Goal: Task Accomplishment & Management: Manage account settings

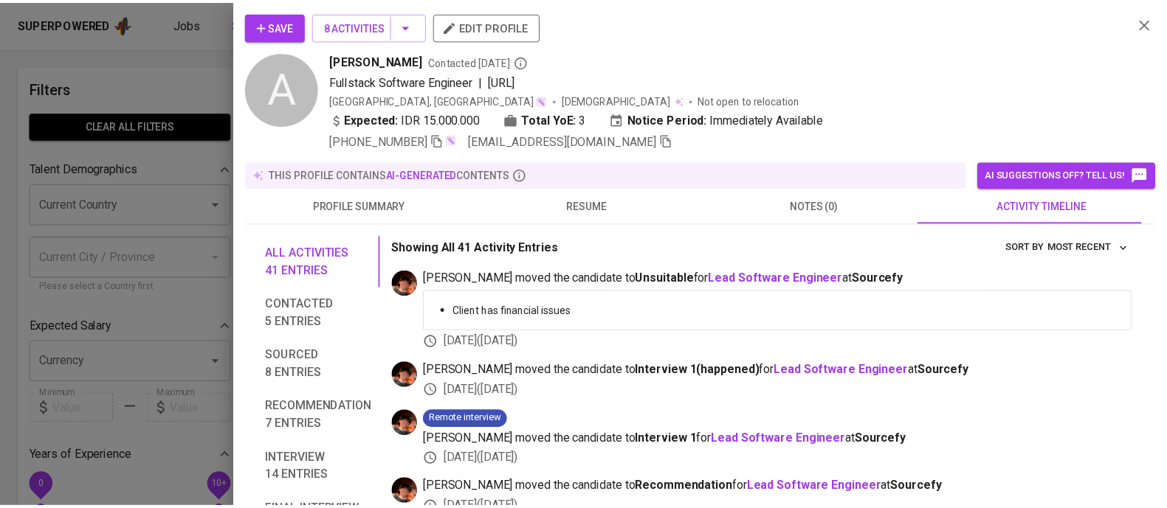
scroll to position [1, 0]
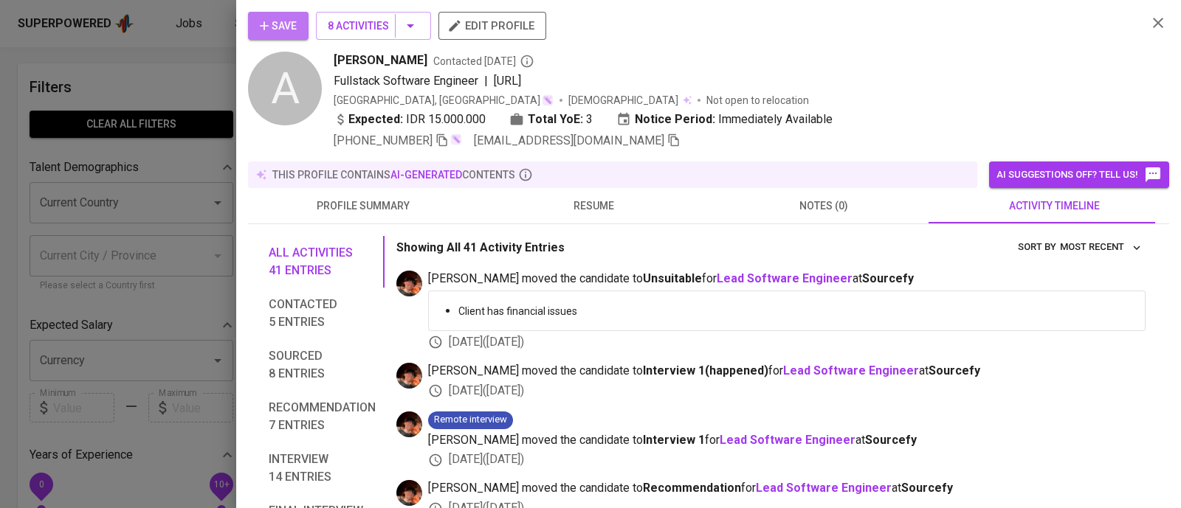
click at [286, 32] on span "Save" at bounding box center [278, 26] width 37 height 18
click at [162, 94] on div at bounding box center [590, 254] width 1181 height 508
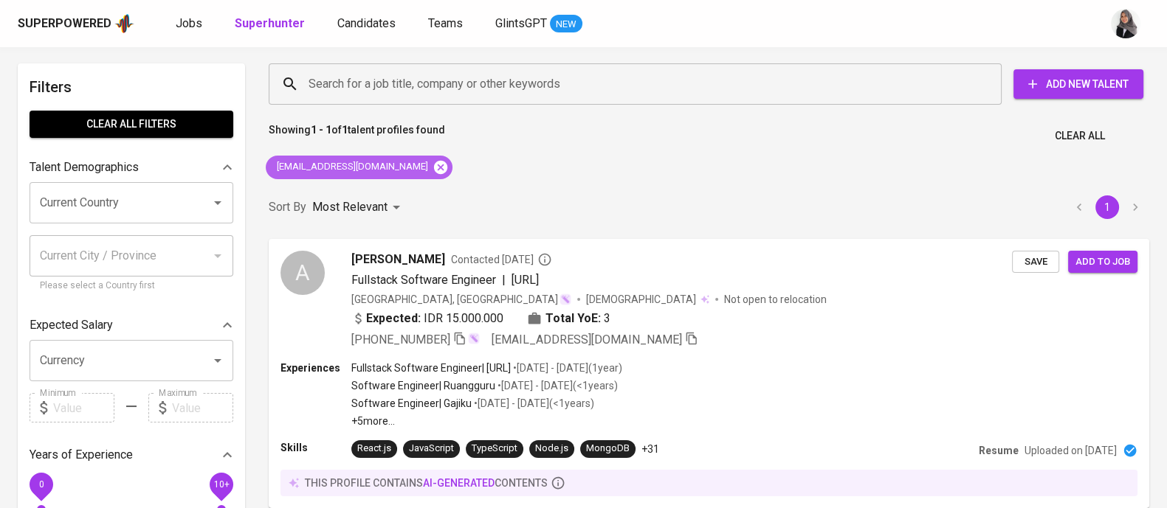
click at [434, 166] on icon at bounding box center [440, 166] width 13 height 13
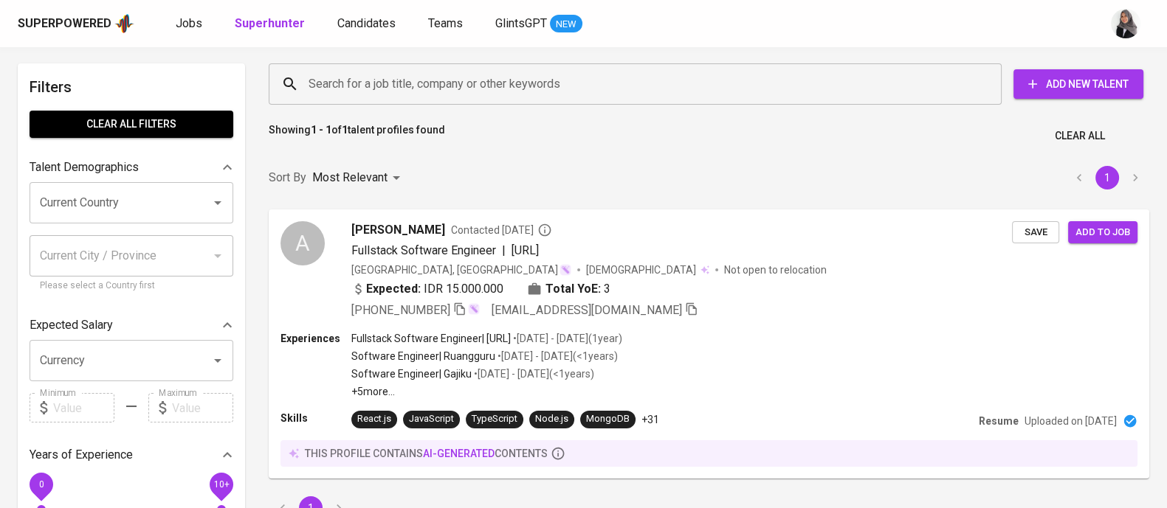
click at [466, 82] on input "Search for a job title, company or other keywords" at bounding box center [639, 84] width 668 height 28
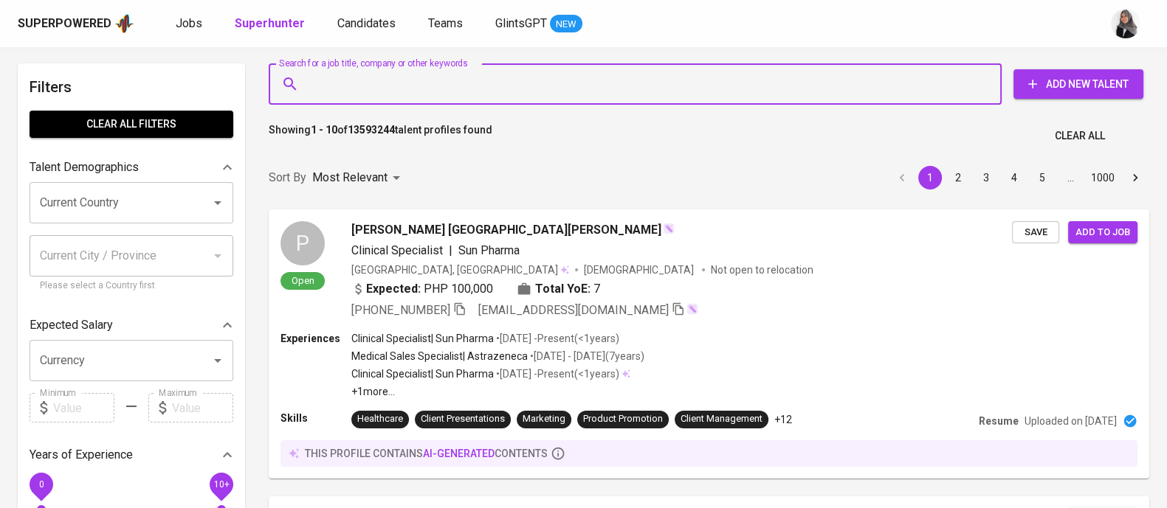
paste input "51 | [EMAIL_ADDRESS][DOMAIN_NAME]"
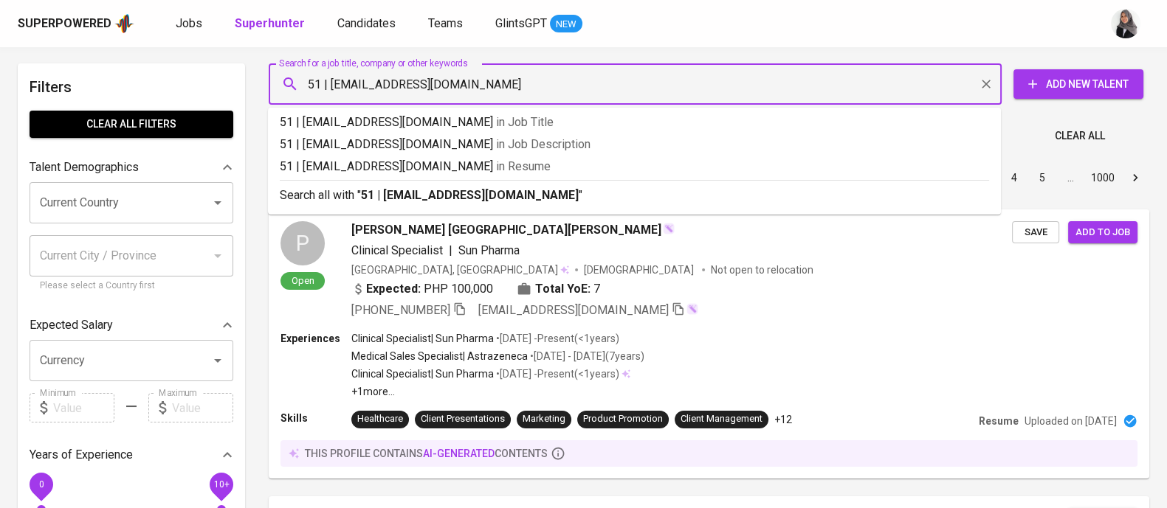
click at [333, 86] on input "51 | shinduratmoro00@gmail.com" at bounding box center [639, 84] width 668 height 28
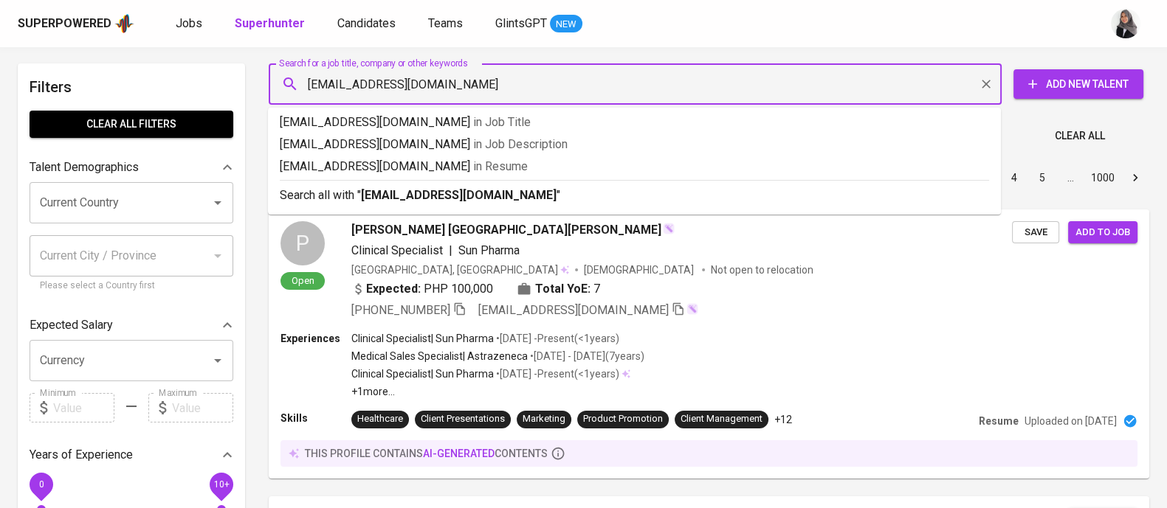
type input "[EMAIL_ADDRESS][DOMAIN_NAME]"
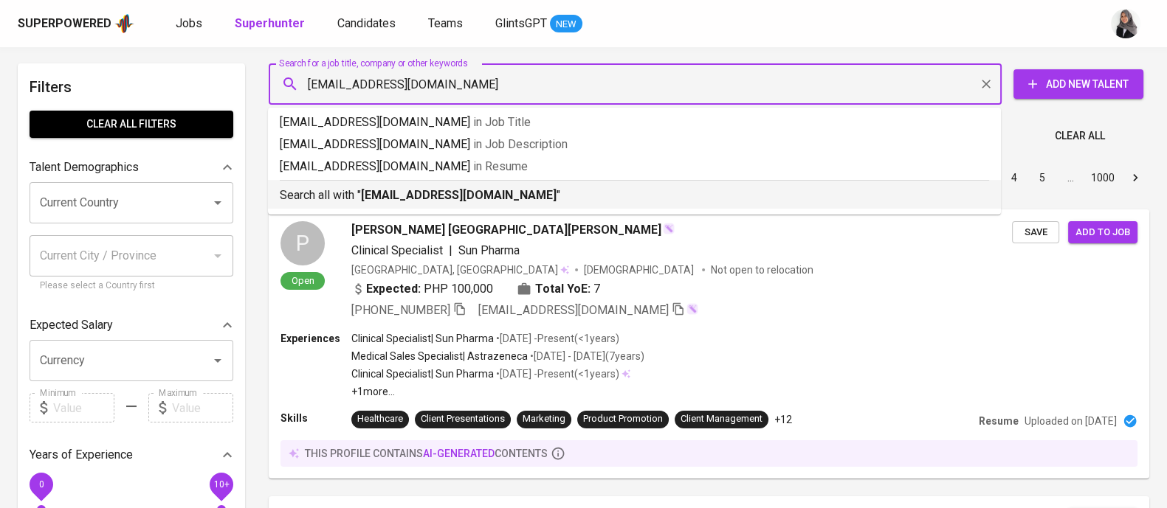
click at [564, 193] on p "Search all with " shinduratmoro00@gmail.com "" at bounding box center [634, 196] width 709 height 18
click at [564, 193] on div "Sort By Most Relevant MOST_RELEVANT 1 2 3 4 5 … 1000" at bounding box center [709, 178] width 898 height 45
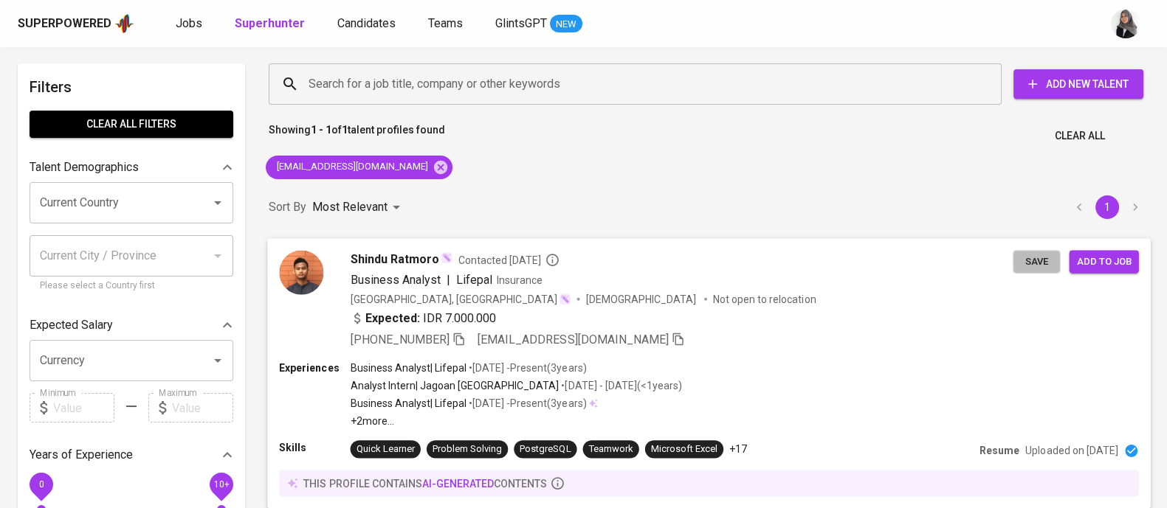
click at [1026, 264] on span "Save" at bounding box center [1036, 261] width 32 height 17
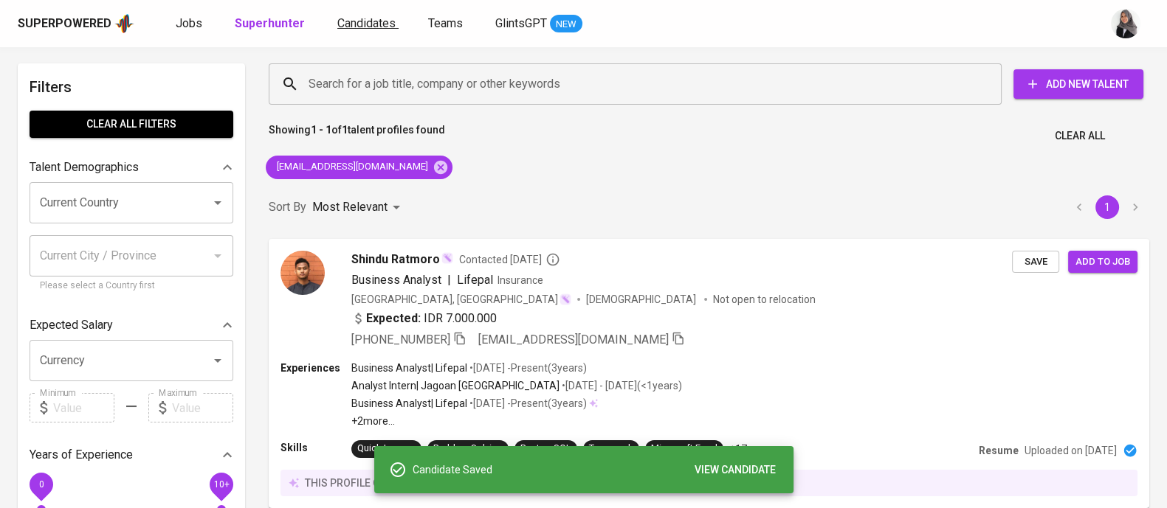
click at [343, 26] on span "Candidates" at bounding box center [366, 23] width 58 height 14
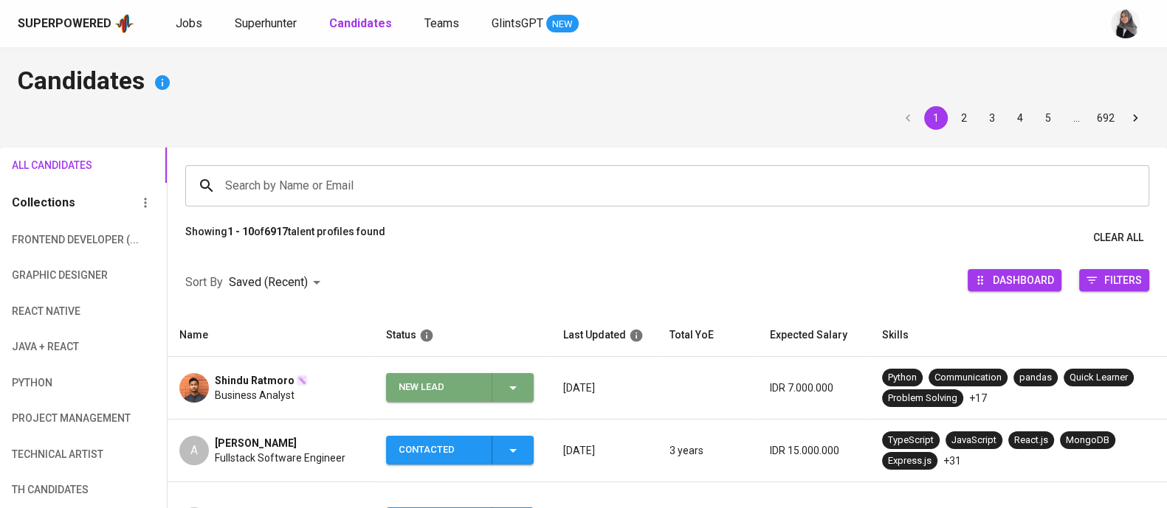
click at [502, 382] on div "New Lead" at bounding box center [459, 387] width 123 height 29
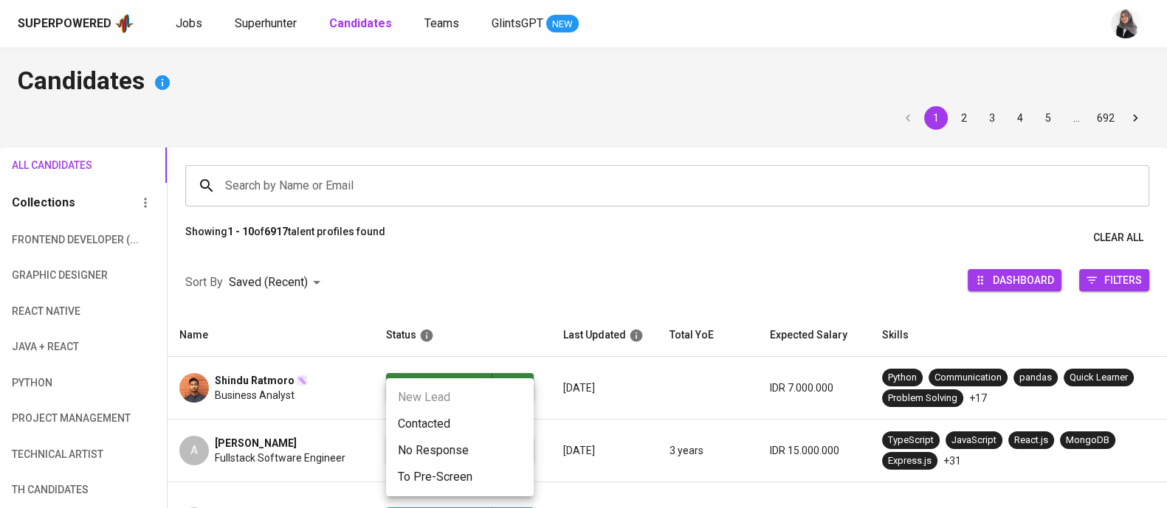
click at [461, 413] on li "Contacted" at bounding box center [460, 424] width 148 height 27
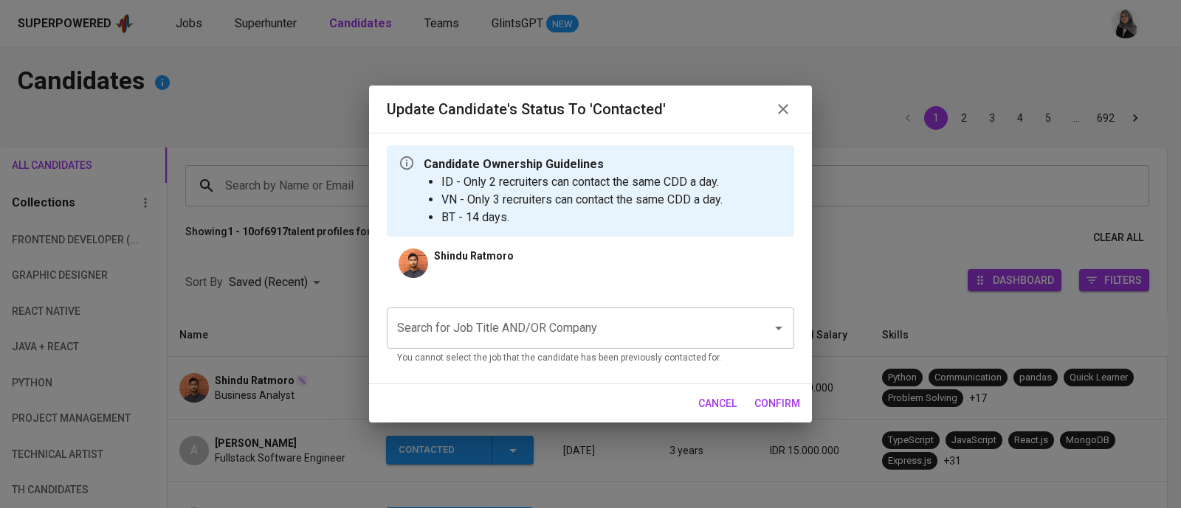
click at [529, 344] on div "Search for Job Title AND/OR Company" at bounding box center [590, 328] width 407 height 41
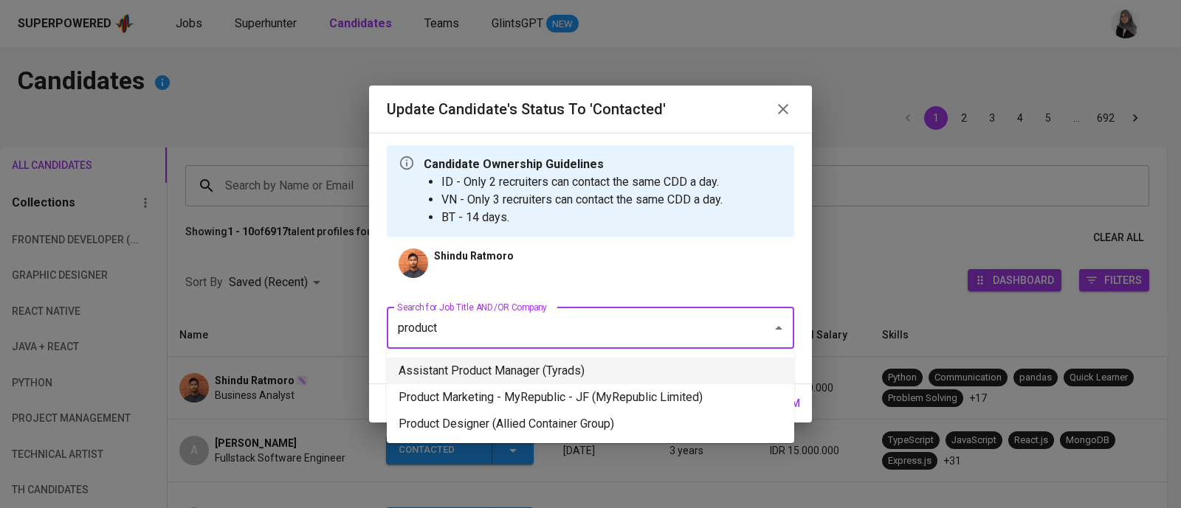
click at [592, 367] on li "Assistant Product Manager (Tyrads)" at bounding box center [590, 371] width 407 height 27
type input "product"
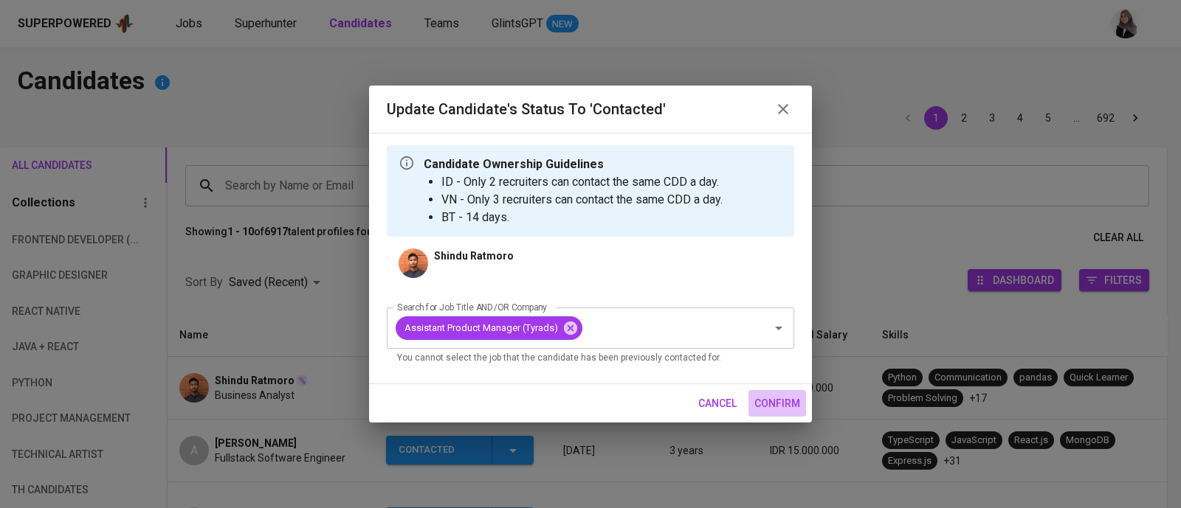
click at [755, 396] on span "confirm" at bounding box center [777, 404] width 46 height 18
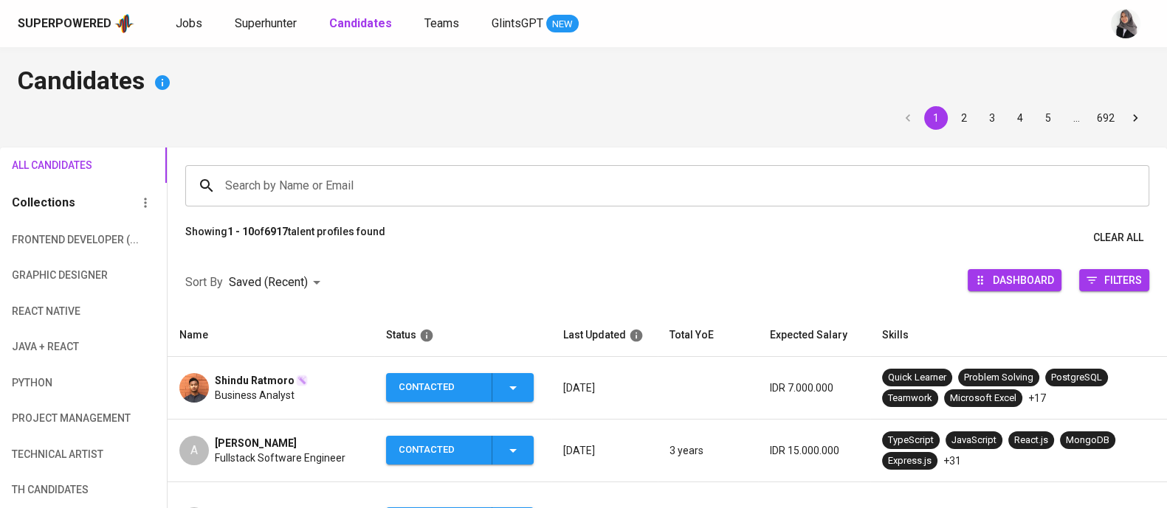
click at [247, 394] on span "Business Analyst" at bounding box center [255, 395] width 80 height 15
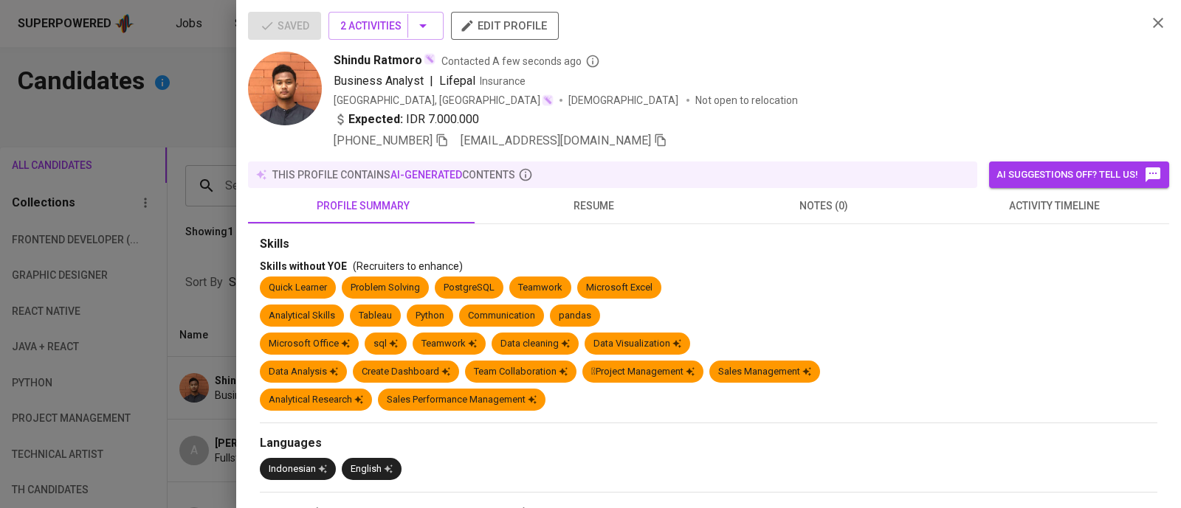
click at [1020, 202] on span "activity timeline" at bounding box center [1054, 206] width 213 height 18
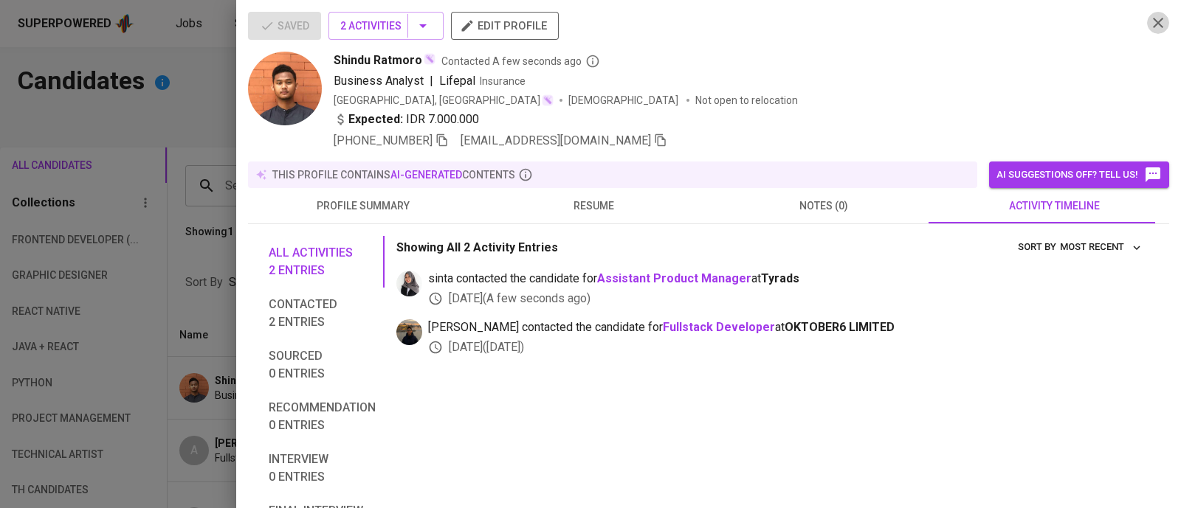
click at [1153, 21] on icon "button" at bounding box center [1158, 23] width 10 height 10
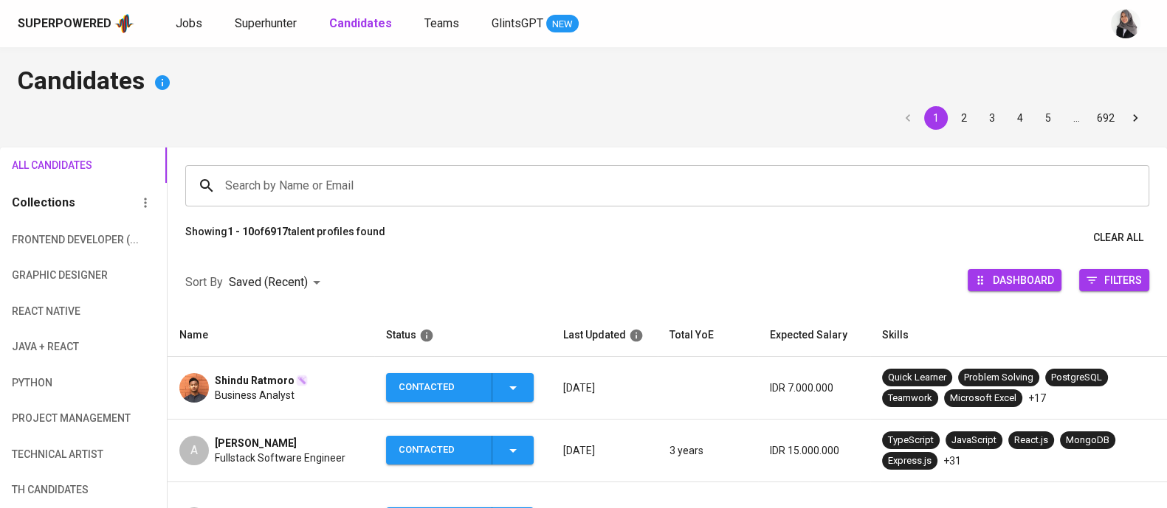
click at [247, 377] on span "Shindu Ratmoro" at bounding box center [255, 380] width 80 height 15
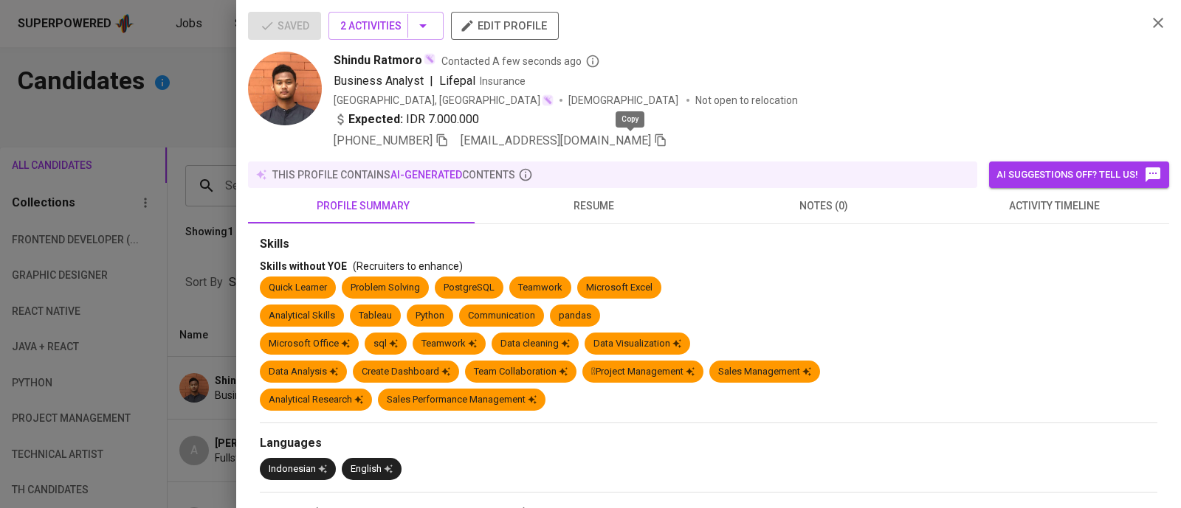
click at [655, 142] on icon "button" at bounding box center [660, 140] width 10 height 13
click at [189, 120] on div at bounding box center [590, 254] width 1181 height 508
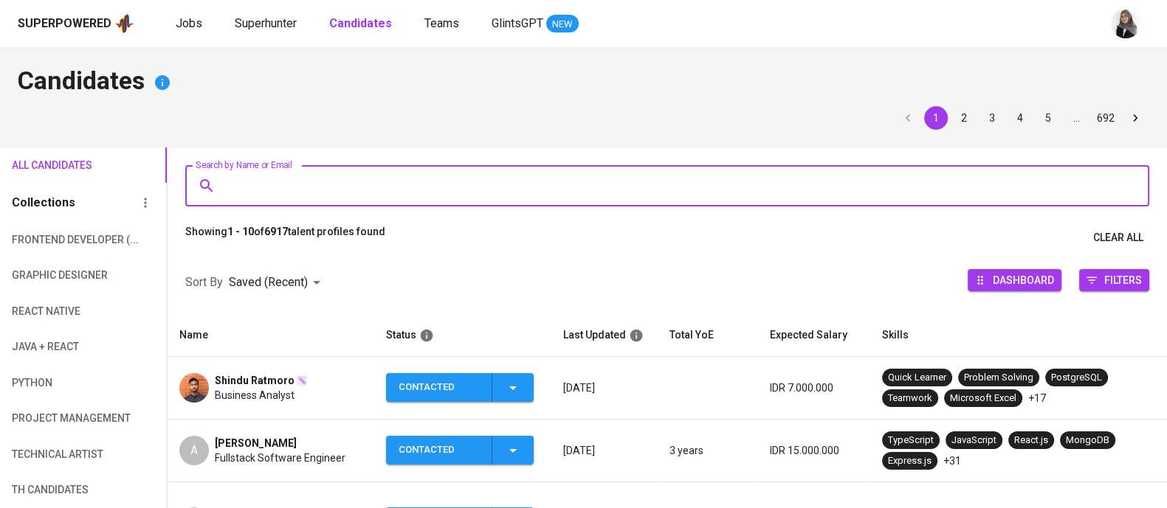
click at [347, 195] on input "Search by Name or Email" at bounding box center [670, 186] width 899 height 28
paste input "l irfanamril@gmail.com"
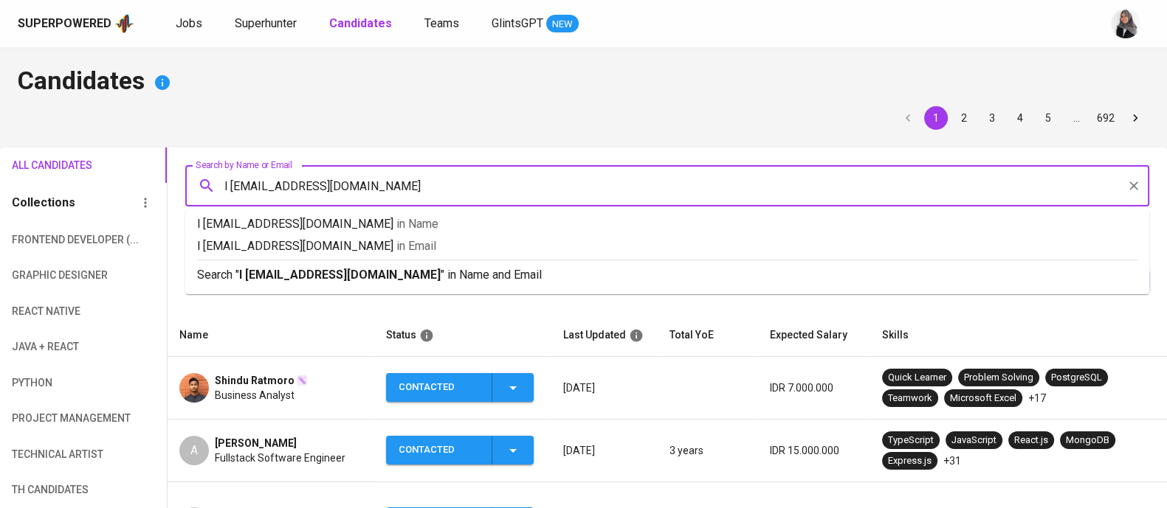
click at [233, 188] on input "l irfanamril@gmail.com" at bounding box center [670, 186] width 899 height 28
type input "[EMAIL_ADDRESS][DOMAIN_NAME]"
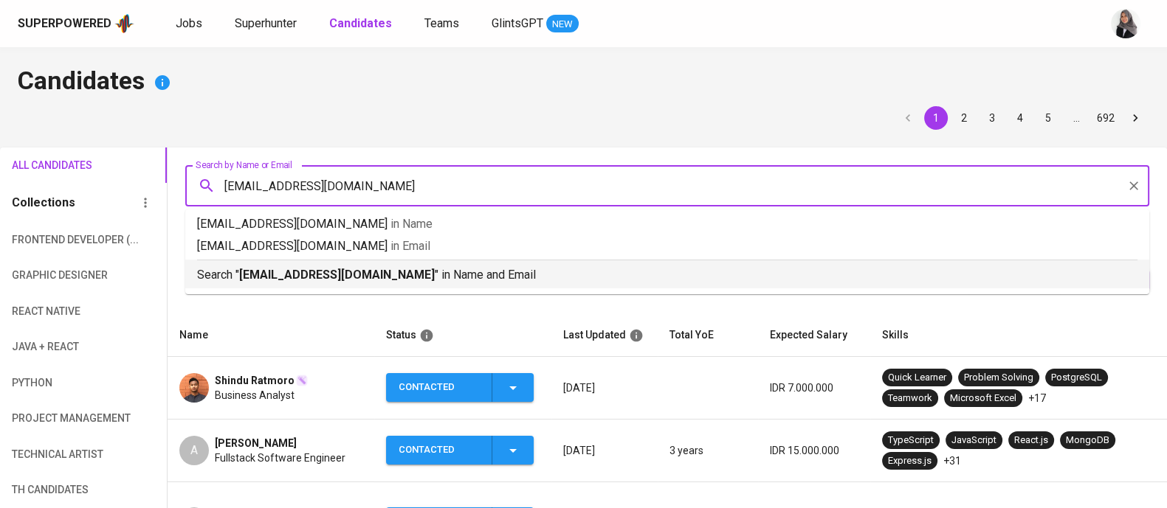
click at [469, 265] on div "Search " irfanamril@gmail.com " in Name and Email" at bounding box center [667, 272] width 940 height 24
click at [469, 252] on div at bounding box center [667, 252] width 999 height 0
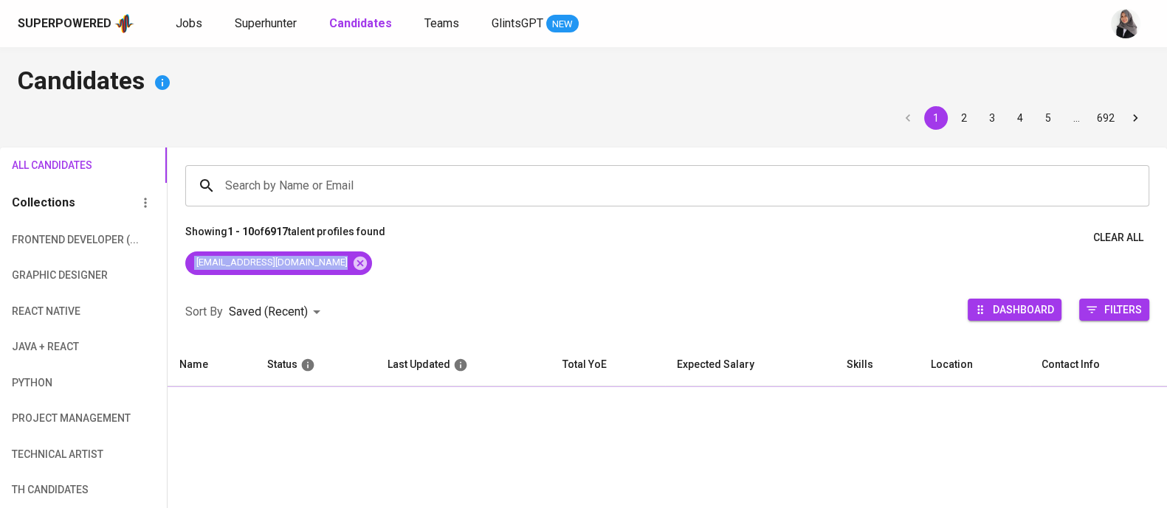
click at [469, 265] on div "[EMAIL_ADDRESS][DOMAIN_NAME]" at bounding box center [667, 267] width 999 height 30
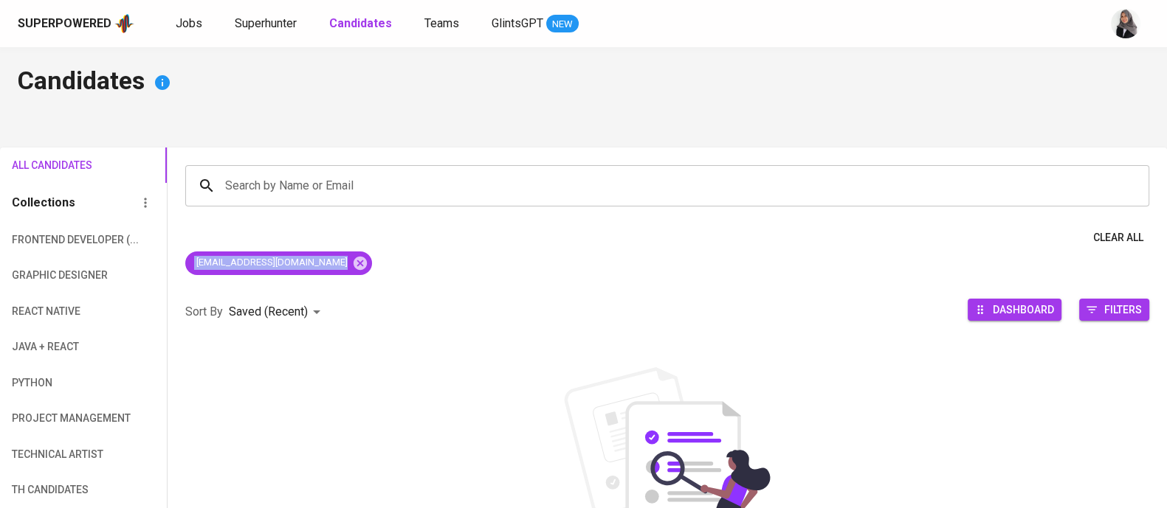
click at [348, 277] on div "[EMAIL_ADDRESS][DOMAIN_NAME]" at bounding box center [667, 267] width 999 height 30
click at [239, 27] on span "Superhunter" at bounding box center [266, 23] width 62 height 14
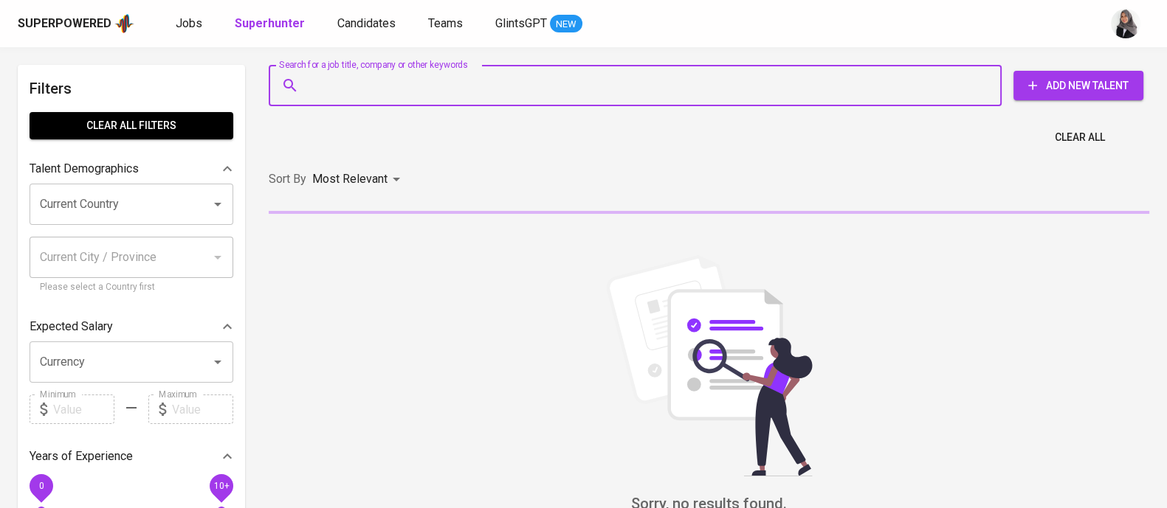
click at [330, 82] on input "Search for a job title, company or other keywords" at bounding box center [639, 86] width 668 height 28
paste input "l: irfanamril@gmail.com"
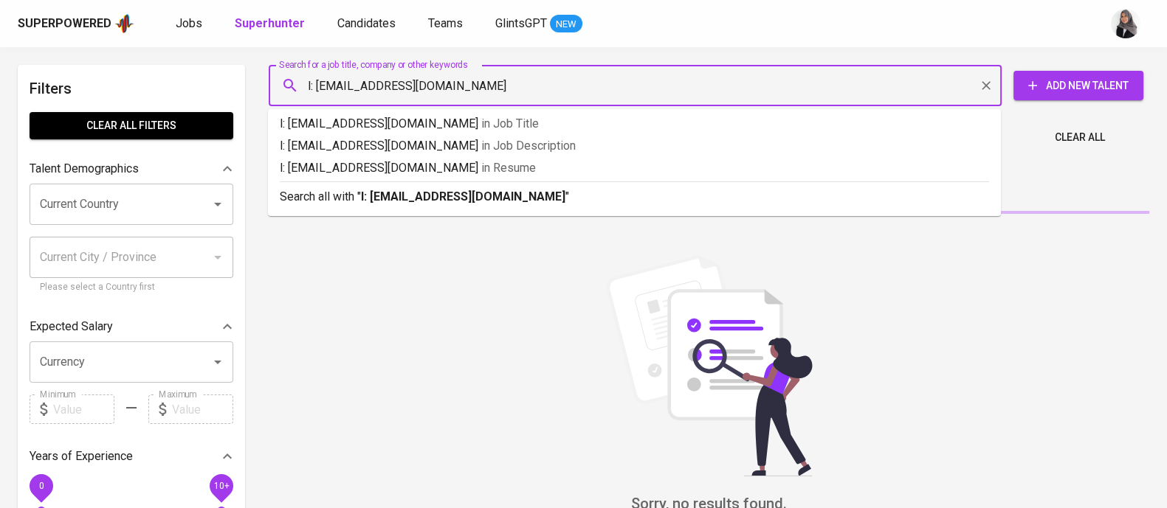
click at [316, 89] on input "l: irfanamril@gmail.com" at bounding box center [639, 86] width 668 height 28
type input "[EMAIL_ADDRESS][DOMAIN_NAME]"
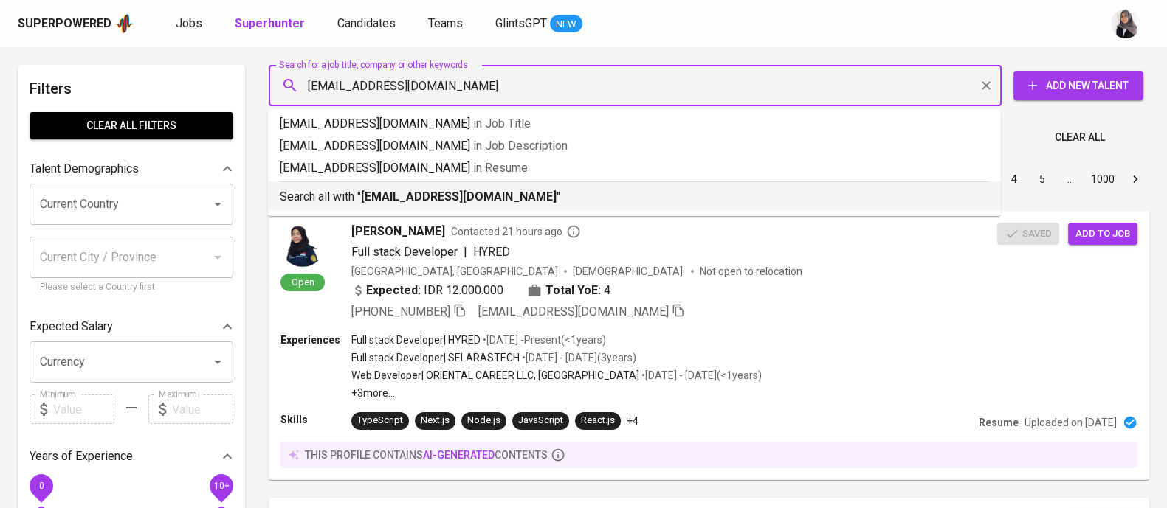
click at [469, 194] on b "[EMAIL_ADDRESS][DOMAIN_NAME]" at bounding box center [459, 197] width 196 height 14
click at [469, 194] on div "Sort By Most Relevant MOST_RELEVANT 1 2 3 4 5 … 1000" at bounding box center [709, 179] width 898 height 45
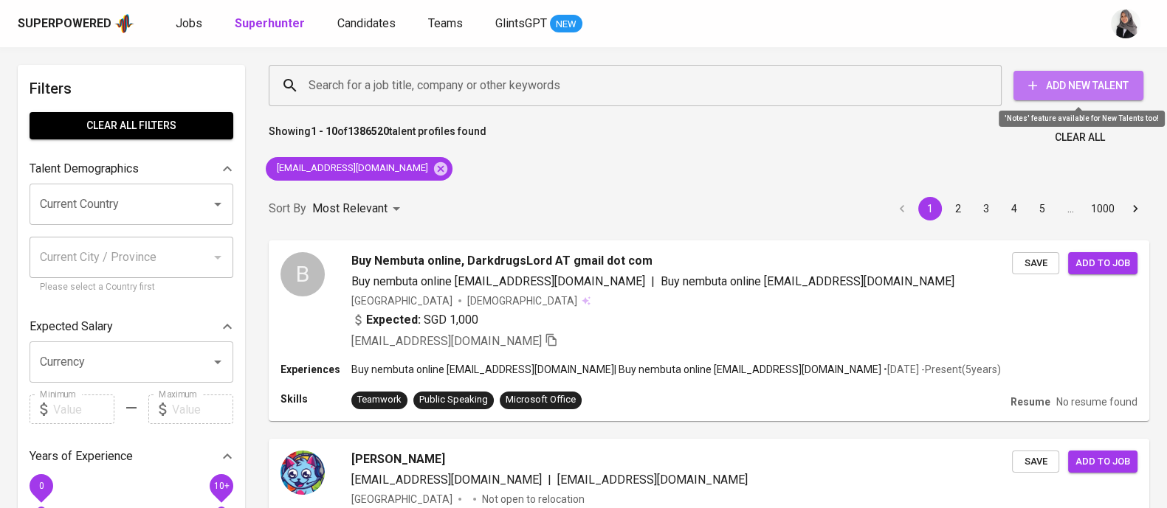
click at [1028, 83] on icon "button" at bounding box center [1032, 85] width 15 height 15
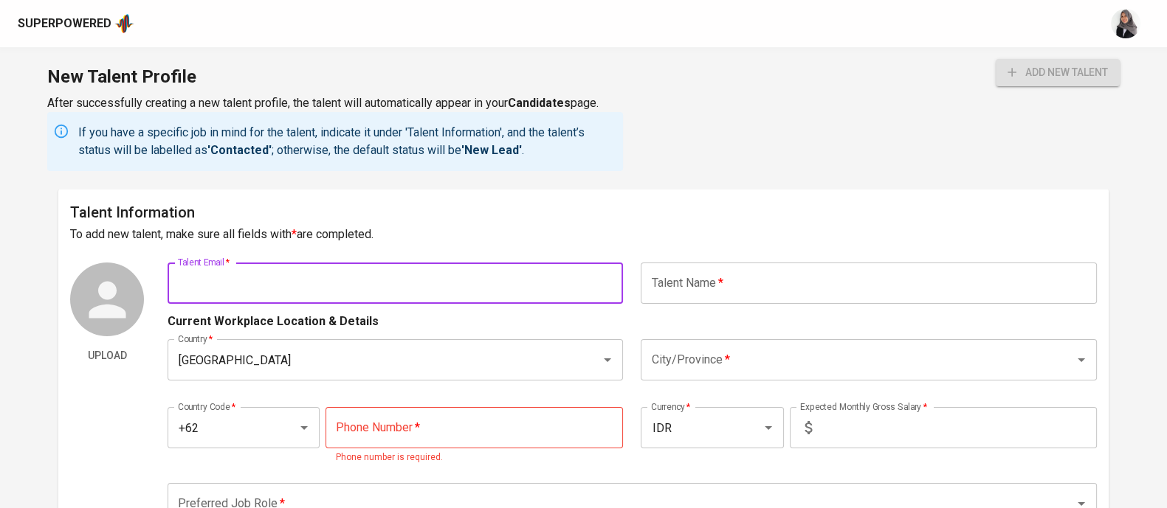
click at [261, 265] on input "text" at bounding box center [395, 283] width 455 height 41
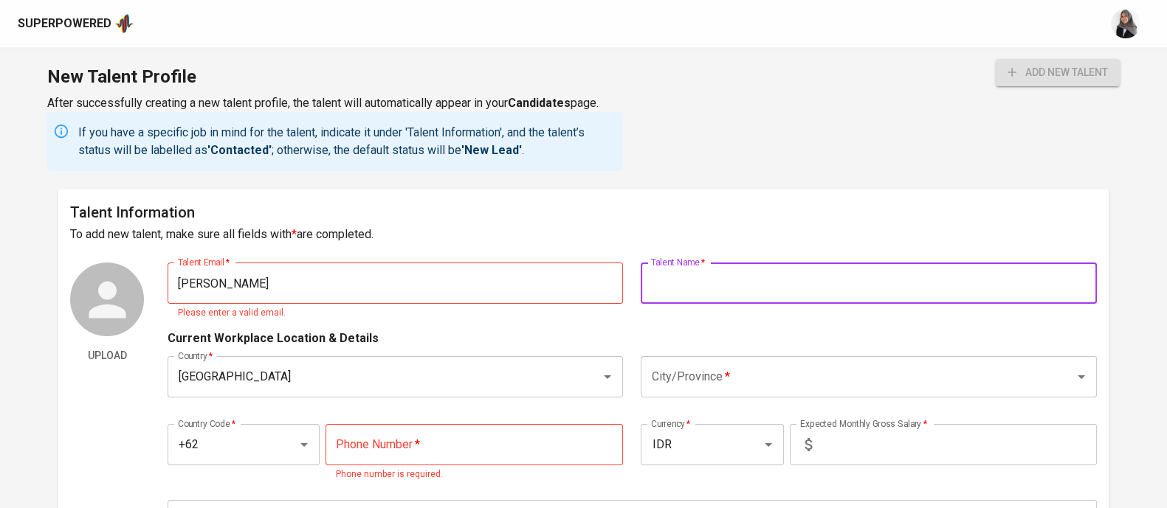
click at [783, 286] on input "text" at bounding box center [868, 283] width 455 height 41
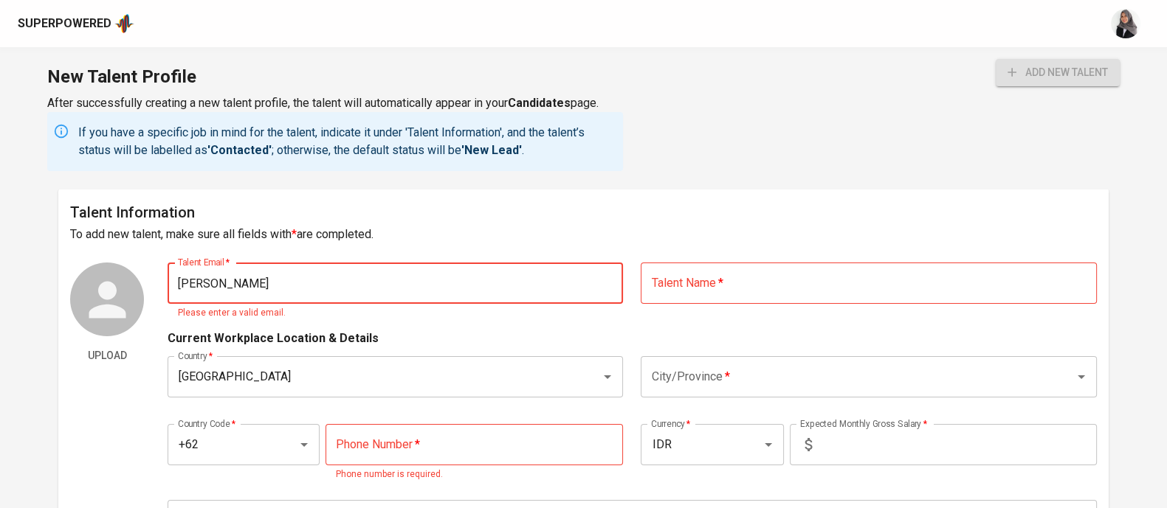
click at [410, 289] on input "irfan" at bounding box center [395, 283] width 455 height 41
paste input "l: irfanamril@gmail.com"
click at [186, 285] on input "l: irfanamril@gmail.com" at bounding box center [395, 283] width 455 height 41
type input "[EMAIL_ADDRESS][DOMAIN_NAME]"
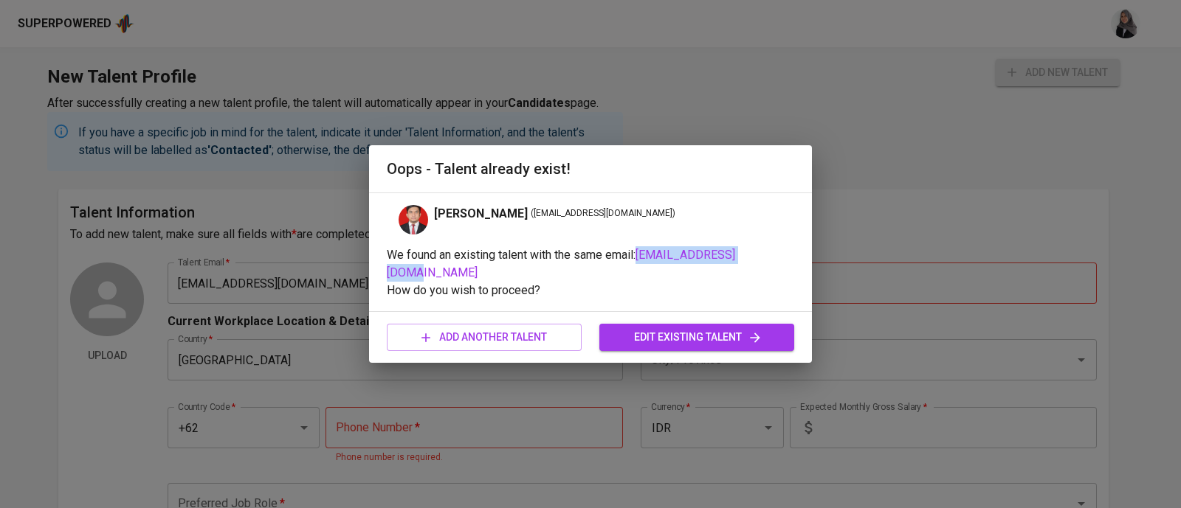
drag, startPoint x: 643, startPoint y: 266, endPoint x: 799, endPoint y: 264, distance: 155.7
click at [799, 264] on div "Irfan Amril ( irfanamril@gmail.com ) We found an existing talent with the same …" at bounding box center [590, 253] width 443 height 120
copy span "[EMAIL_ADDRESS][DOMAIN_NAME]"
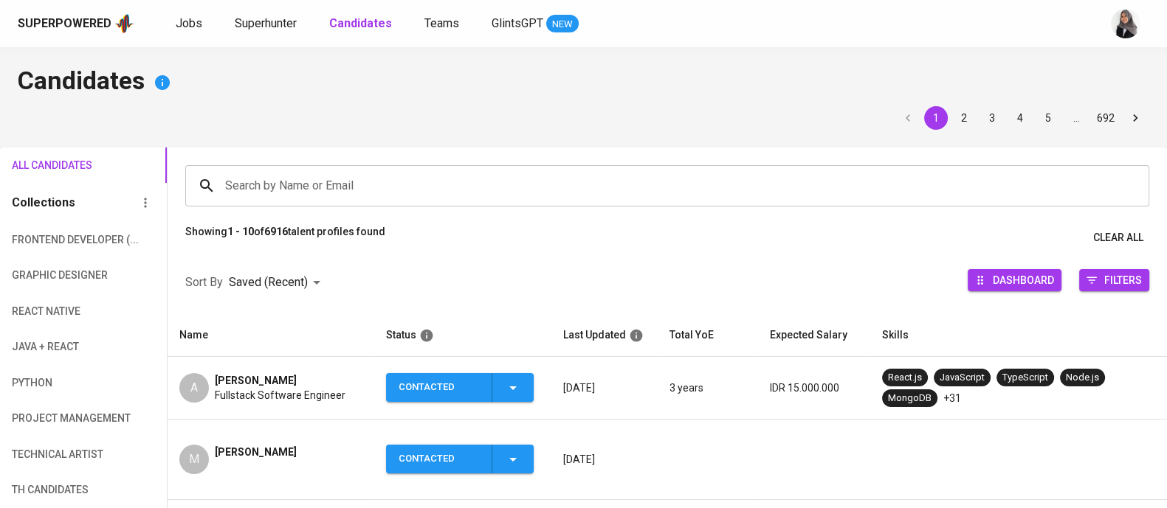
click at [231, 381] on span "Allan Tanaka" at bounding box center [256, 380] width 82 height 15
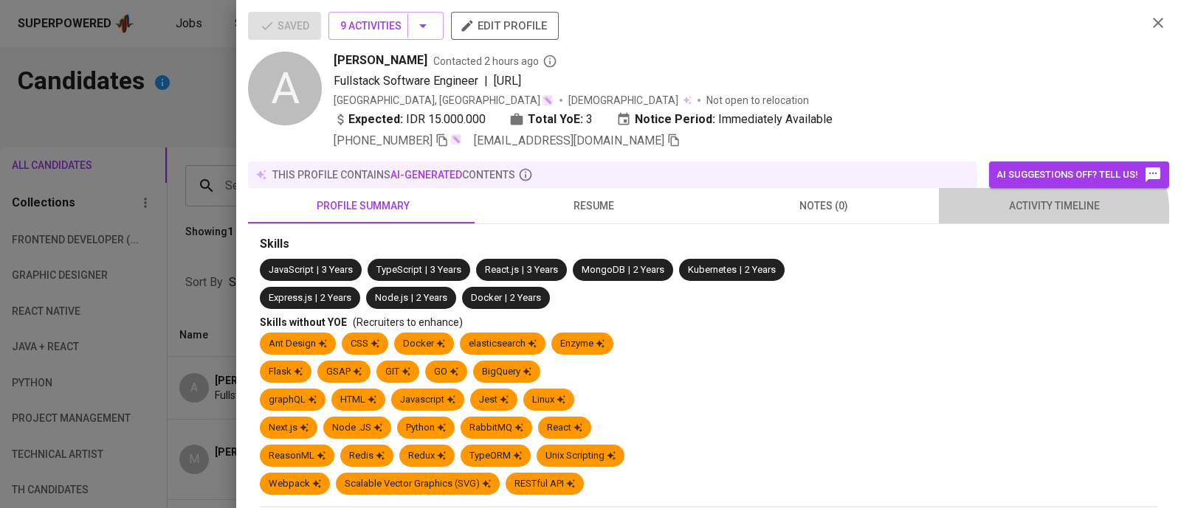
click at [1028, 218] on button "activity timeline" at bounding box center [1054, 205] width 230 height 35
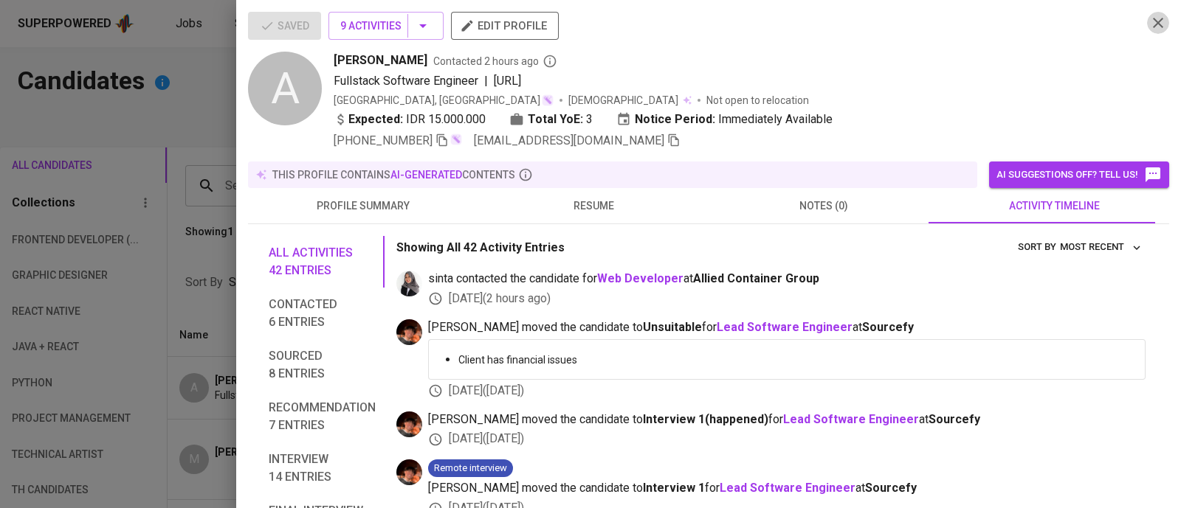
click at [1149, 20] on icon "button" at bounding box center [1158, 23] width 18 height 18
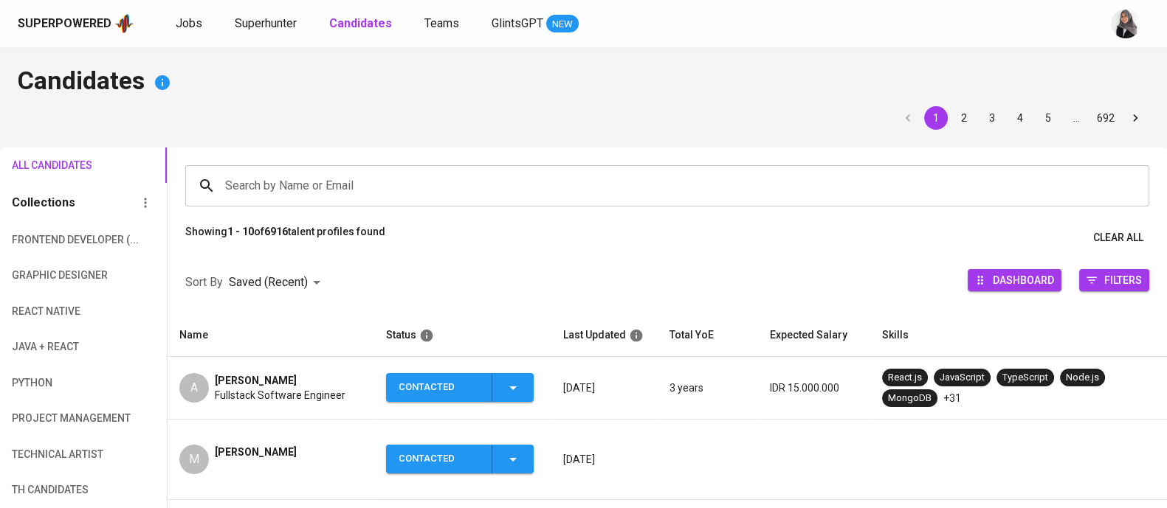
click at [874, 89] on h4 "Candidates" at bounding box center [583, 82] width 1131 height 35
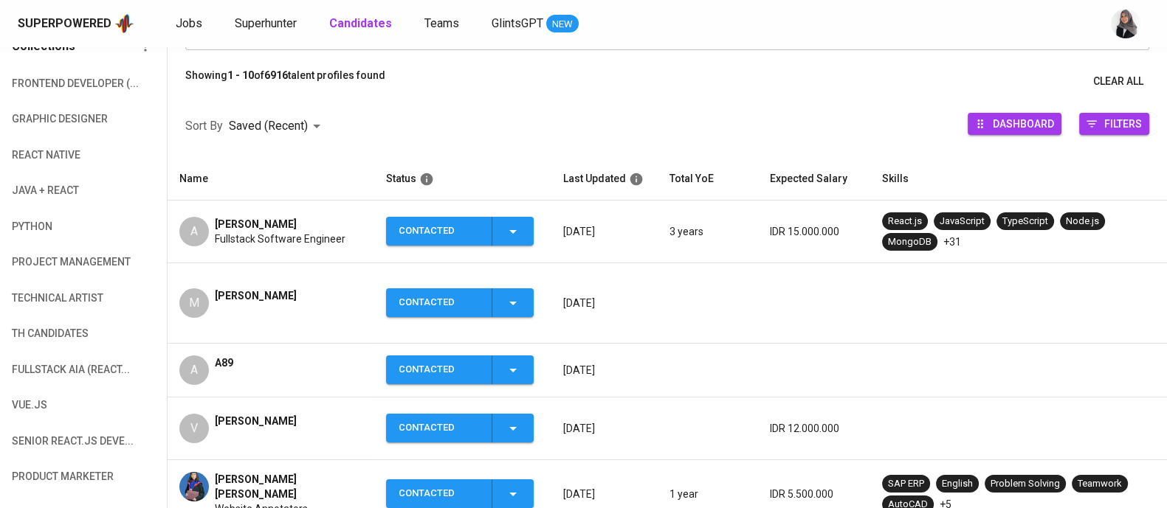
scroll to position [210, 0]
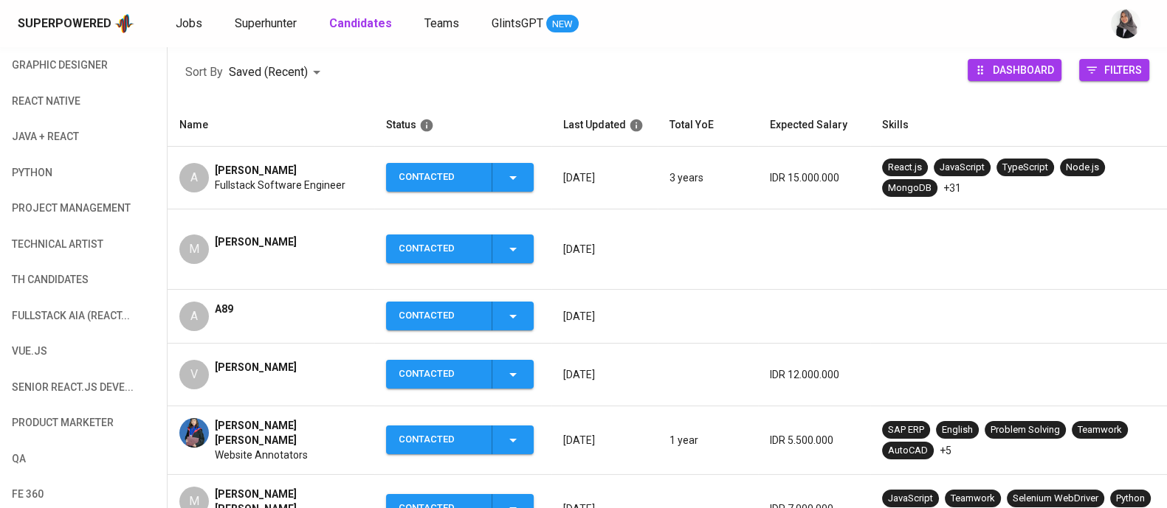
click at [791, 51] on div "Sort By Saved (Recent) DESC Dashboard Filters" at bounding box center [667, 72] width 999 height 63
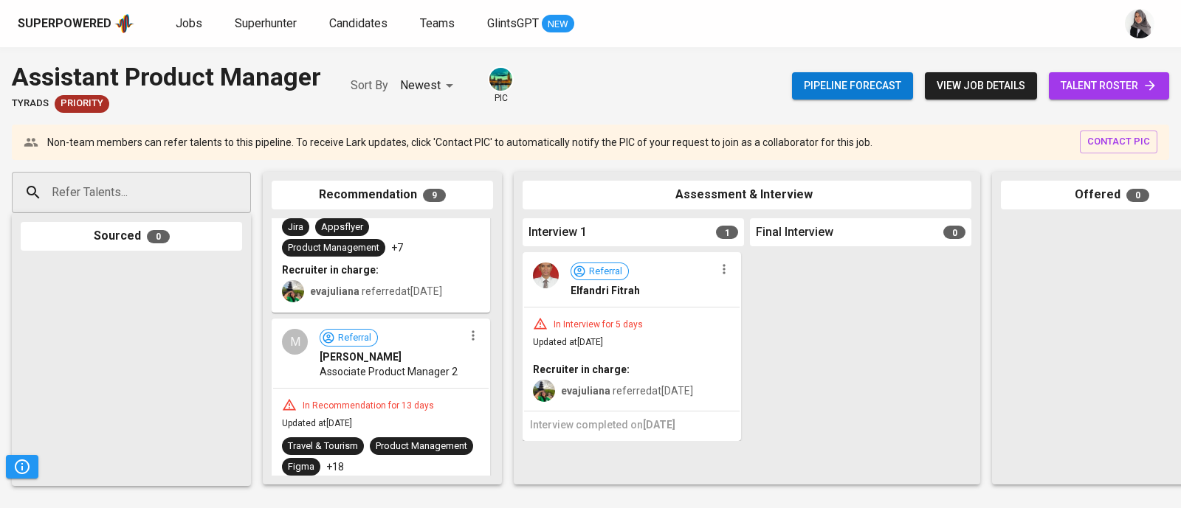
scroll to position [1680, 0]
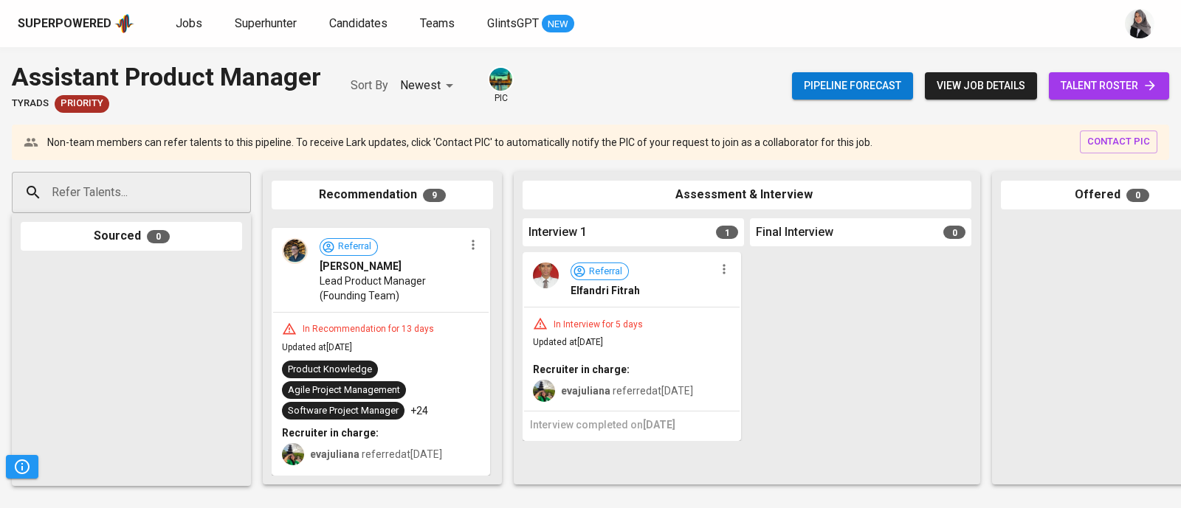
click at [130, 184] on input "Refer Talents..." at bounding box center [125, 193] width 155 height 28
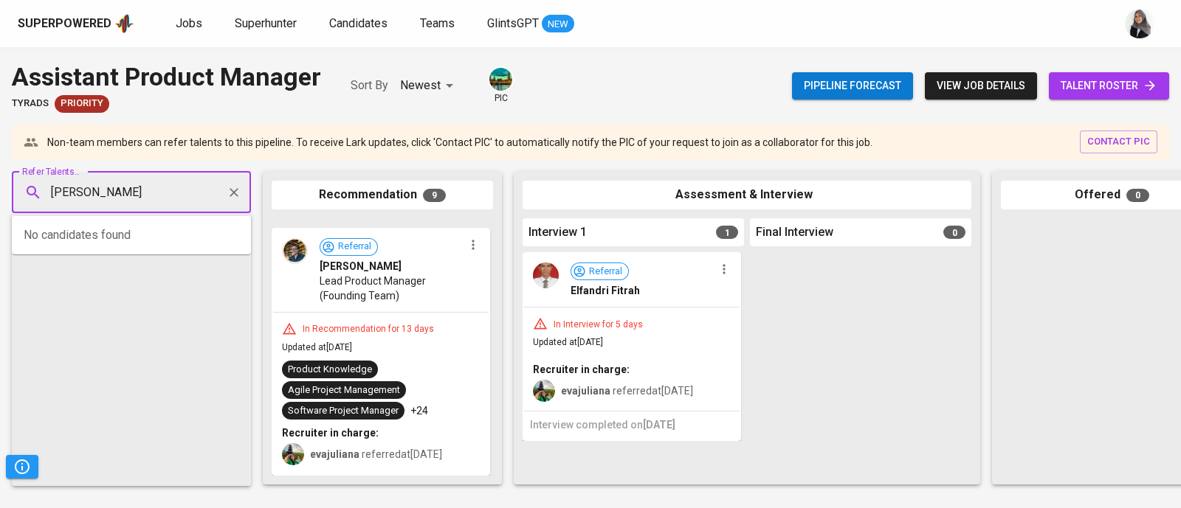
type input "nabila nastiti"
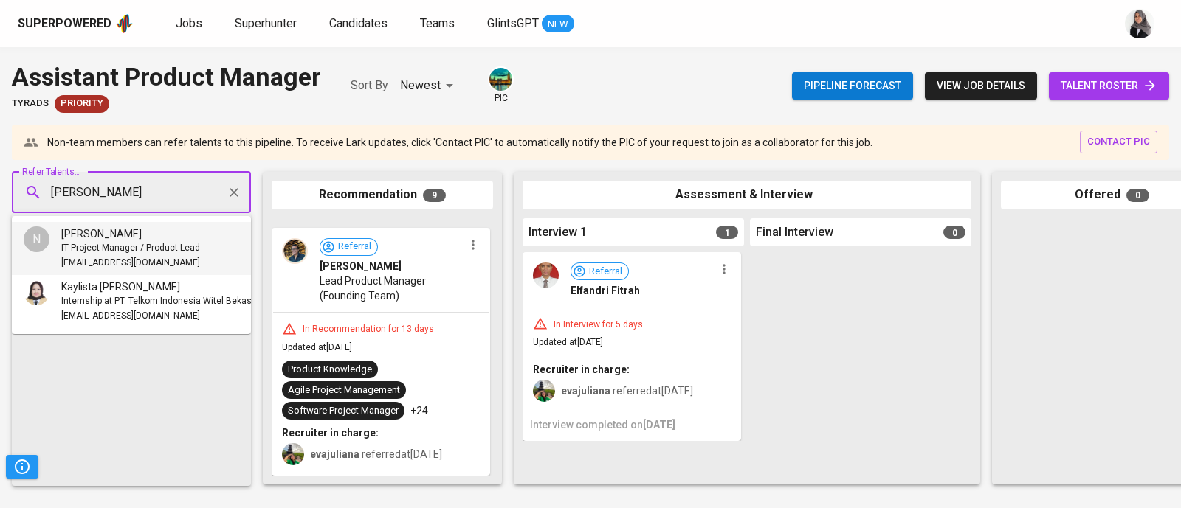
click at [129, 249] on span "IT Project Manager / Product Lead" at bounding box center [130, 248] width 139 height 15
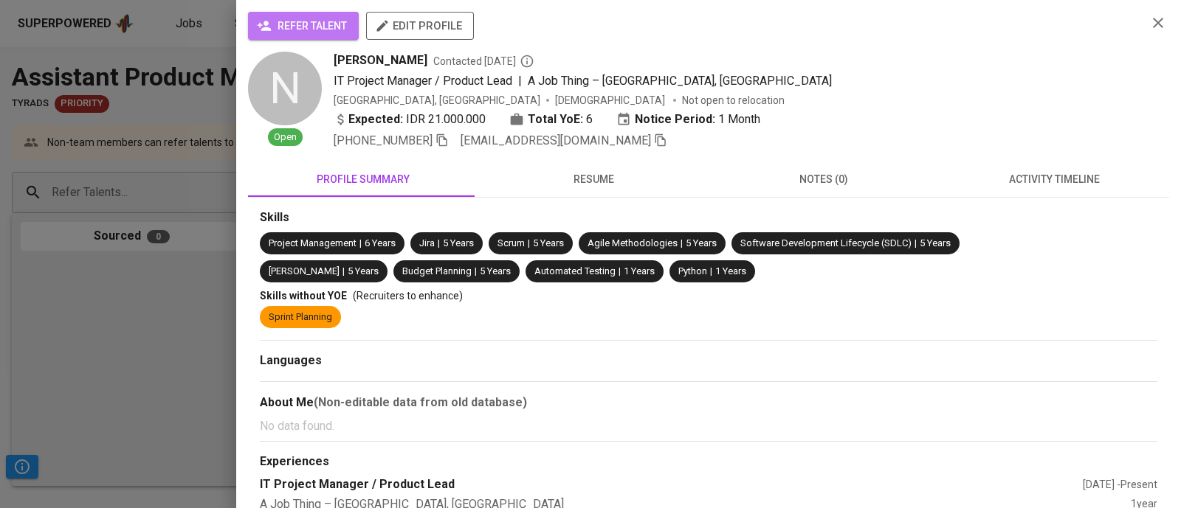
click at [311, 26] on span "refer talent" at bounding box center [303, 26] width 87 height 18
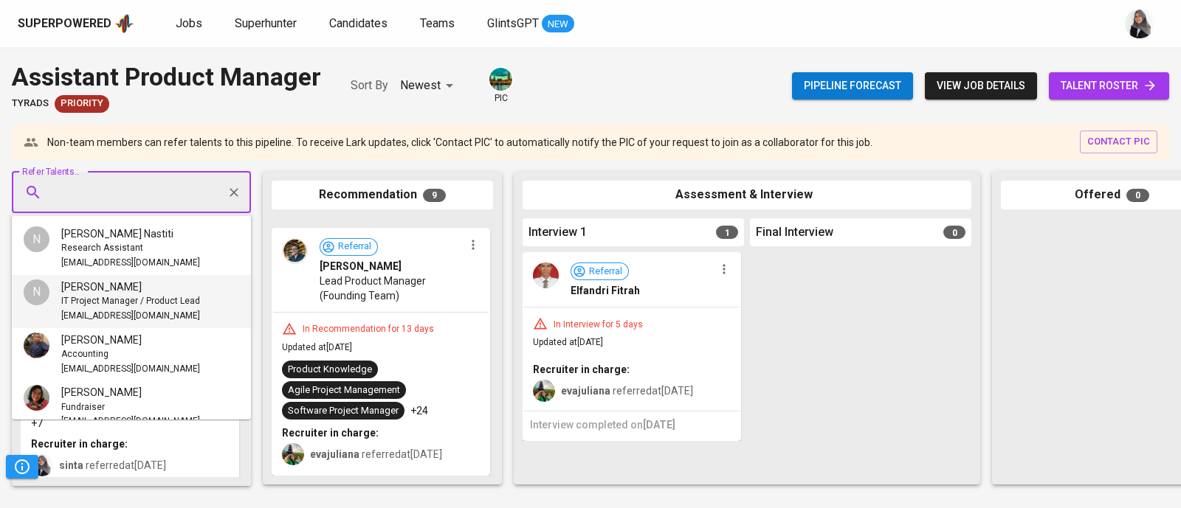
click at [140, 190] on input "Refer Talents..." at bounding box center [125, 193] width 155 height 28
paste input "[EMAIL_ADDRESS][DOMAIN_NAME]"
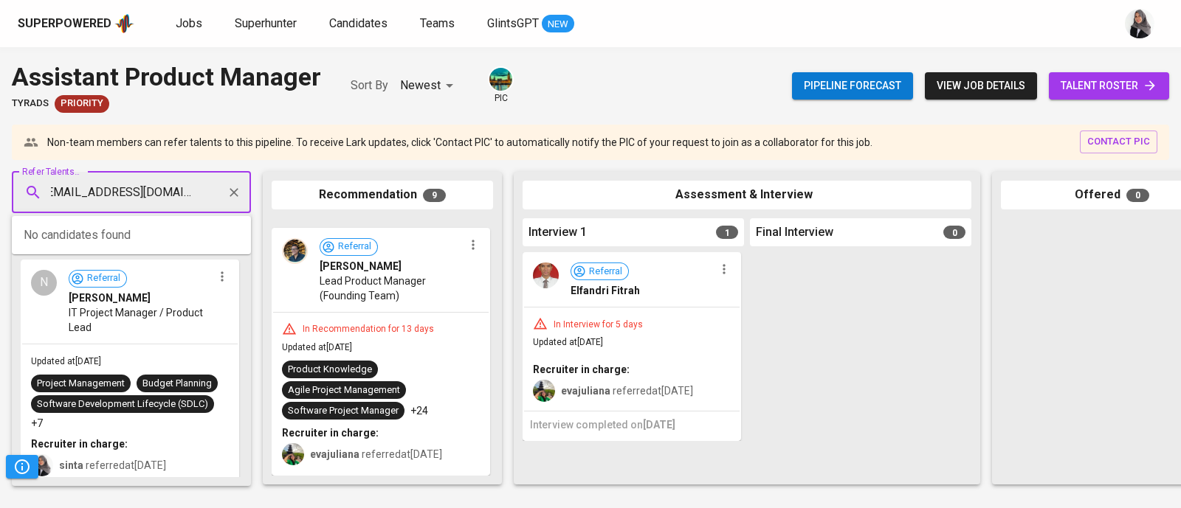
type input "[EMAIL_ADDRESS][DOMAIN_NAME]"
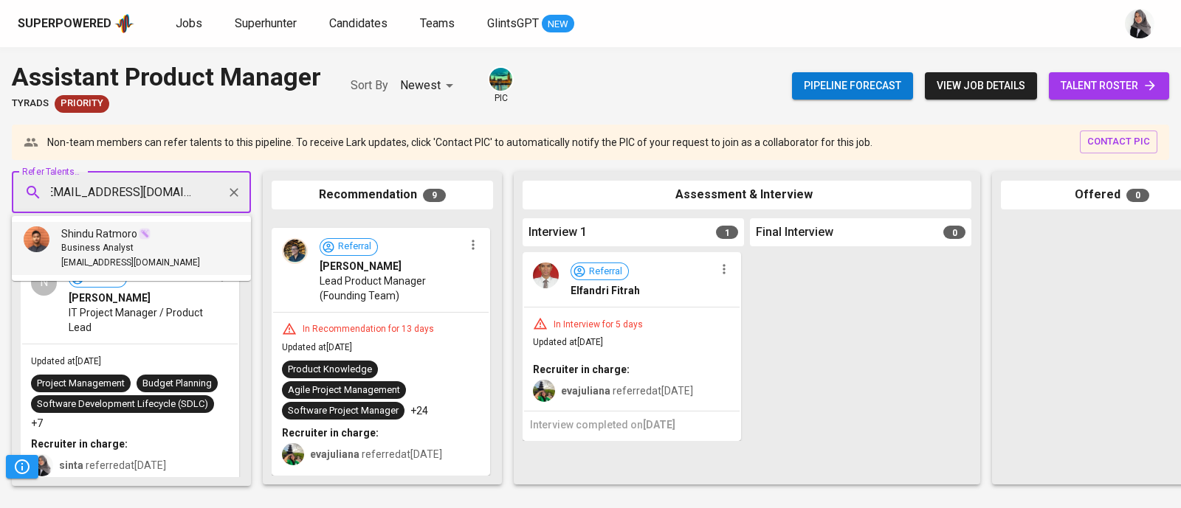
click at [111, 251] on span "Business Analyst" at bounding box center [97, 248] width 72 height 15
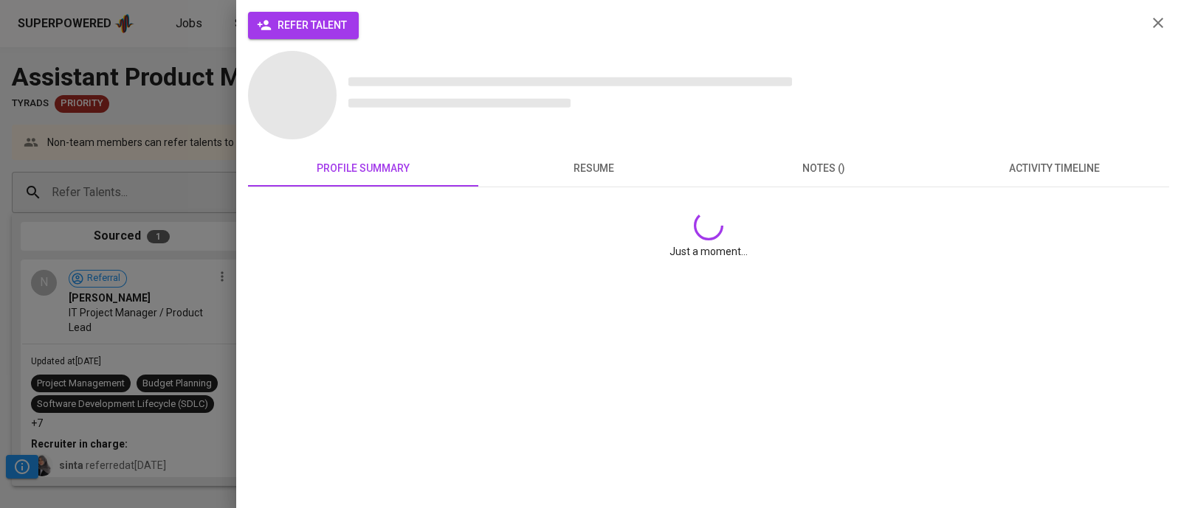
scroll to position [0, 0]
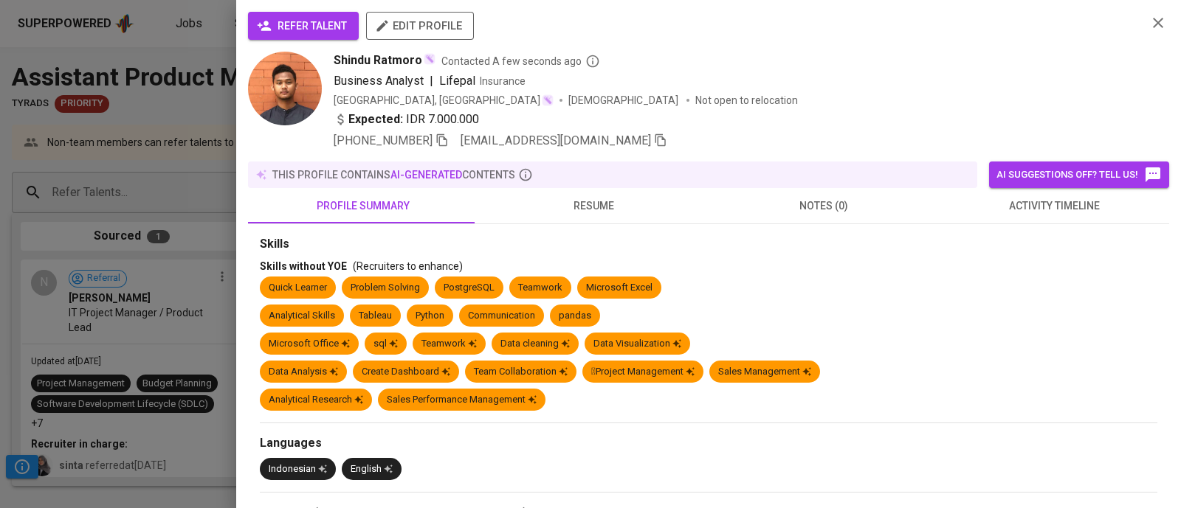
click at [304, 27] on span "refer talent" at bounding box center [303, 26] width 87 height 18
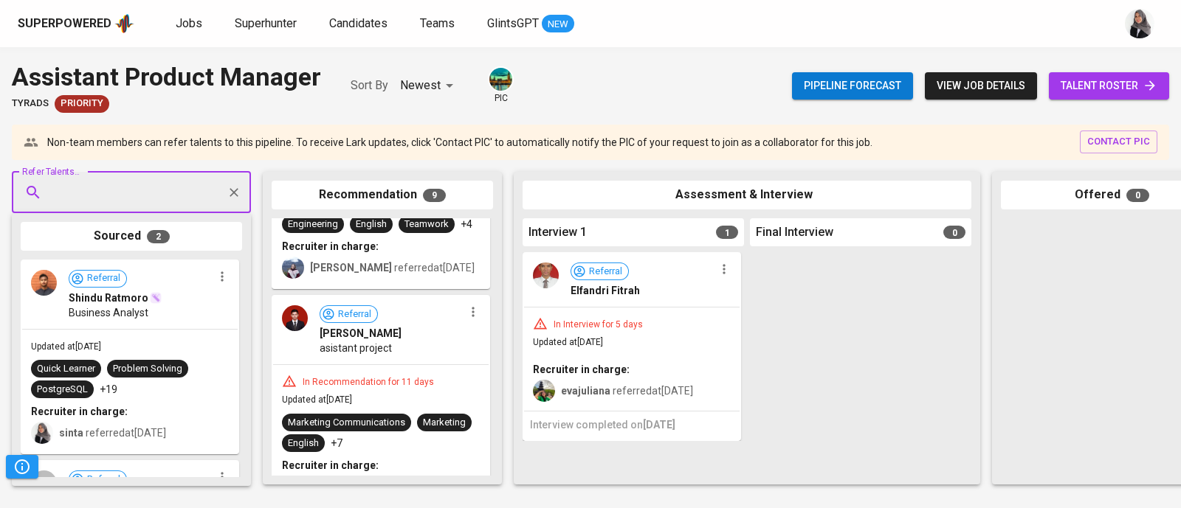
scroll to position [520, 0]
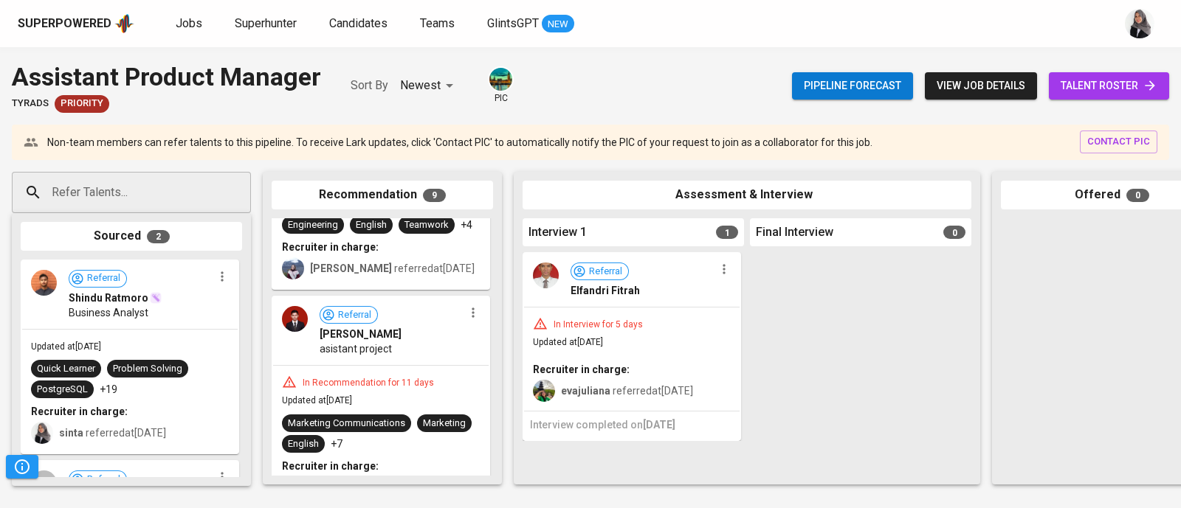
click at [468, 378] on div "In Recommendation for 11 days" at bounding box center [381, 382] width 198 height 15
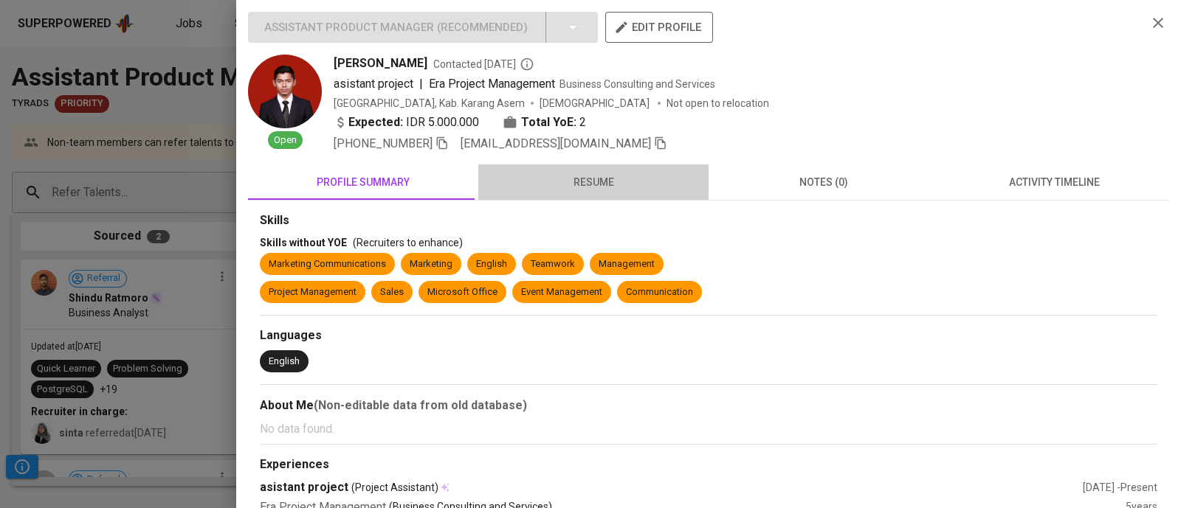
click at [598, 171] on button "resume" at bounding box center [593, 182] width 230 height 35
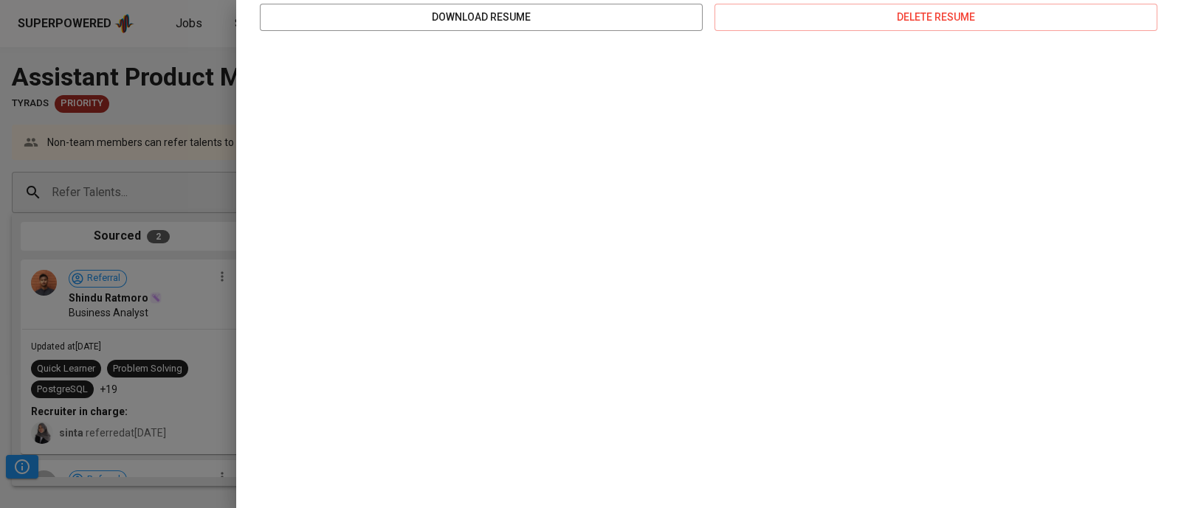
scroll to position [0, 0]
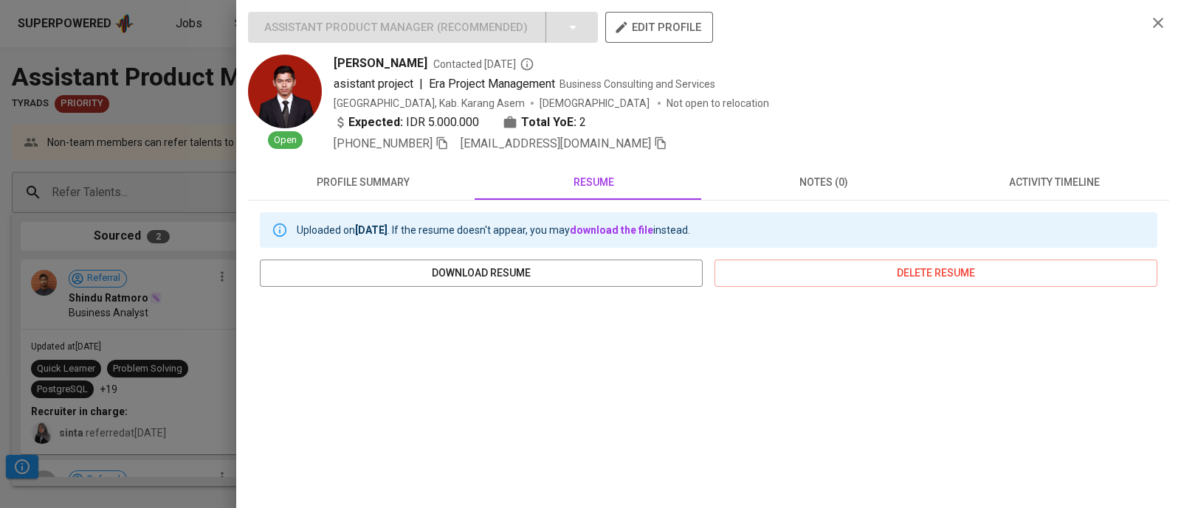
click at [862, 65] on div "Irfan Akmal Contacted 13 days ago" at bounding box center [734, 64] width 801 height 18
click at [114, 101] on div at bounding box center [590, 254] width 1181 height 508
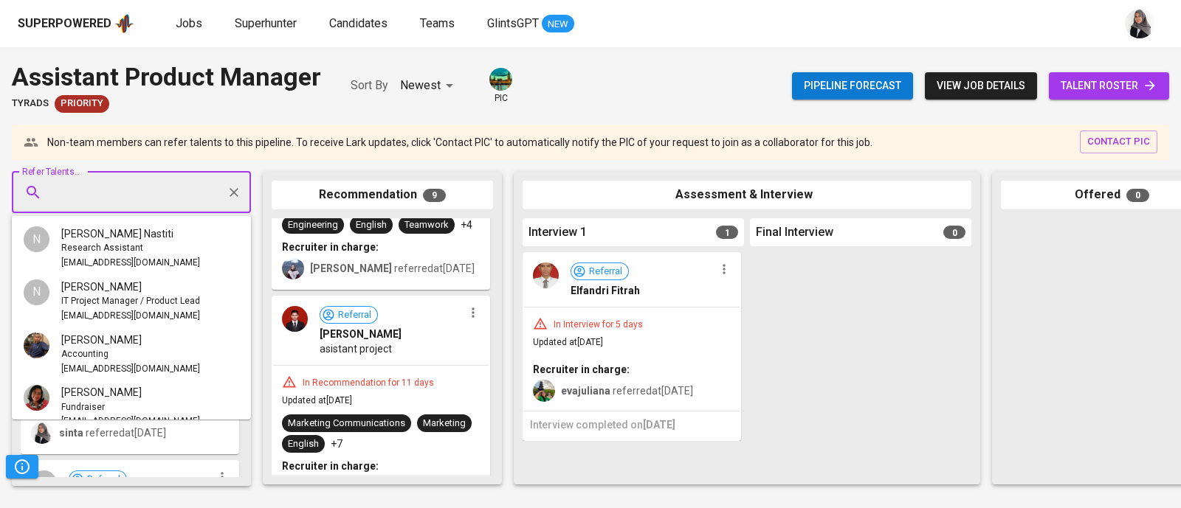
click at [138, 195] on input "Refer Talents..." at bounding box center [125, 193] width 155 height 28
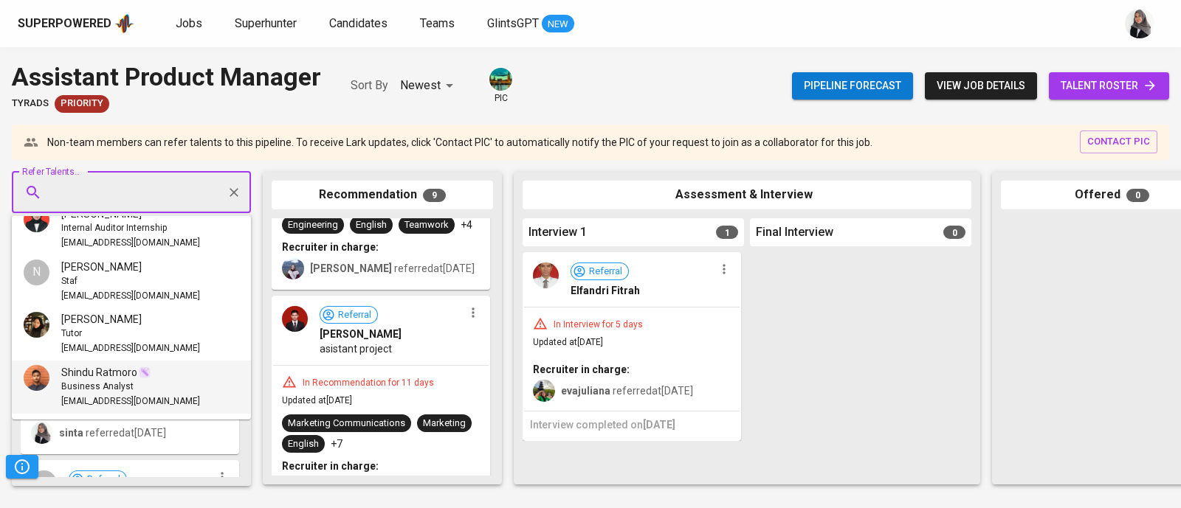
paste input "[EMAIL_ADDRESS][DOMAIN_NAME]"
type input "[EMAIL_ADDRESS][DOMAIN_NAME]"
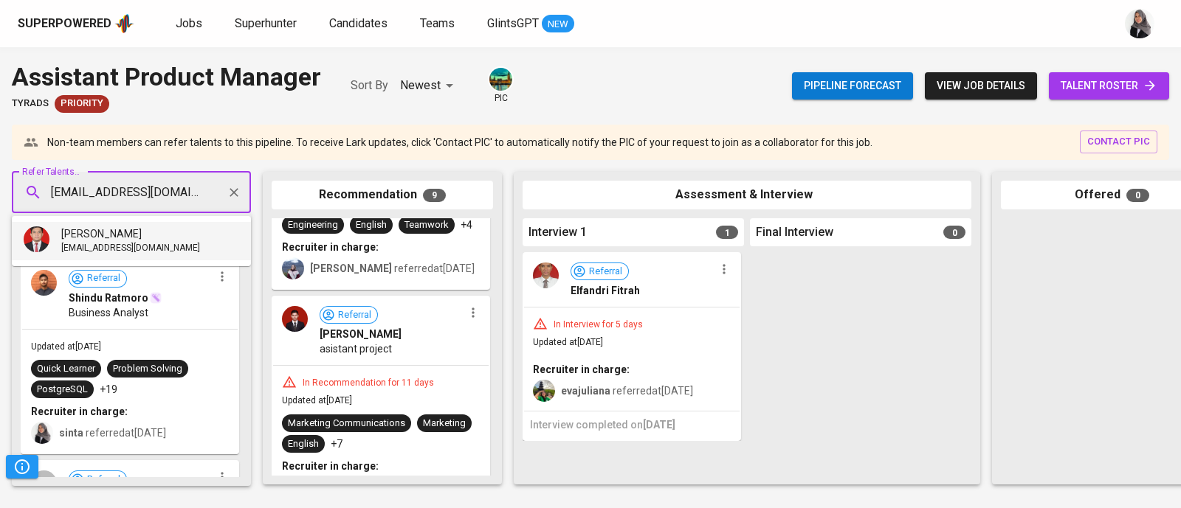
click at [153, 238] on li "Irfan Amril irfanamril@gmail.com" at bounding box center [131, 241] width 239 height 38
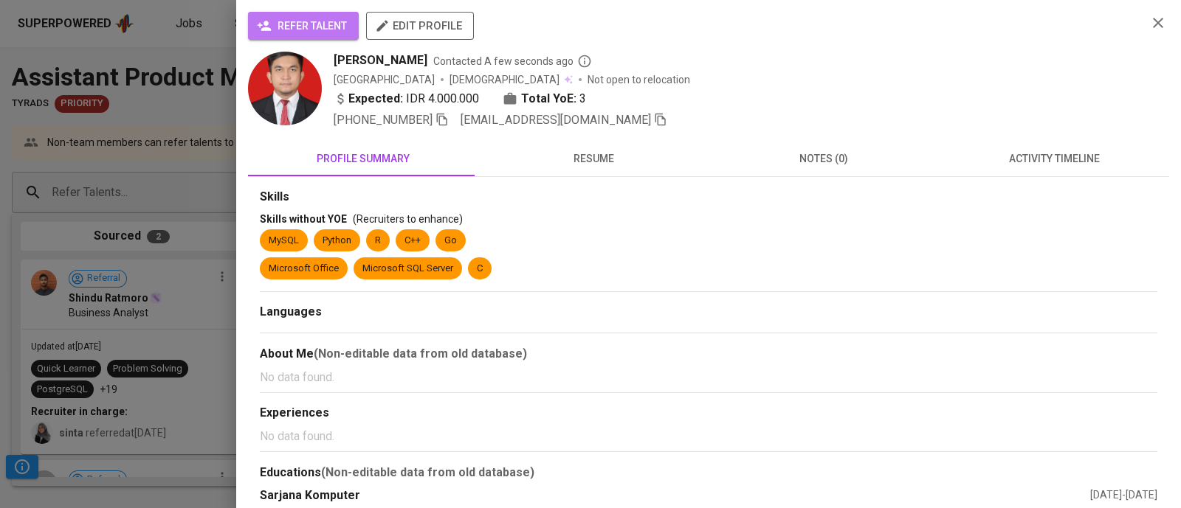
click at [316, 29] on span "refer talent" at bounding box center [303, 26] width 87 height 18
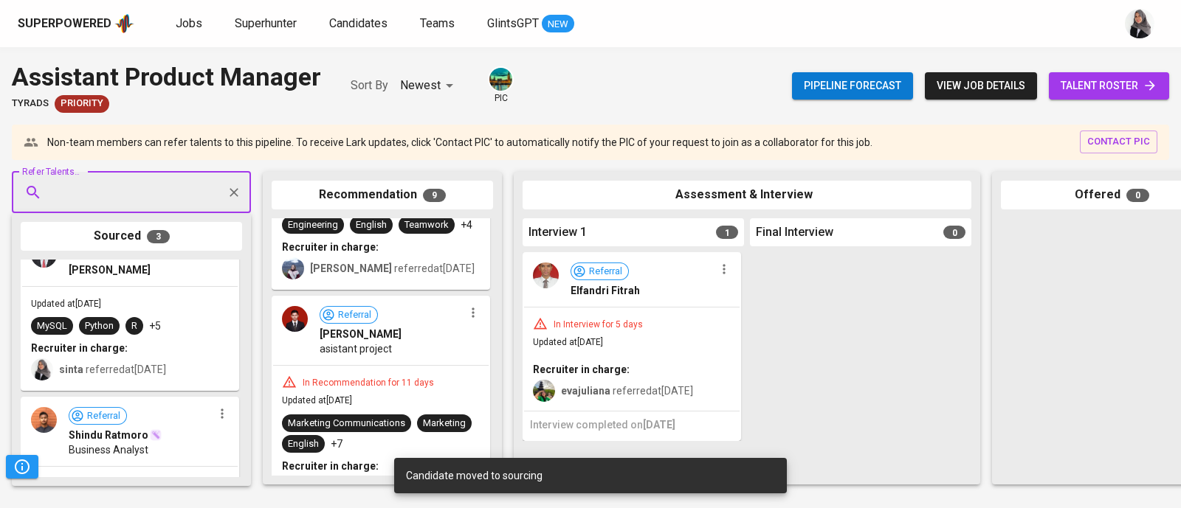
scroll to position [0, 0]
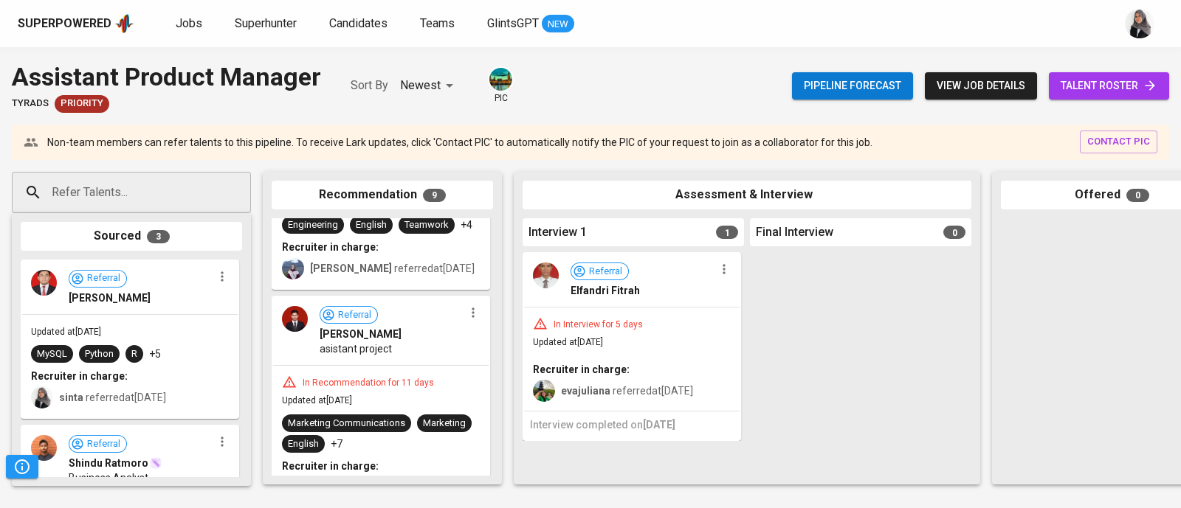
click at [767, 25] on div "Superpowered Jobs Superhunter Candidates Teams GlintsGPT NEW" at bounding box center [567, 24] width 1098 height 22
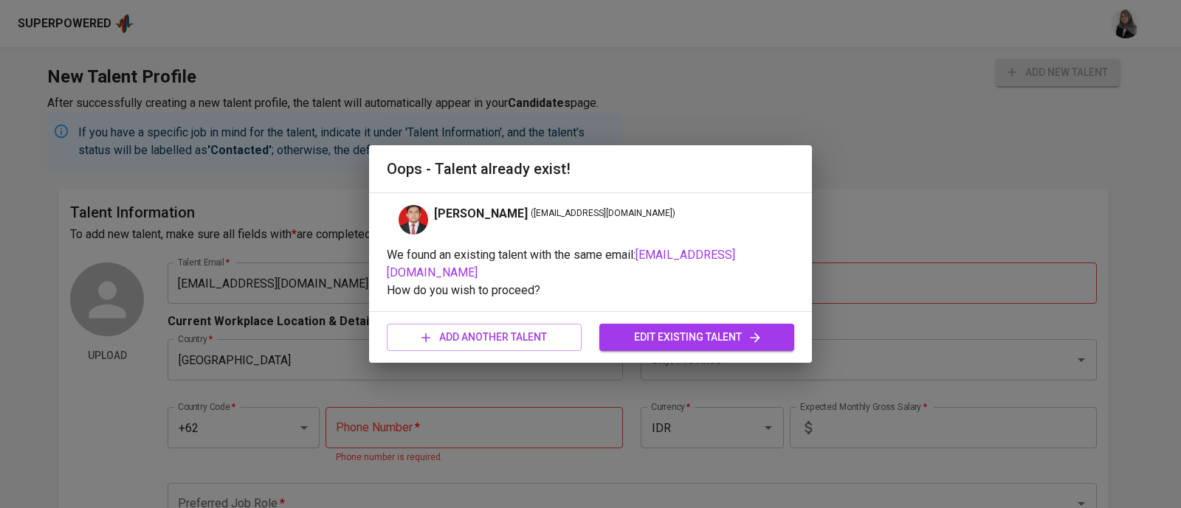
click at [101, 126] on div "Oops - Talent already exist! [PERSON_NAME] ( [EMAIL_ADDRESS][DOMAIN_NAME] ) We …" at bounding box center [590, 254] width 1181 height 508
click at [487, 328] on span "add another talent" at bounding box center [483, 337] width 171 height 18
type input "[GEOGRAPHIC_DATA]"
type input "+62"
type input "IDR"
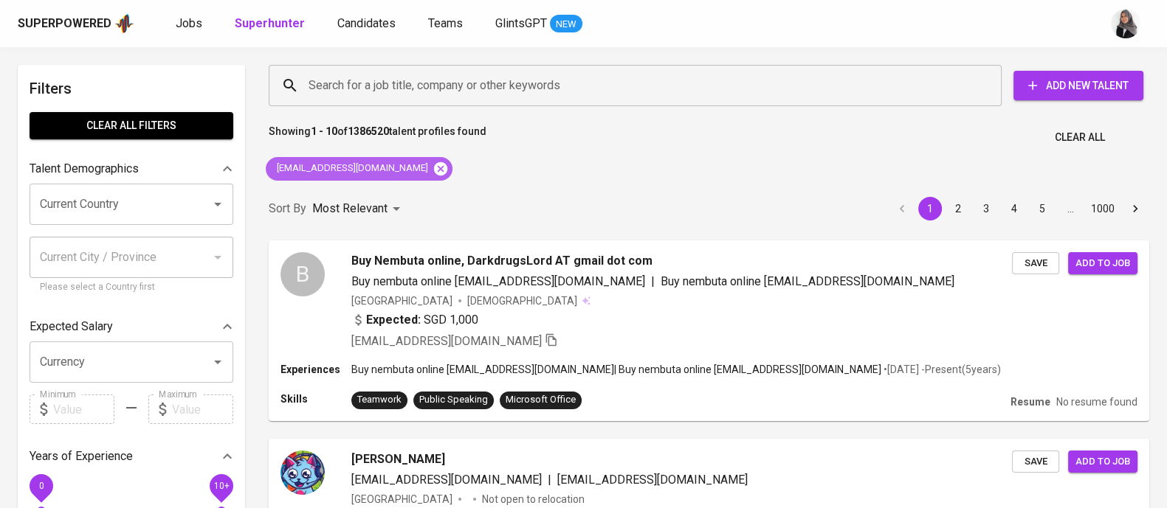
click at [434, 168] on icon at bounding box center [440, 168] width 13 height 13
click at [435, 95] on input "Search for a job title, company or other keywords" at bounding box center [639, 86] width 668 height 28
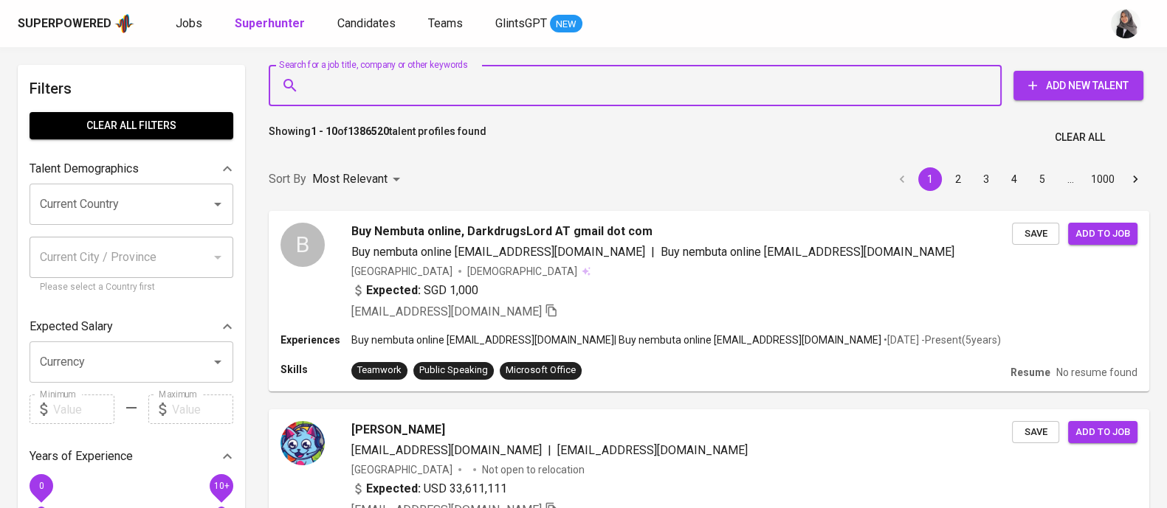
paste input "[EMAIL_ADDRESS][DOMAIN_NAME]"
type input "[EMAIL_ADDRESS][DOMAIN_NAME]"
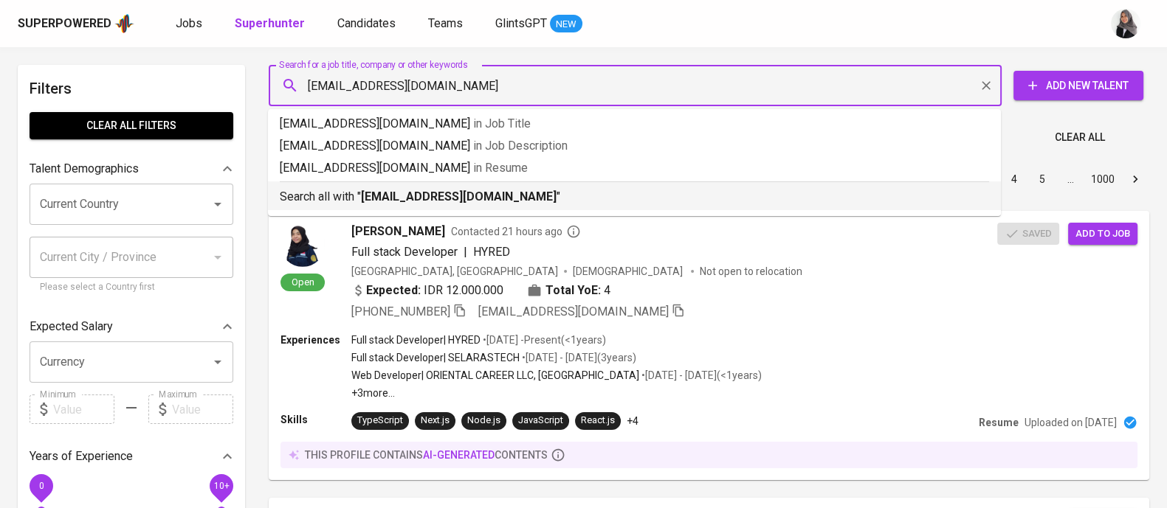
click at [469, 198] on b "[EMAIL_ADDRESS][DOMAIN_NAME]" at bounding box center [459, 197] width 196 height 14
click at [469, 198] on div "Sort By Most Relevant MOST_RELEVANT 1 2 3 4 5 … 1000" at bounding box center [709, 179] width 898 height 45
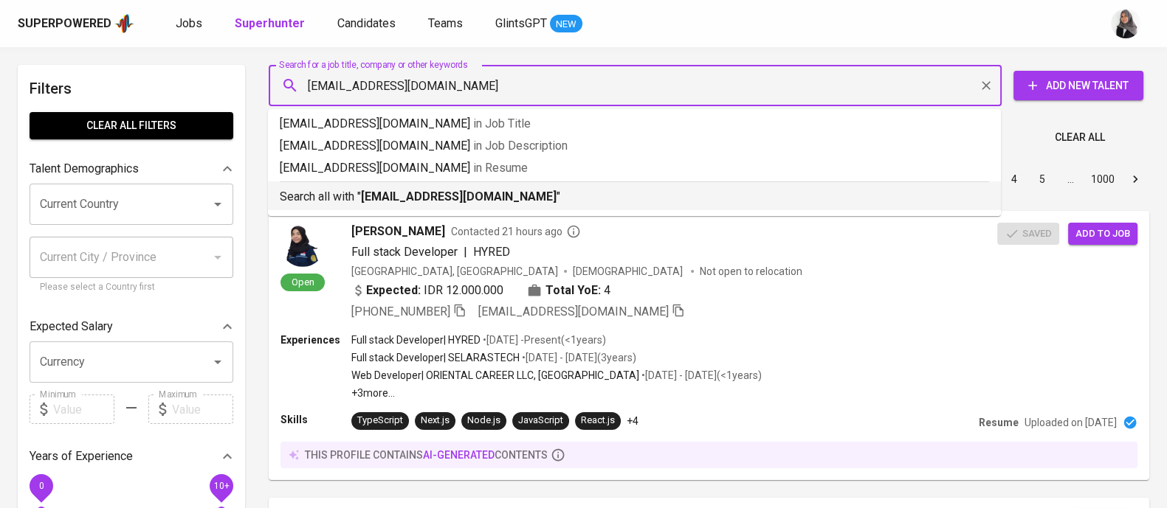
click at [469, 198] on div "Sort By Most Relevant MOST_RELEVANT 1 2 3 4 5 … 1000" at bounding box center [709, 179] width 898 height 45
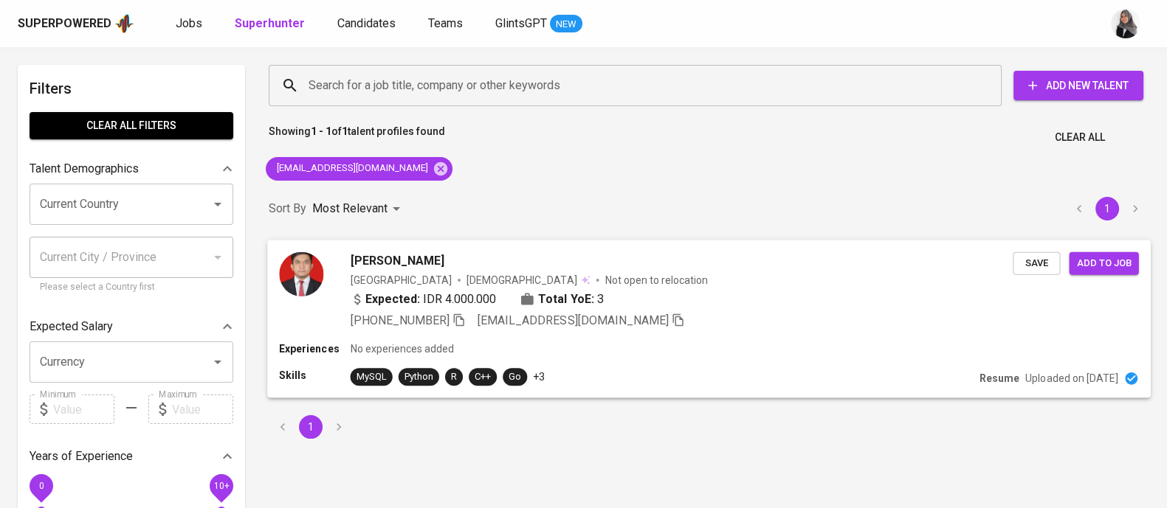
click at [1036, 259] on span "Save" at bounding box center [1036, 263] width 32 height 17
click at [432, 170] on icon at bounding box center [440, 169] width 16 height 16
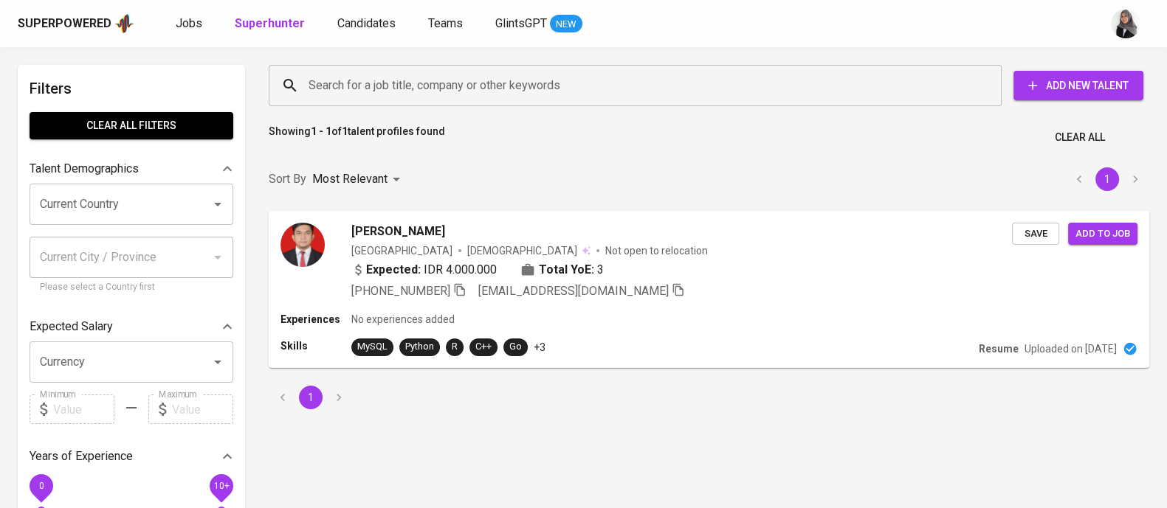
click at [441, 80] on input "Search for a job title, company or other keywords" at bounding box center [639, 86] width 668 height 28
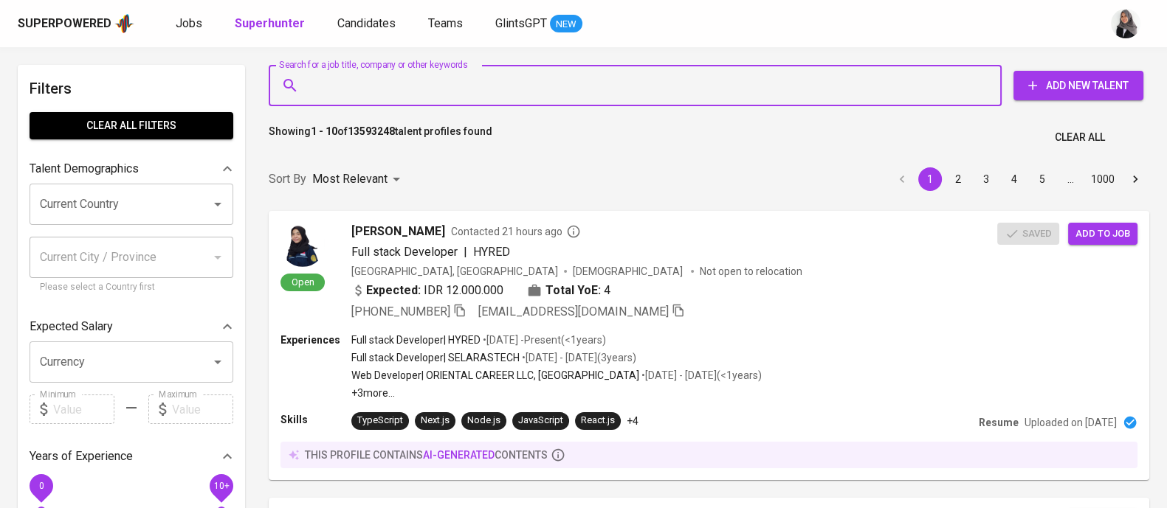
paste input "felixmulya777@gmail.com"
type input "felixmulya777@gmail.com"
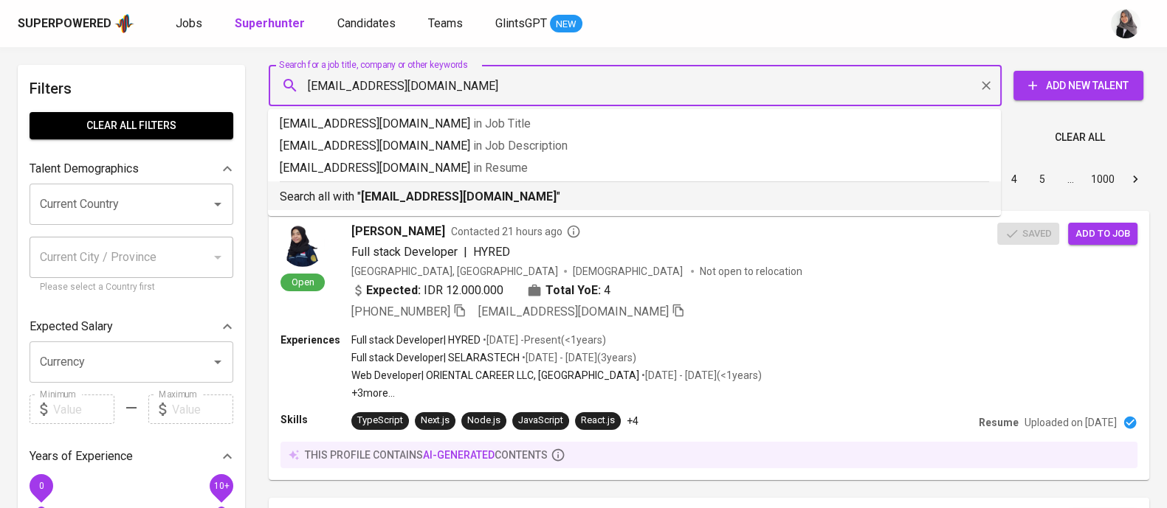
click at [465, 197] on b "felixmulya777@gmail.com" at bounding box center [459, 197] width 196 height 14
click at [465, 197] on div "Sort By Most Relevant MOST_RELEVANT 1 2 3 4 5 … 1000" at bounding box center [709, 179] width 898 height 45
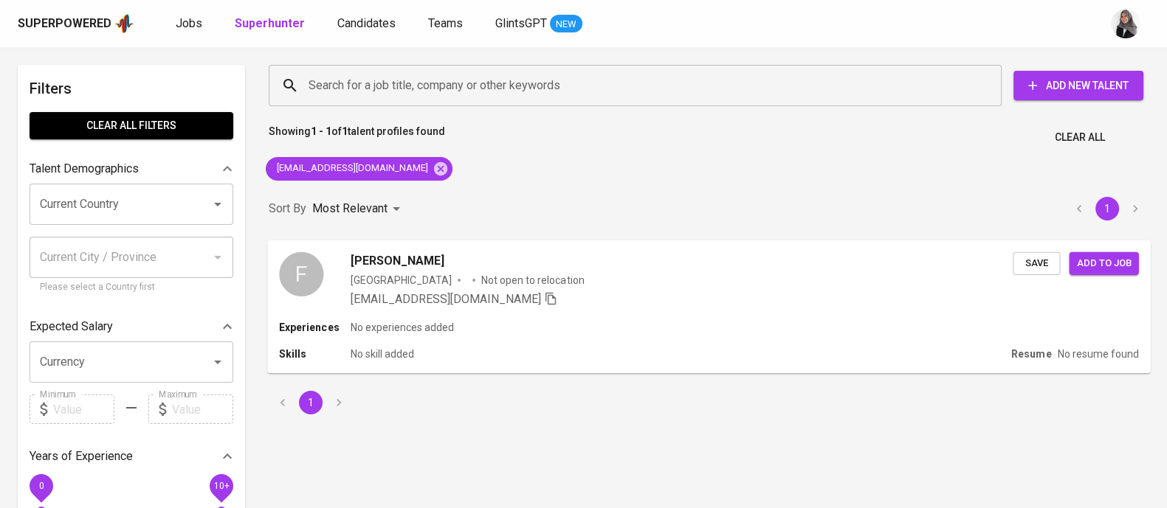
click at [644, 298] on div "felixmulya777@gmail.com" at bounding box center [682, 299] width 663 height 18
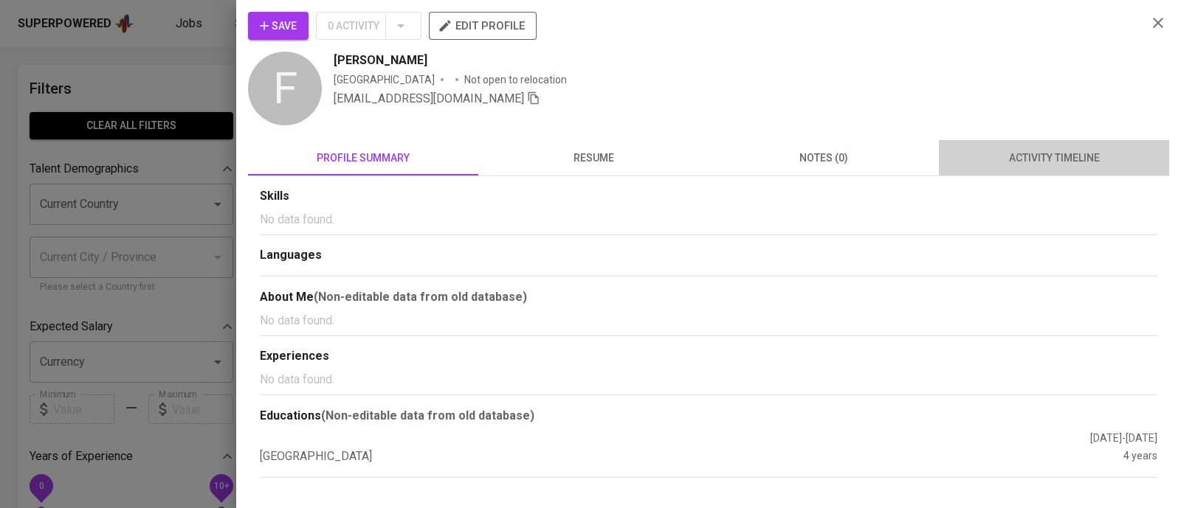
click at [1053, 165] on span "activity timeline" at bounding box center [1054, 158] width 213 height 18
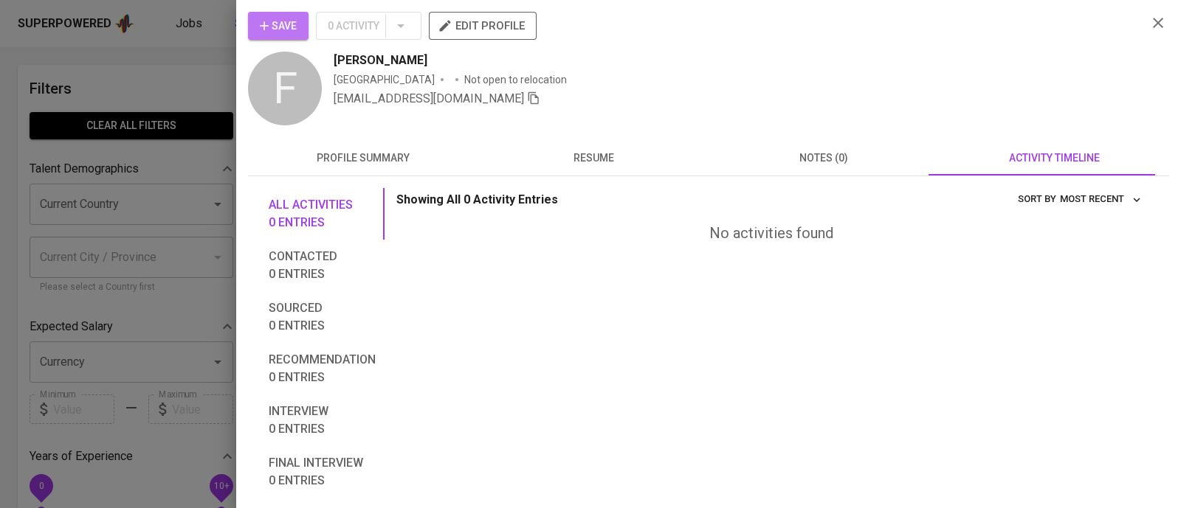
click at [280, 21] on span "Save" at bounding box center [278, 26] width 37 height 18
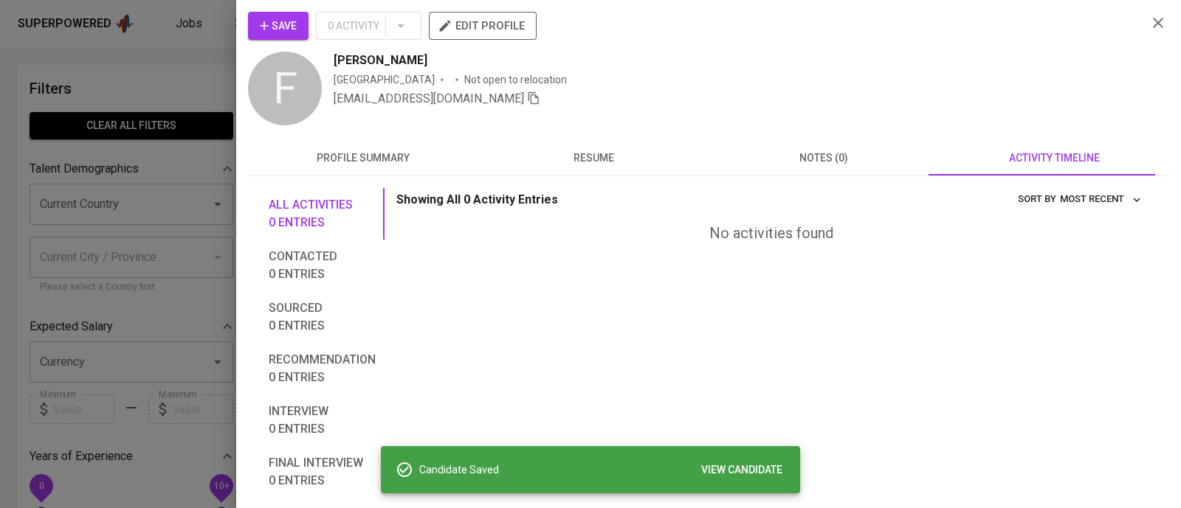
click at [176, 58] on div at bounding box center [590, 254] width 1181 height 508
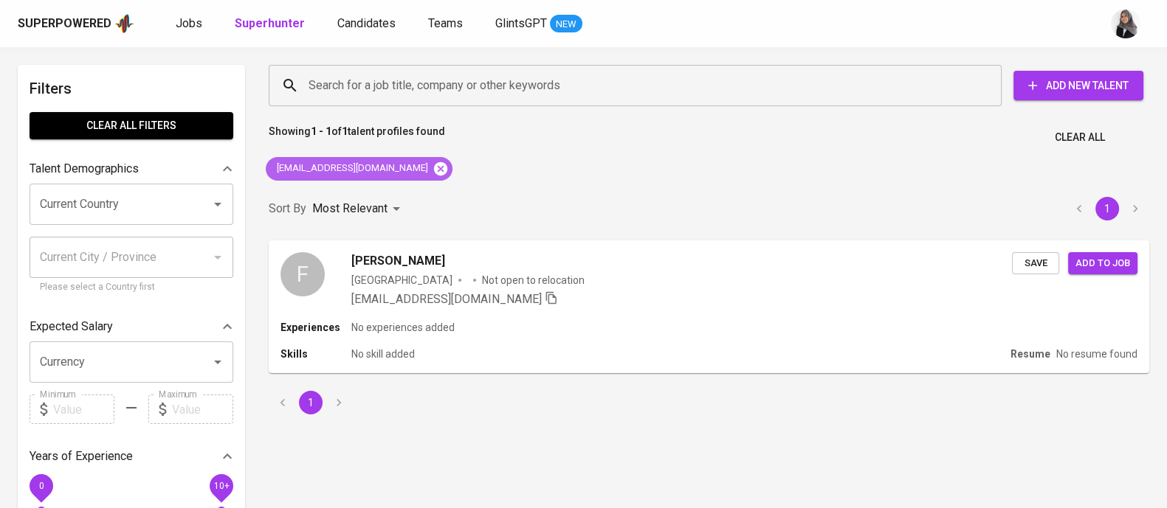
click at [434, 166] on icon at bounding box center [440, 168] width 13 height 13
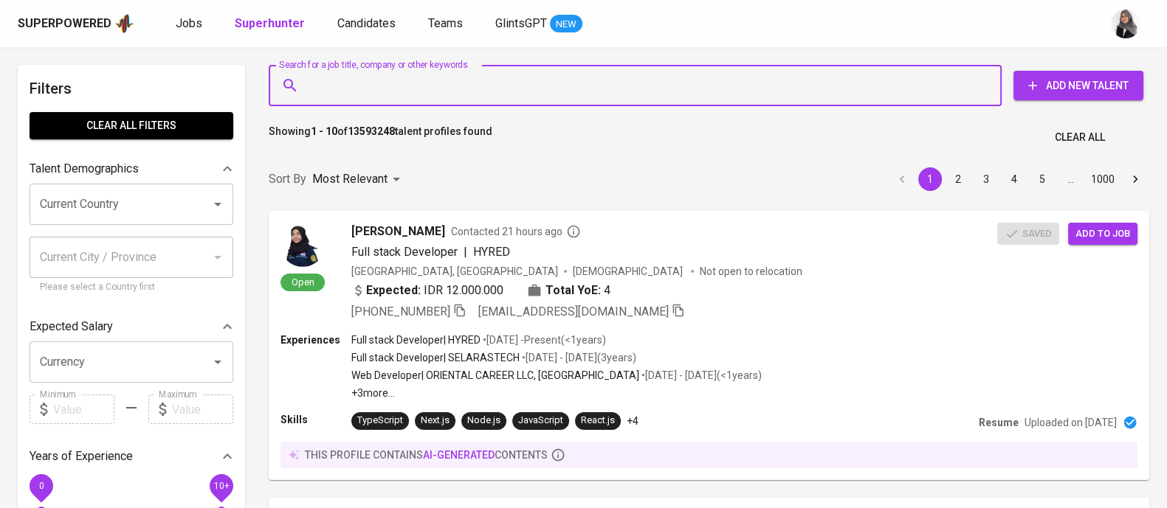
click at [458, 86] on input "Search for a job title, company or other keywords" at bounding box center [639, 86] width 668 height 28
paste input "filipus54@gmail.com"
type input "filipus54@gmail.com"
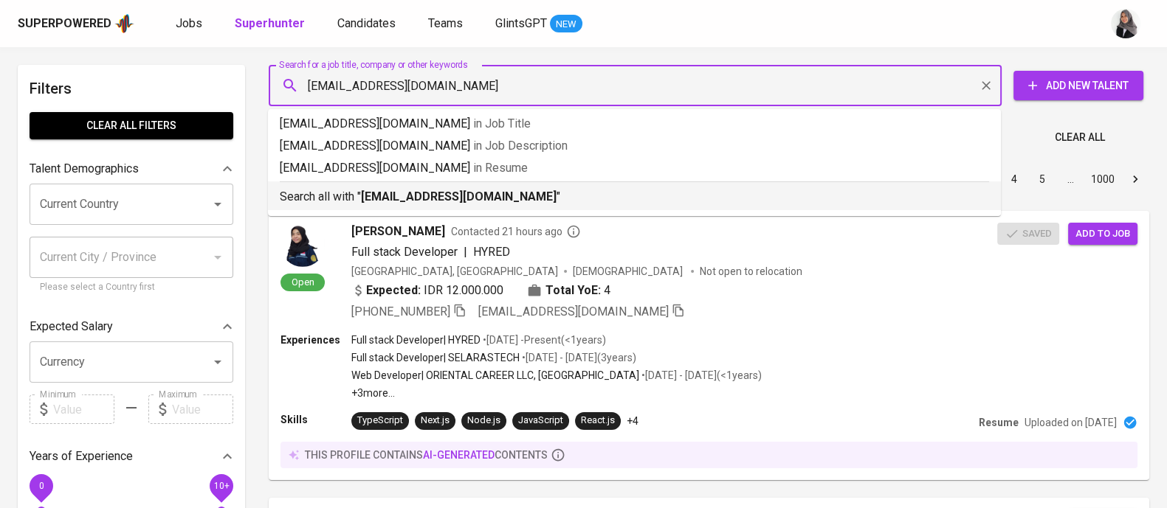
click at [493, 198] on p "Search all with " filipus54@gmail.com "" at bounding box center [634, 197] width 709 height 18
click at [493, 198] on div "Sort By Most Relevant MOST_RELEVANT 1 2 3 4 5 … 1000" at bounding box center [709, 179] width 898 height 45
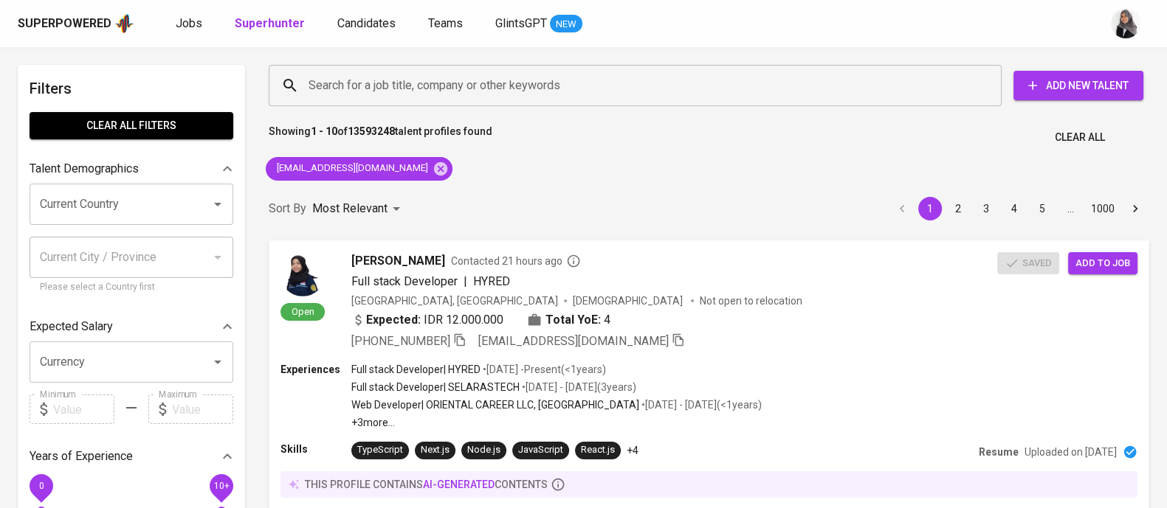
click at [493, 198] on div "Sort By Most Relevant MOST_RELEVANT 1 2 3 4 5 … 1000" at bounding box center [709, 209] width 898 height 45
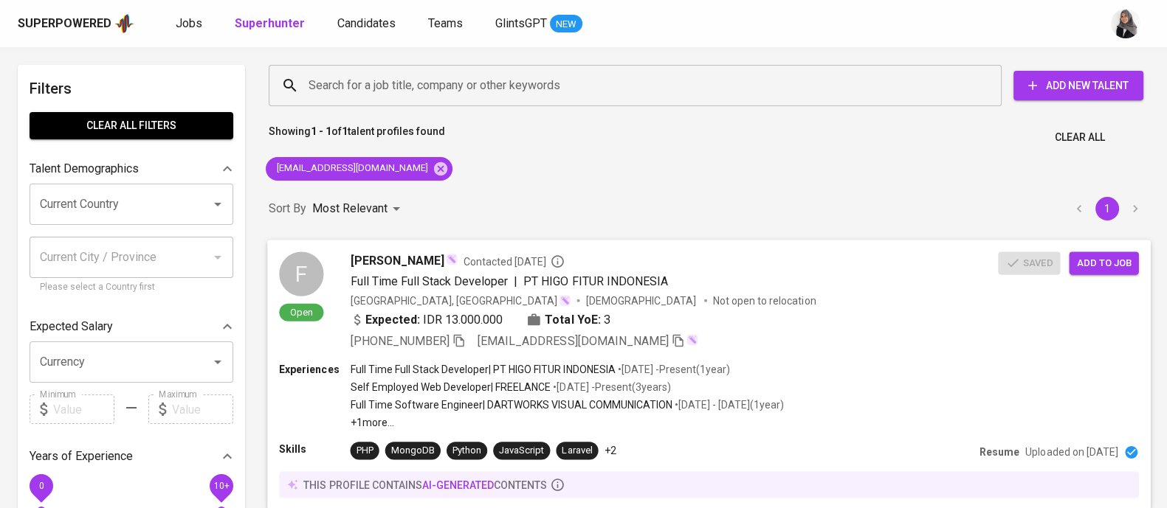
click at [817, 320] on div "Expected: IDR 13.000.000 Total YoE: 3" at bounding box center [675, 321] width 648 height 21
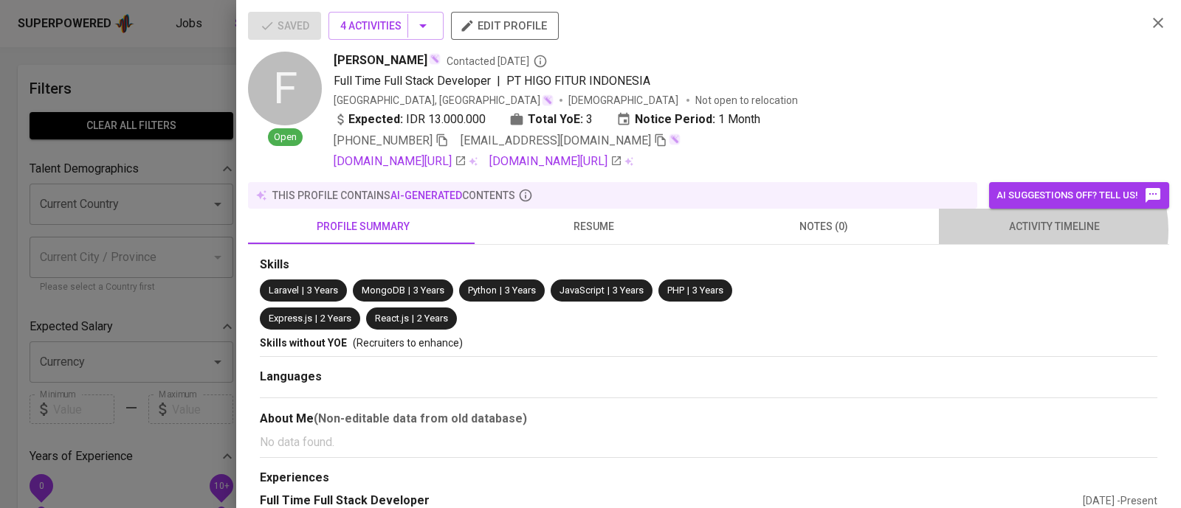
click at [1038, 230] on span "activity timeline" at bounding box center [1054, 227] width 213 height 18
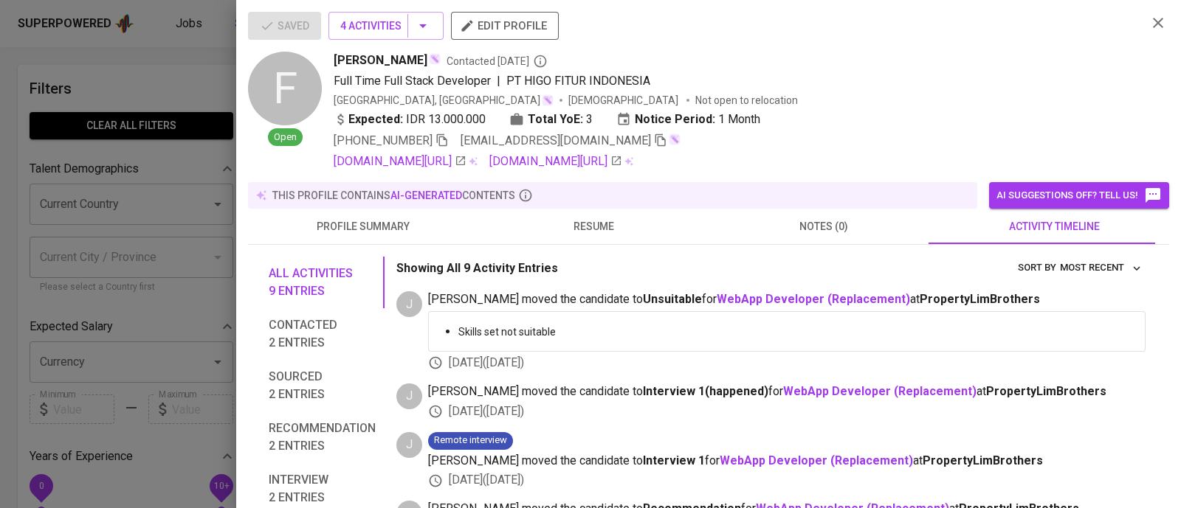
click at [141, 61] on div at bounding box center [590, 254] width 1181 height 508
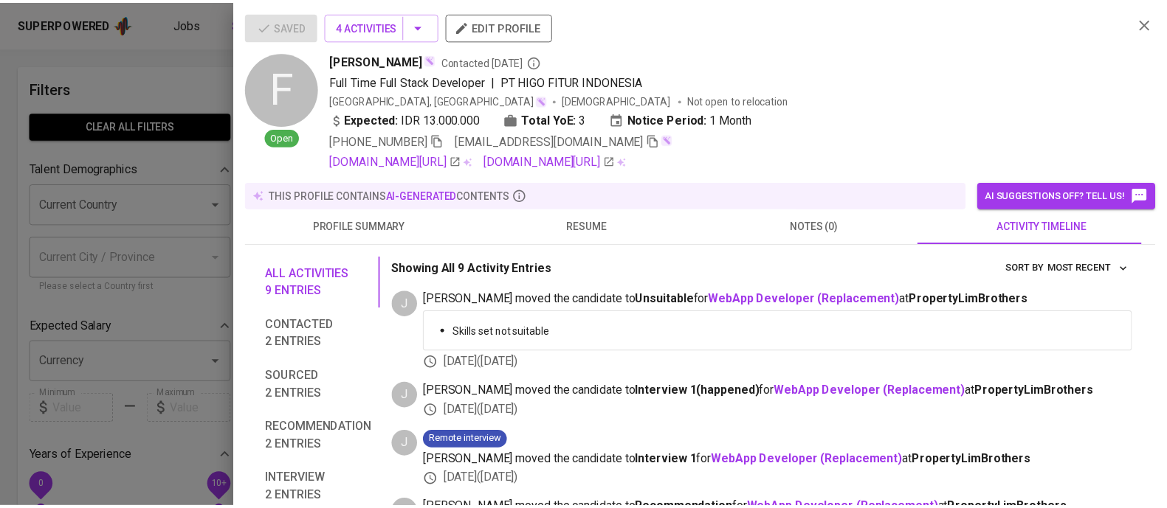
scroll to position [1, 0]
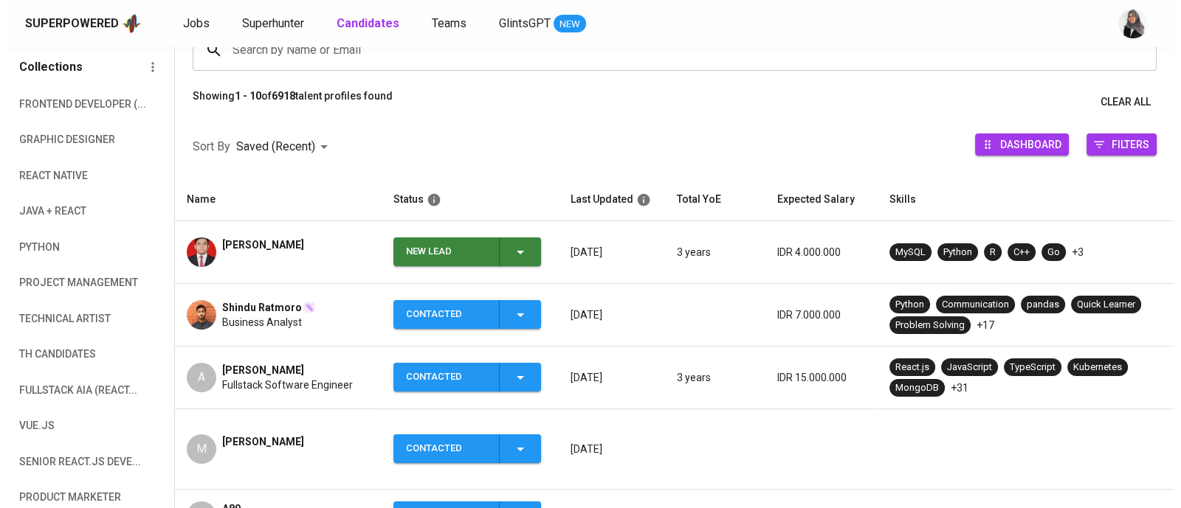
scroll to position [138, 0]
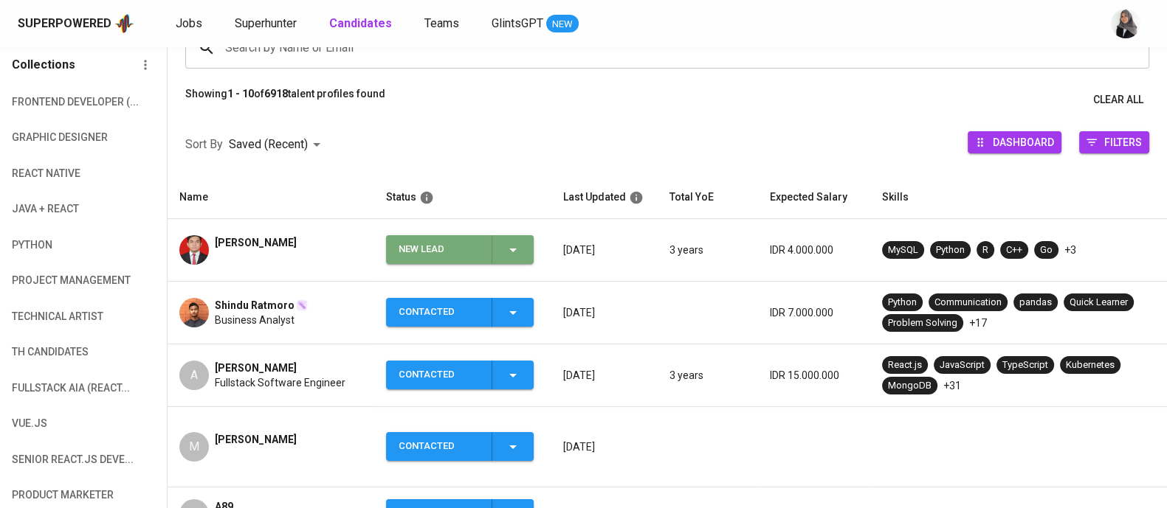
click at [522, 259] on span "New Lead" at bounding box center [460, 249] width 136 height 29
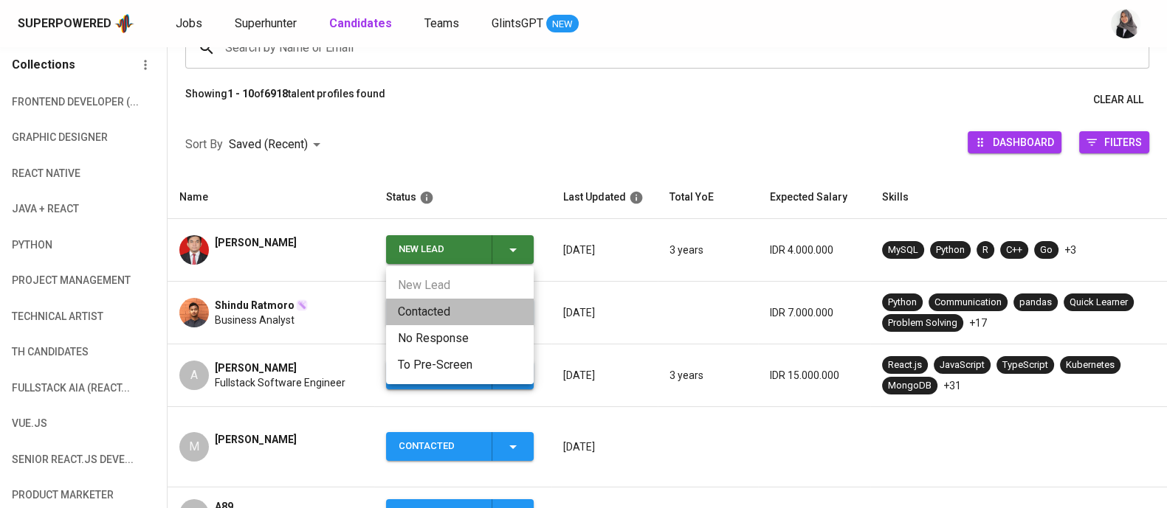
click at [452, 316] on li "Contacted" at bounding box center [460, 312] width 148 height 27
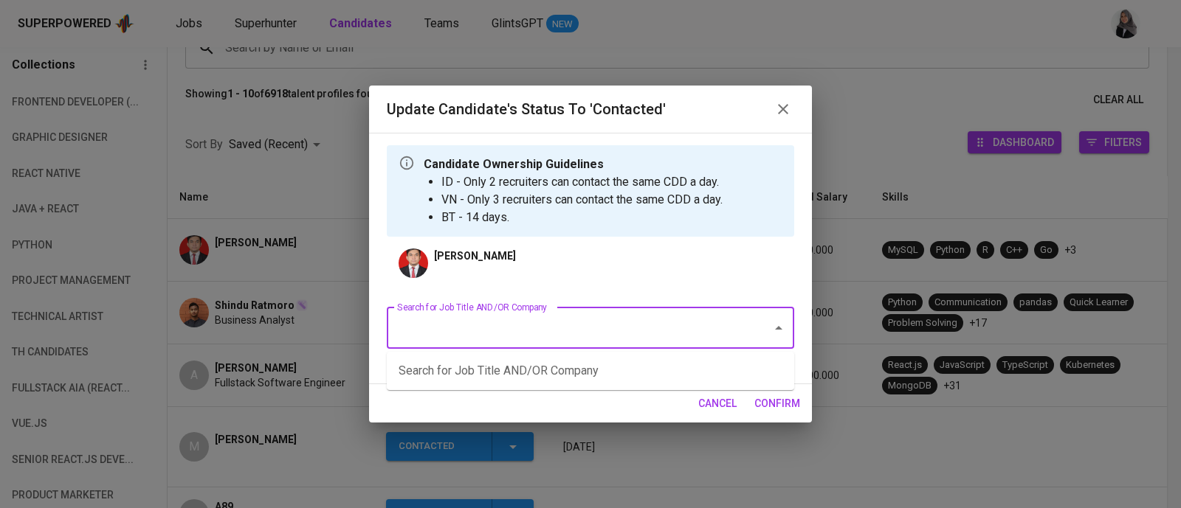
click at [595, 335] on input "Search for Job Title AND/OR Company" at bounding box center [569, 328] width 353 height 28
type input "product"
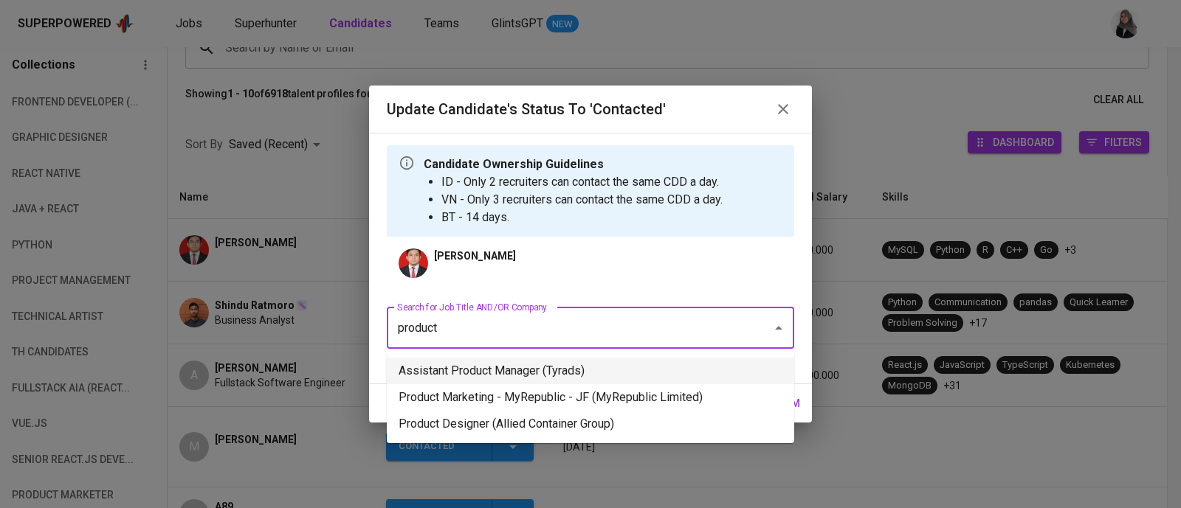
click at [598, 379] on li "Assistant Product Manager (Tyrads)" at bounding box center [590, 371] width 407 height 27
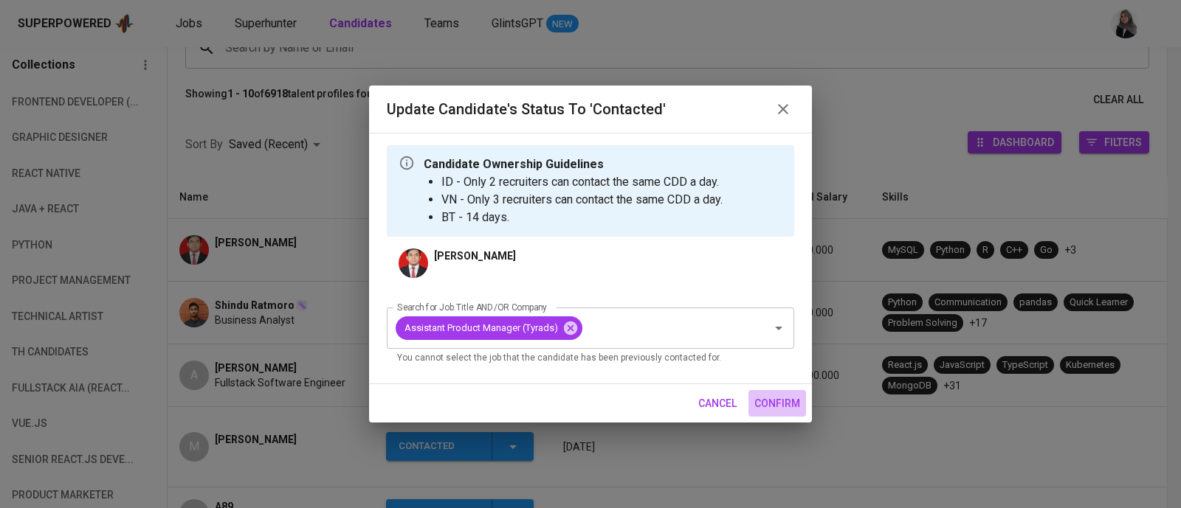
click at [760, 401] on span "confirm" at bounding box center [777, 404] width 46 height 18
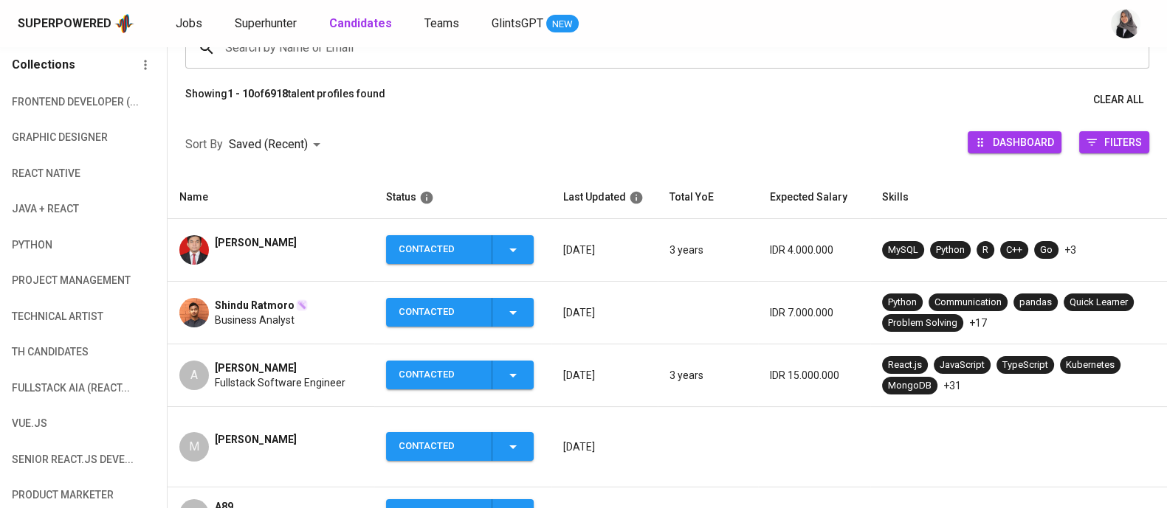
click at [251, 263] on div "[PERSON_NAME]" at bounding box center [256, 250] width 82 height 30
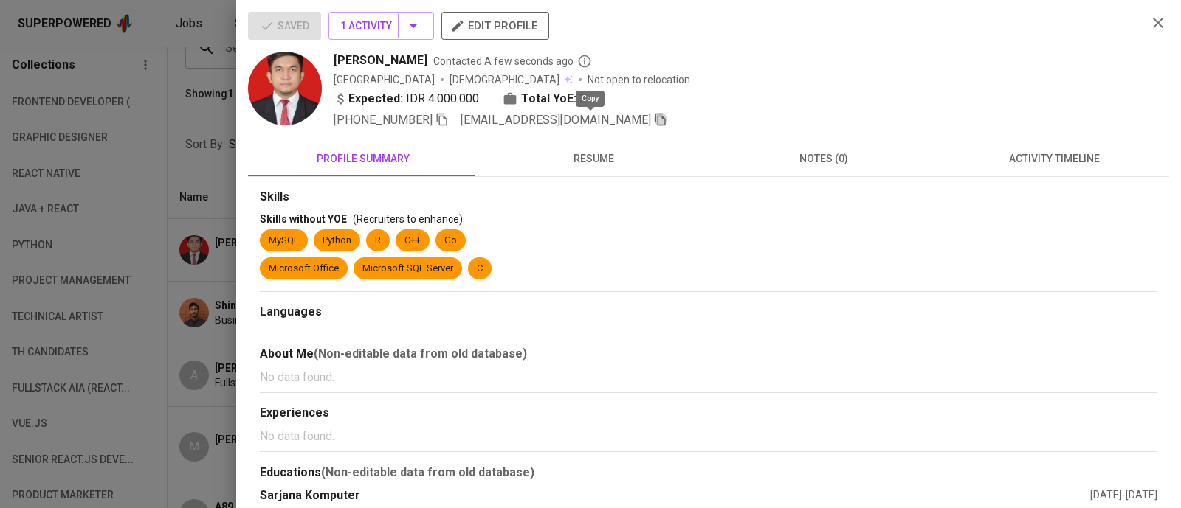
click at [654, 121] on icon "button" at bounding box center [660, 119] width 13 height 13
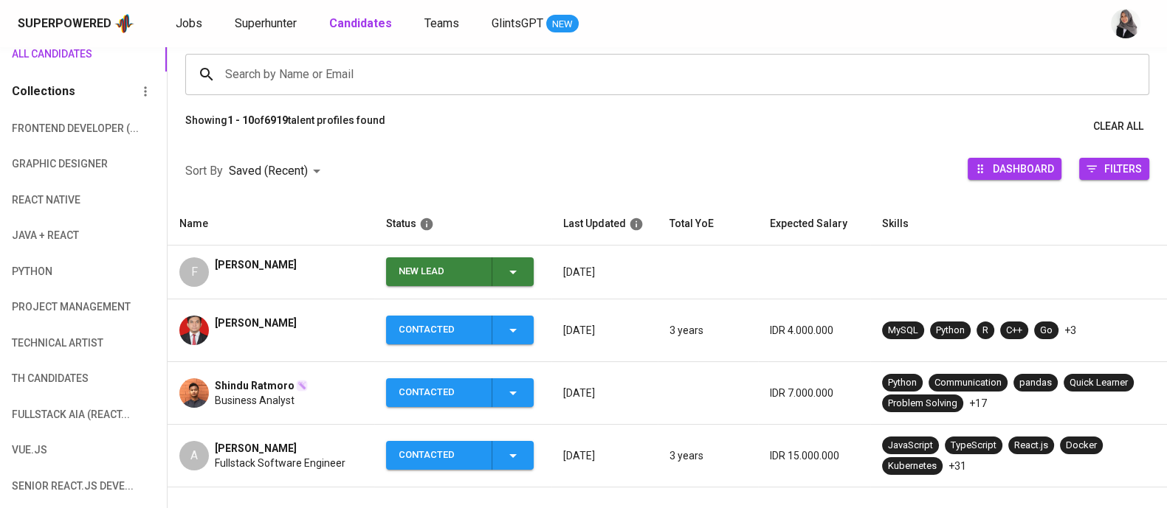
scroll to position [112, 0]
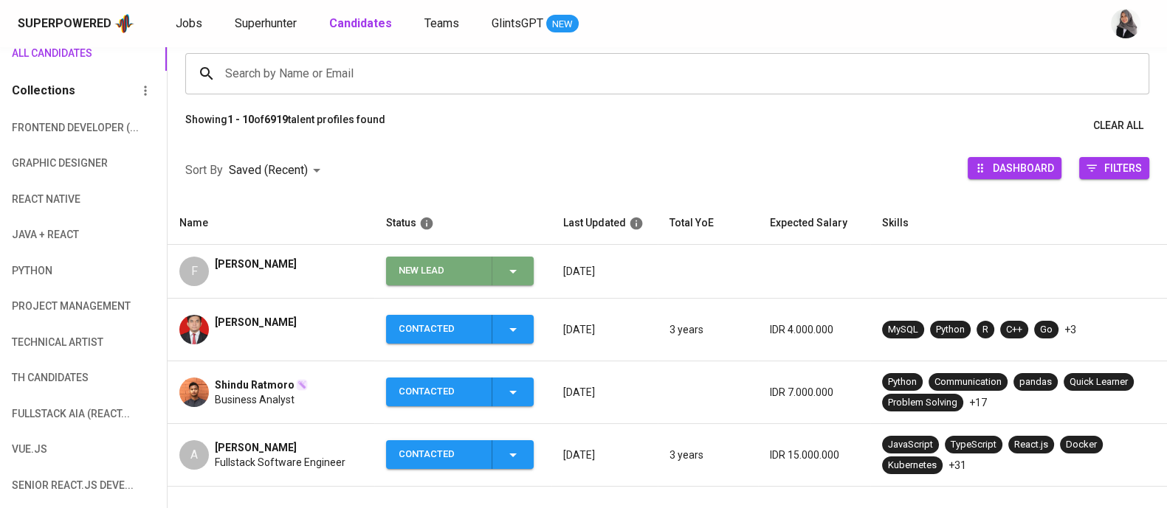
click at [517, 271] on icon "button" at bounding box center [513, 272] width 18 height 18
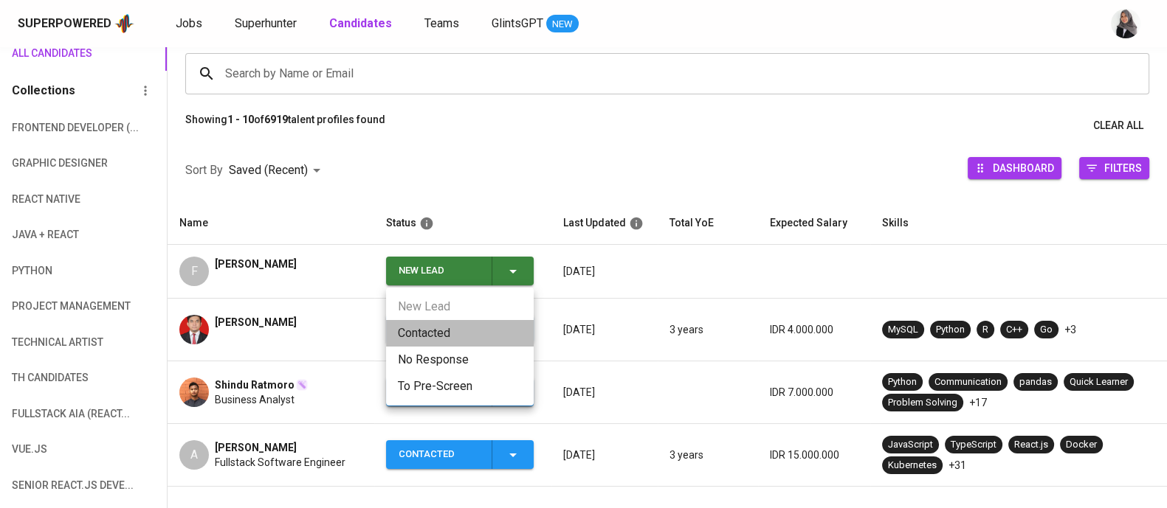
click at [474, 329] on li "Contacted" at bounding box center [460, 333] width 148 height 27
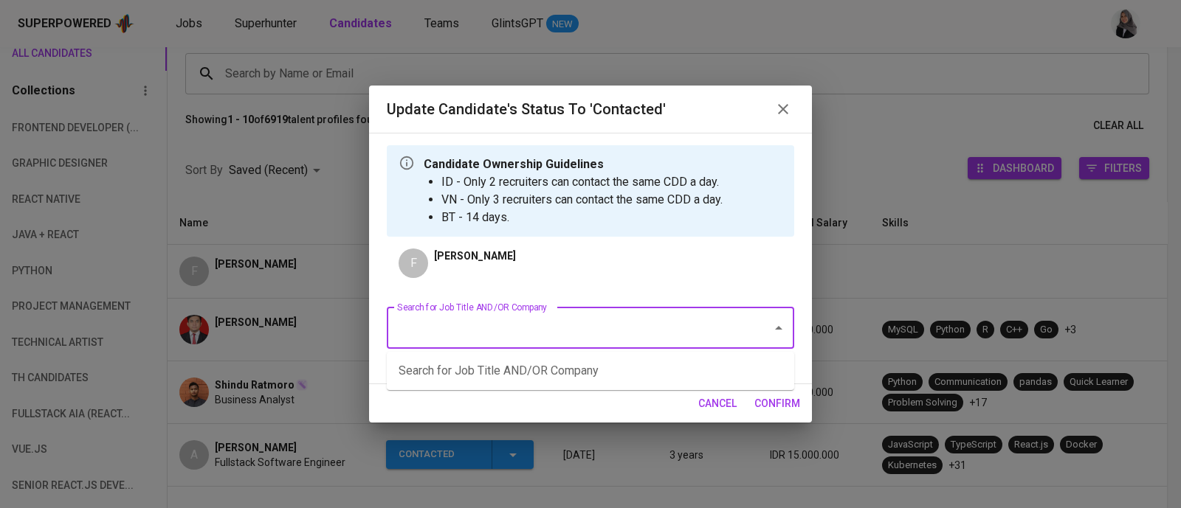
click at [623, 337] on input "Search for Job Title AND/OR Company" at bounding box center [569, 328] width 353 height 28
type input "web"
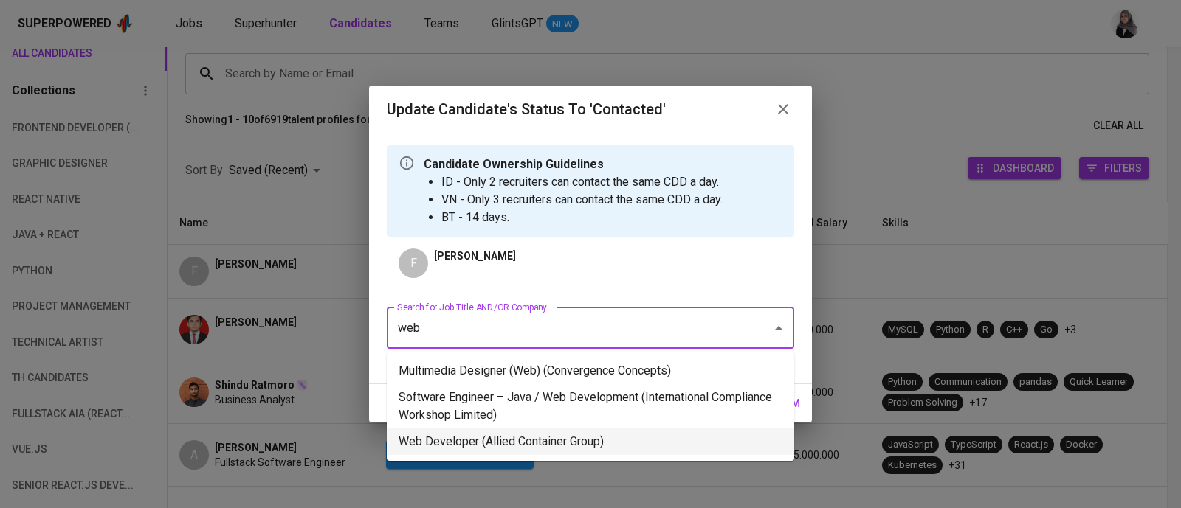
click at [582, 434] on li "Web Developer (Allied Container Group)" at bounding box center [590, 442] width 407 height 27
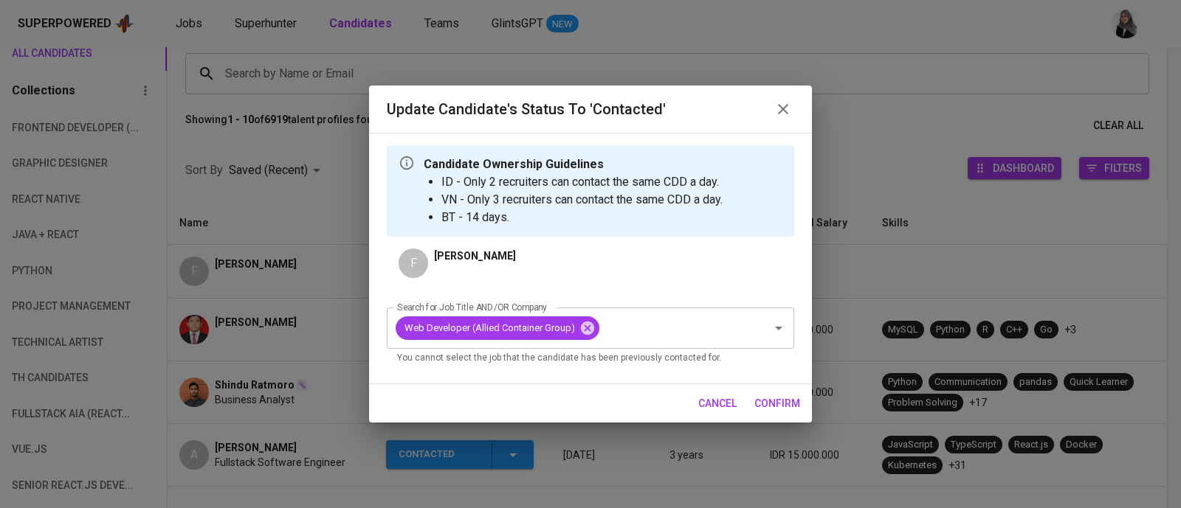
click at [793, 399] on span "confirm" at bounding box center [777, 404] width 46 height 18
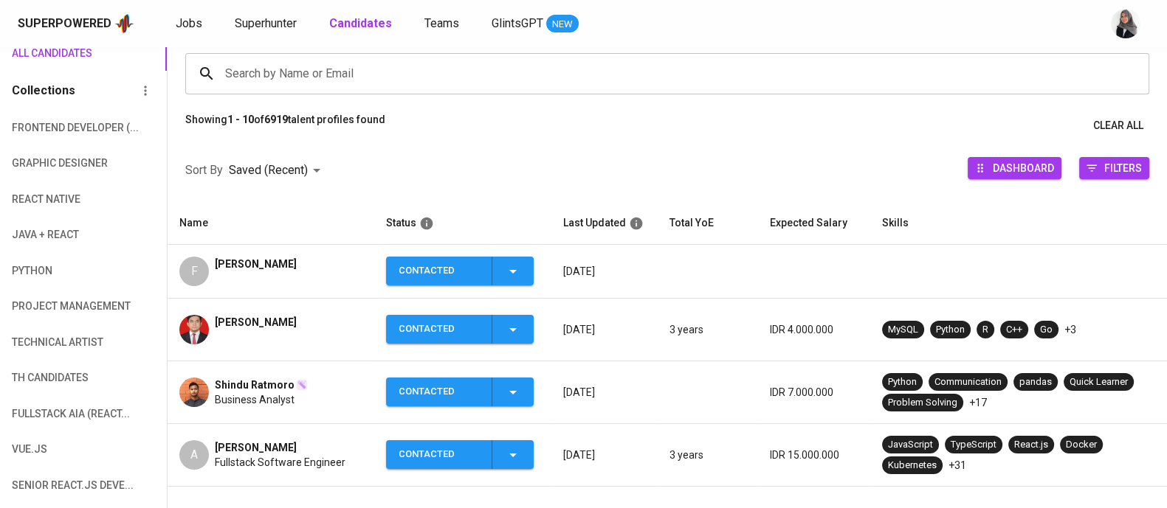
click at [1035, 24] on div "Superpowered Jobs Superhunter Candidates Teams GlintsGPT NEW" at bounding box center [560, 24] width 1084 height 22
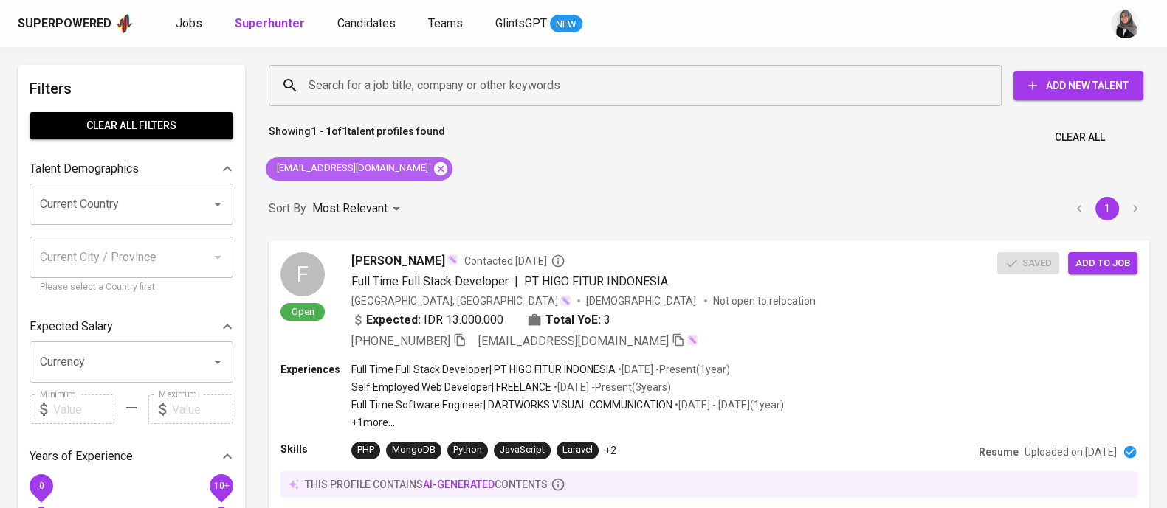
click at [434, 164] on icon at bounding box center [440, 168] width 13 height 13
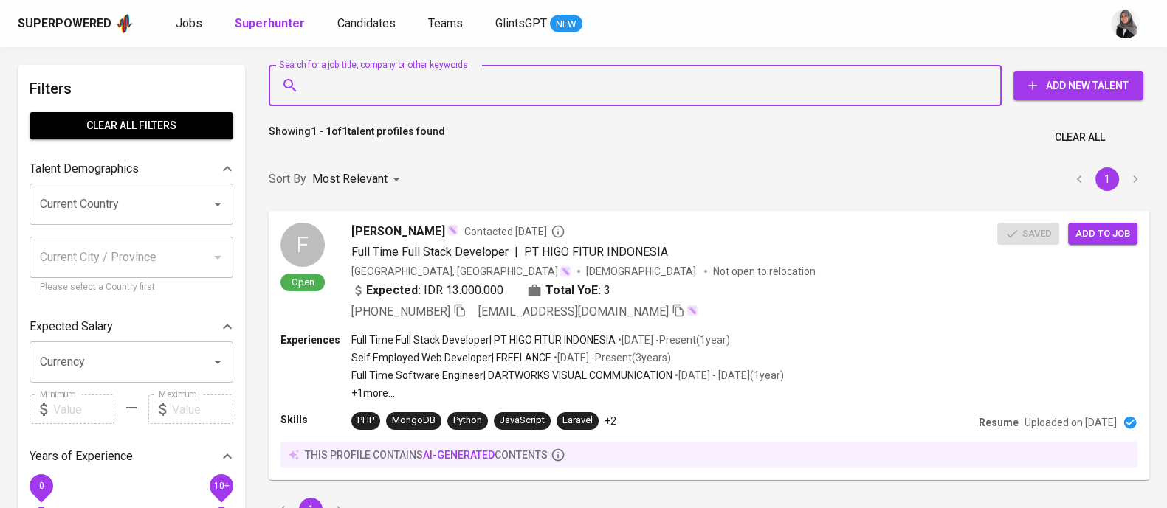
click at [453, 79] on input "Search for a job title, company or other keywords" at bounding box center [639, 86] width 668 height 28
paste input "[EMAIL_ADDRESS][DOMAIN_NAME]"
type input "[EMAIL_ADDRESS][DOMAIN_NAME]"
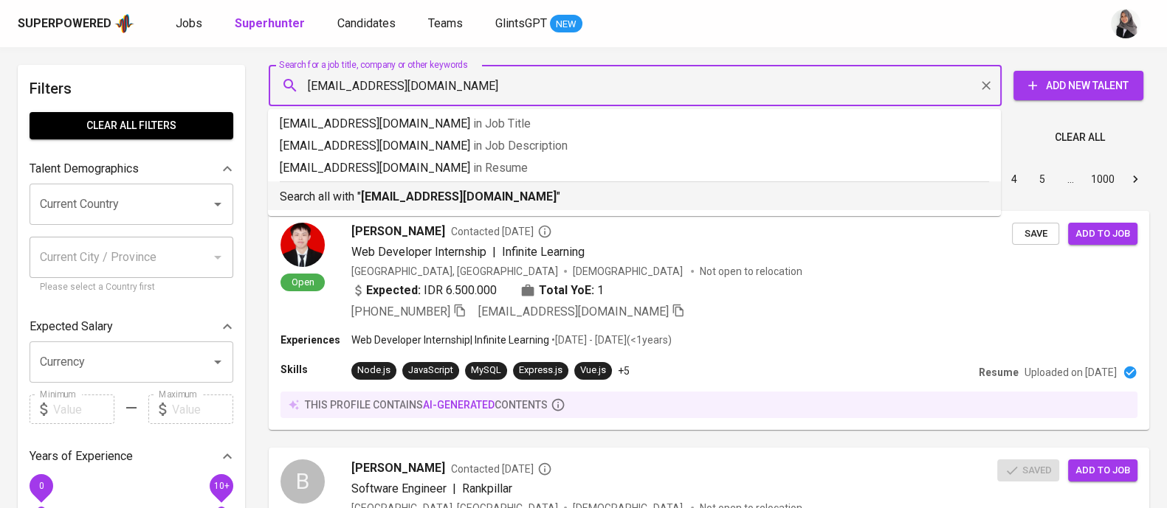
click at [443, 201] on b "[EMAIL_ADDRESS][DOMAIN_NAME]" at bounding box center [459, 197] width 196 height 14
click at [443, 201] on div "Sort By Most Relevant MOST_RELEVANT 1 2 3 4 5 … 1000" at bounding box center [709, 179] width 898 height 45
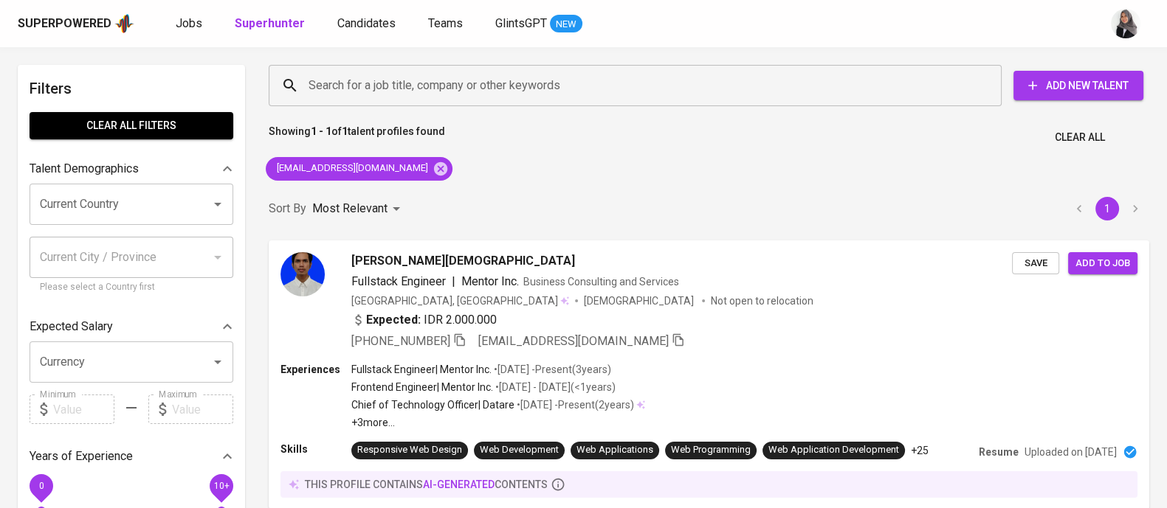
click at [836, 147] on div "Showing 1 - 1 of 1 talent profiles found Clear All" at bounding box center [709, 133] width 898 height 36
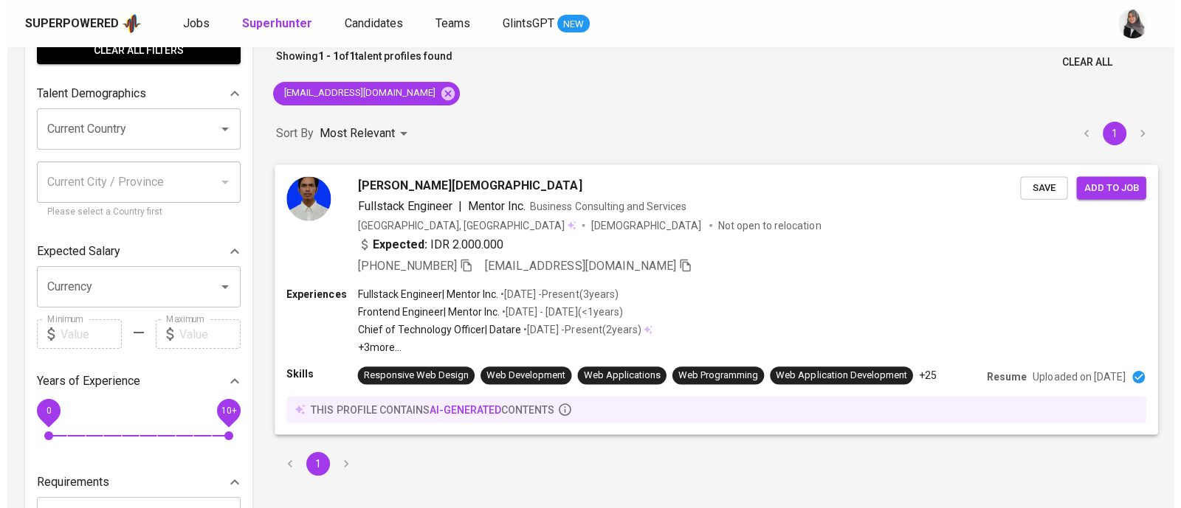
scroll to position [77, 0]
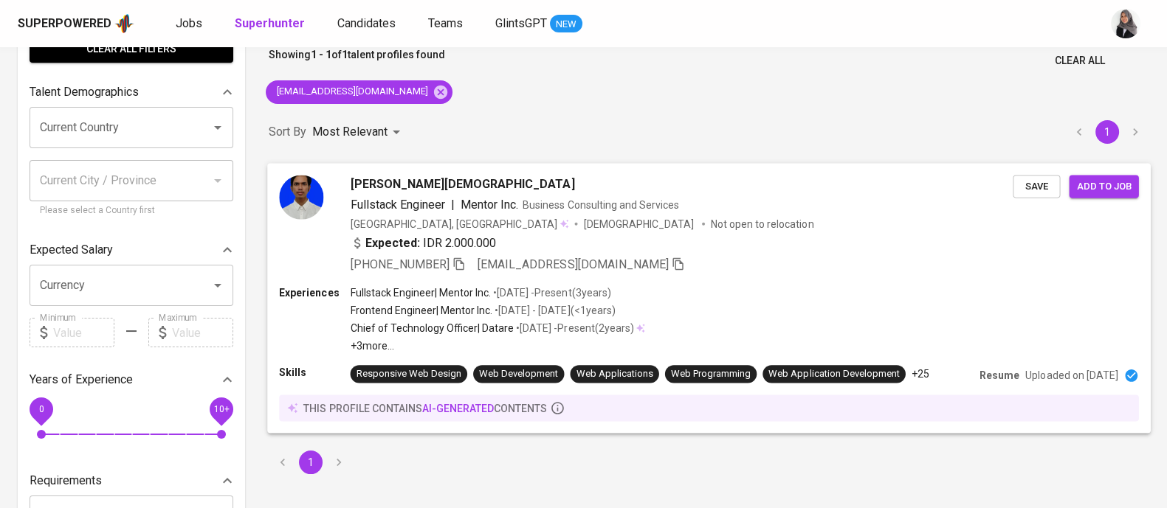
click at [776, 275] on div "Arsa Izdihar Islam Fullstack Engineer | Mentor Inc. Business Consulting and Ser…" at bounding box center [708, 224] width 883 height 123
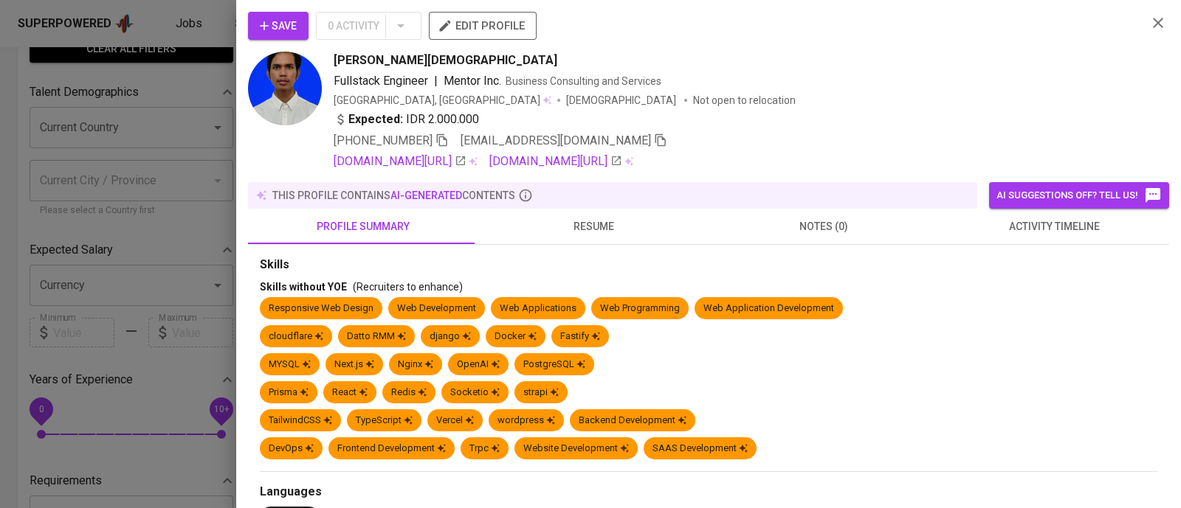
click at [1037, 230] on span "activity timeline" at bounding box center [1054, 227] width 213 height 18
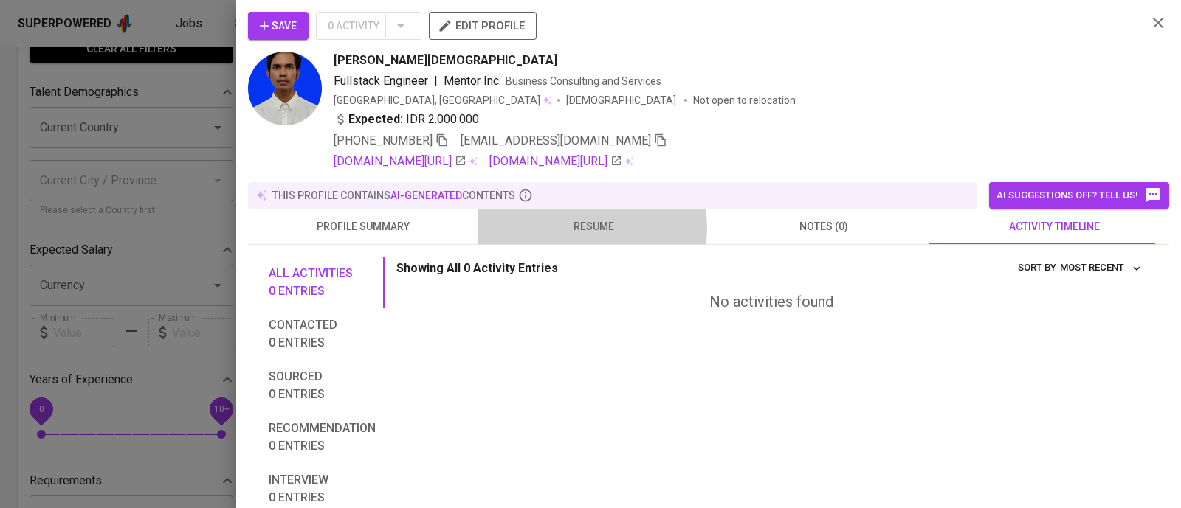
click at [579, 227] on span "resume" at bounding box center [593, 227] width 213 height 18
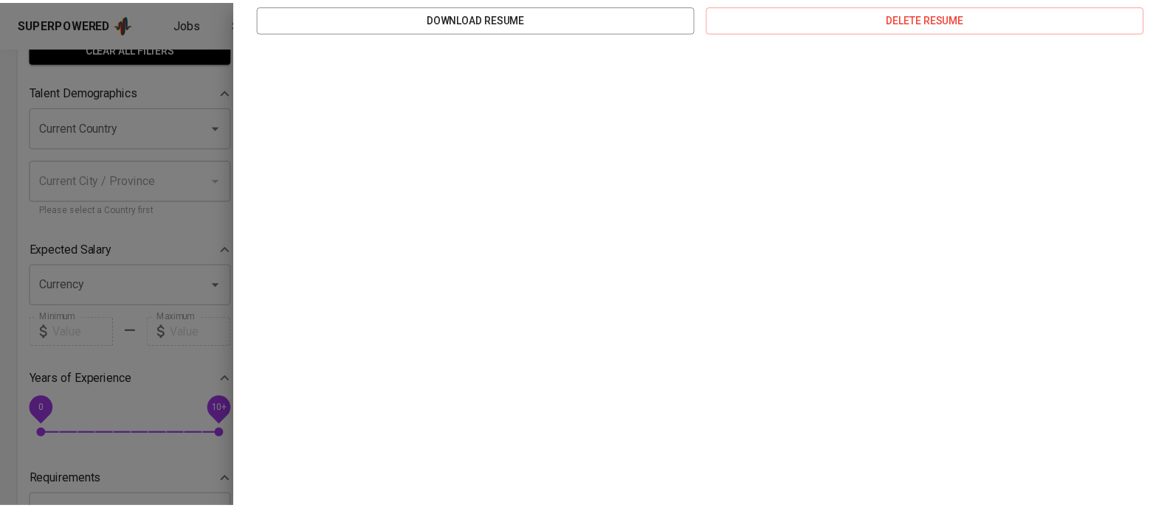
scroll to position [0, 0]
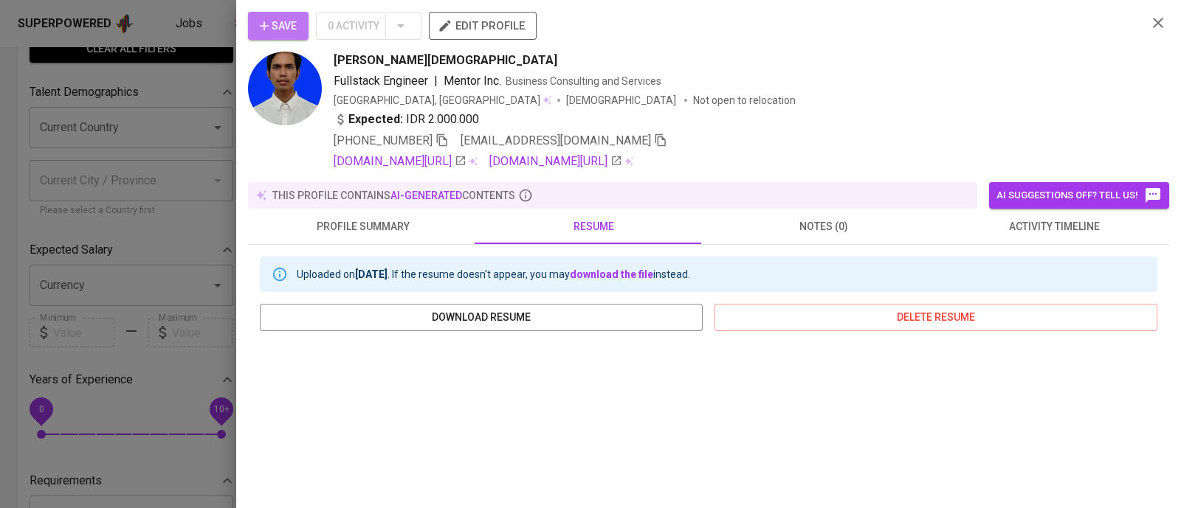
click at [273, 27] on span "Save" at bounding box center [278, 26] width 37 height 18
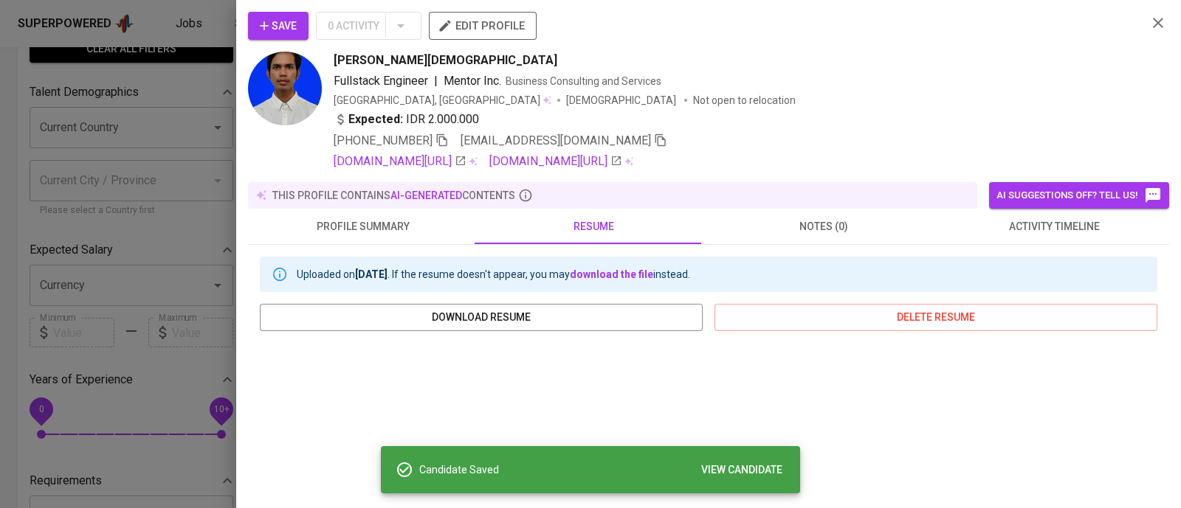
click at [197, 89] on div at bounding box center [590, 254] width 1181 height 508
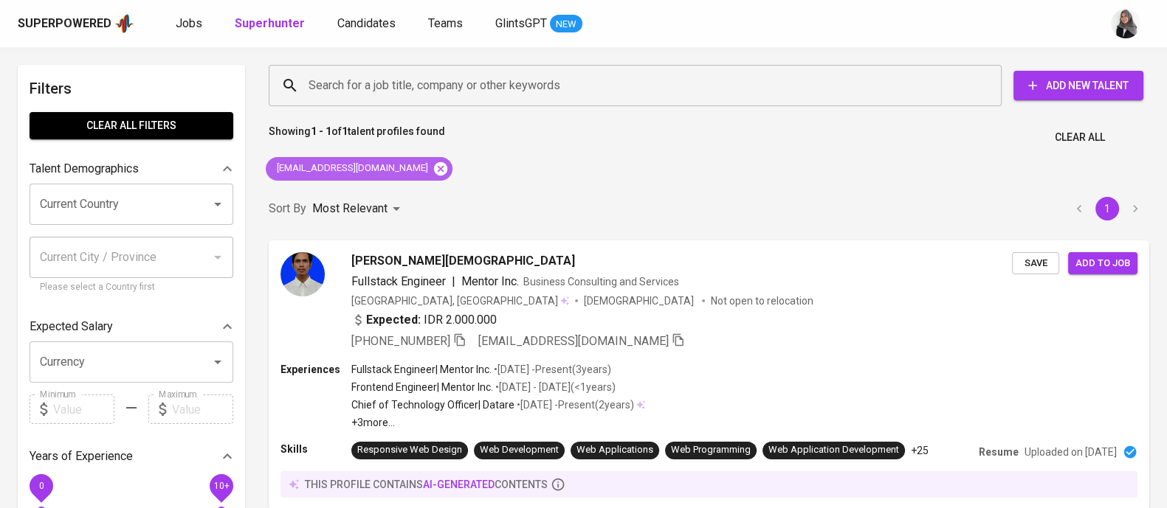
click at [434, 168] on icon at bounding box center [440, 168] width 13 height 13
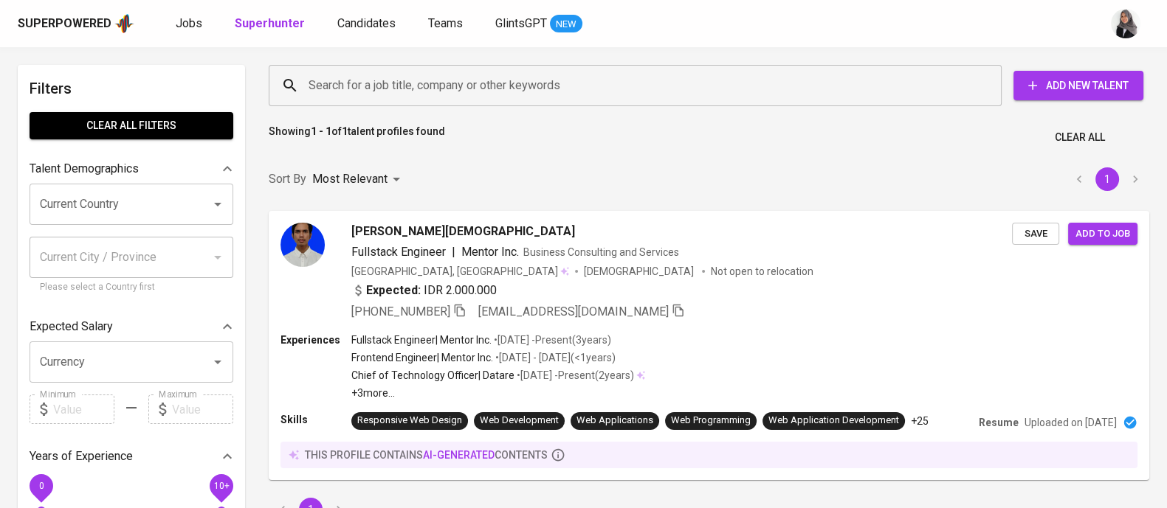
click at [427, 86] on input "Search for a job title, company or other keywords" at bounding box center [639, 86] width 668 height 28
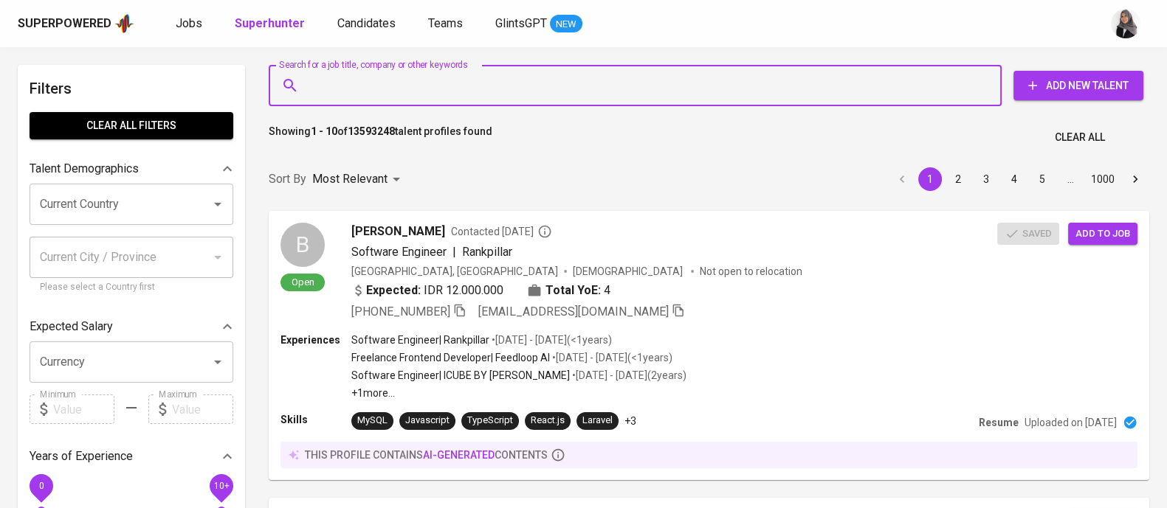
paste input "wirapratamaputra185@gmail.com"
type input "wirapratamaputra185@gmail.com"
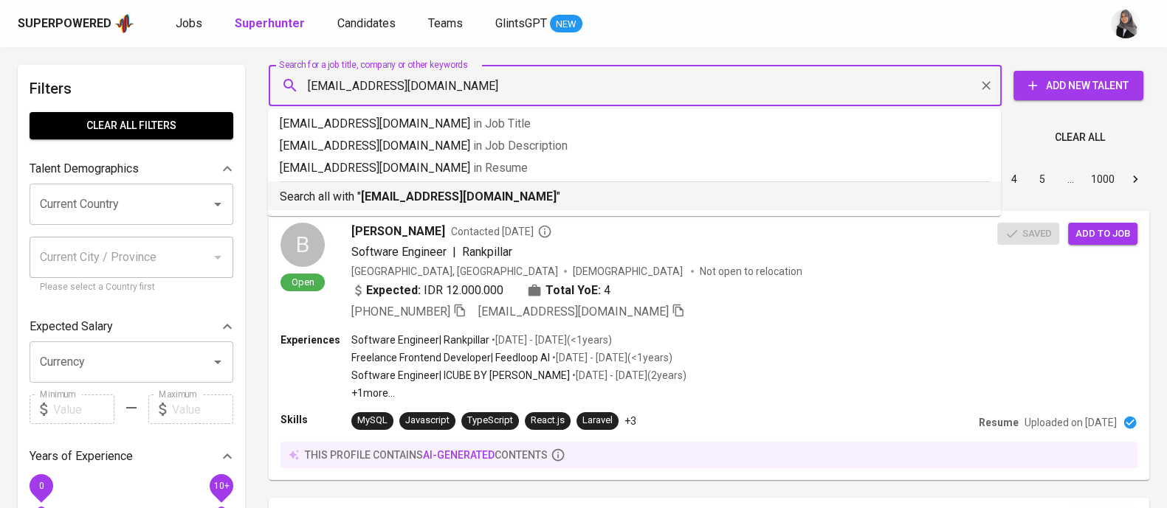
click at [450, 196] on b "wirapratamaputra185@gmail.com" at bounding box center [459, 197] width 196 height 14
click at [450, 196] on div "Sort By Most Relevant MOST_RELEVANT 1 2 3 4 5 … 1000" at bounding box center [709, 179] width 898 height 45
click at [428, 192] on div "Sort By Most Relevant MOST_RELEVANT 1 2 3 4 5 … 1000" at bounding box center [709, 179] width 898 height 45
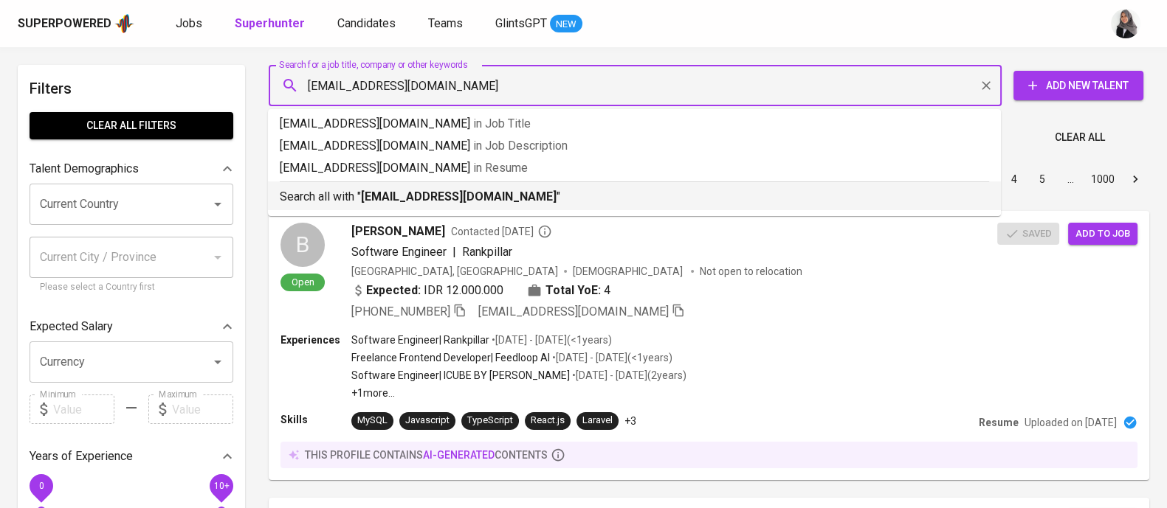
click at [428, 192] on div "Sort By Most Relevant MOST_RELEVANT 1 2 3 4 5 … 1000" at bounding box center [709, 179] width 898 height 45
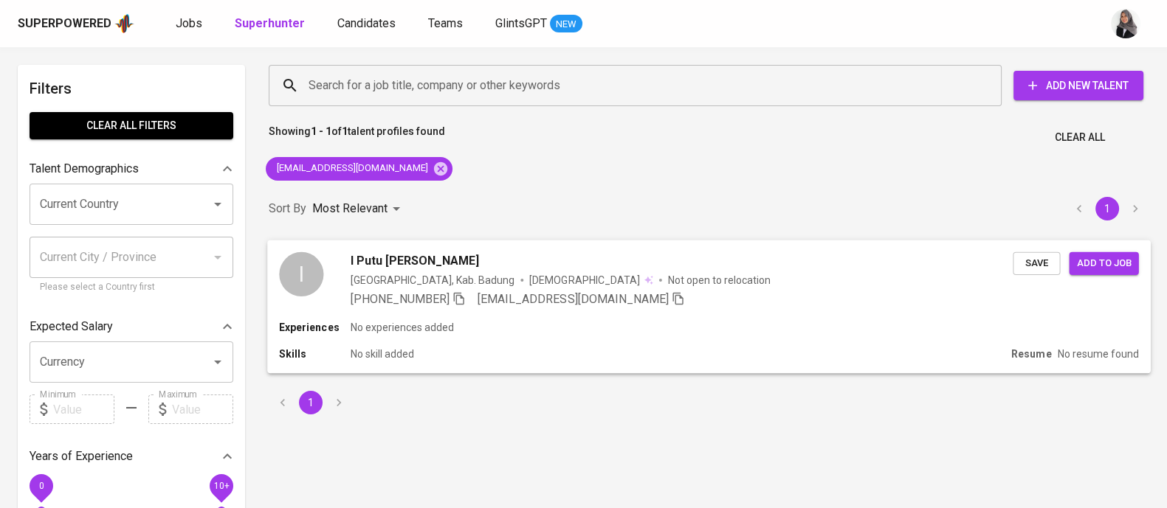
click at [711, 320] on div "Experiences No experiences added" at bounding box center [708, 327] width 859 height 15
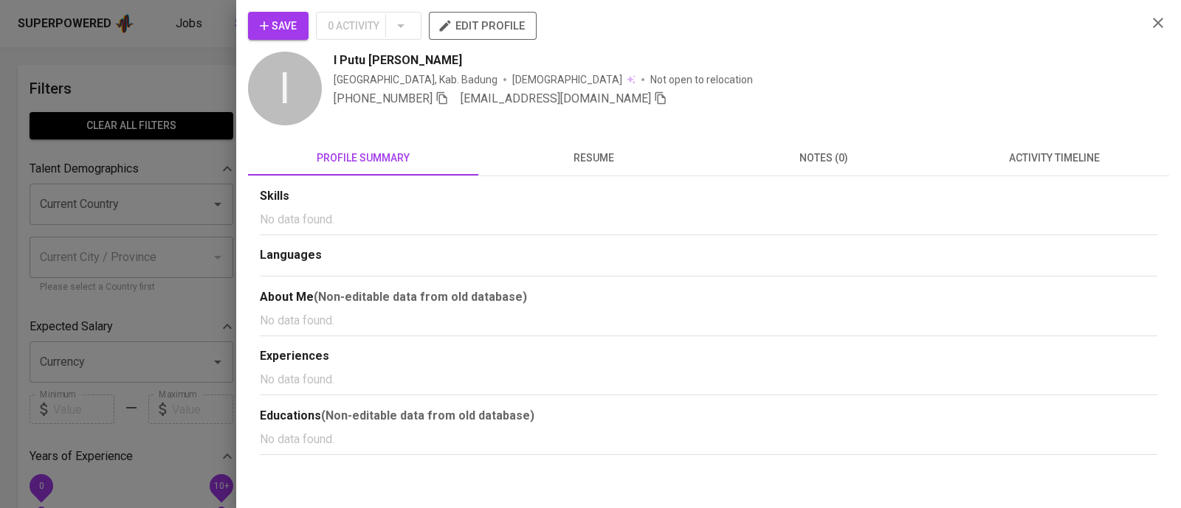
click at [1062, 138] on div "Save 0 Activity edit profile I I Putu Wira Pratama Putra Indonesia, Kab. Badung…" at bounding box center [708, 234] width 921 height 444
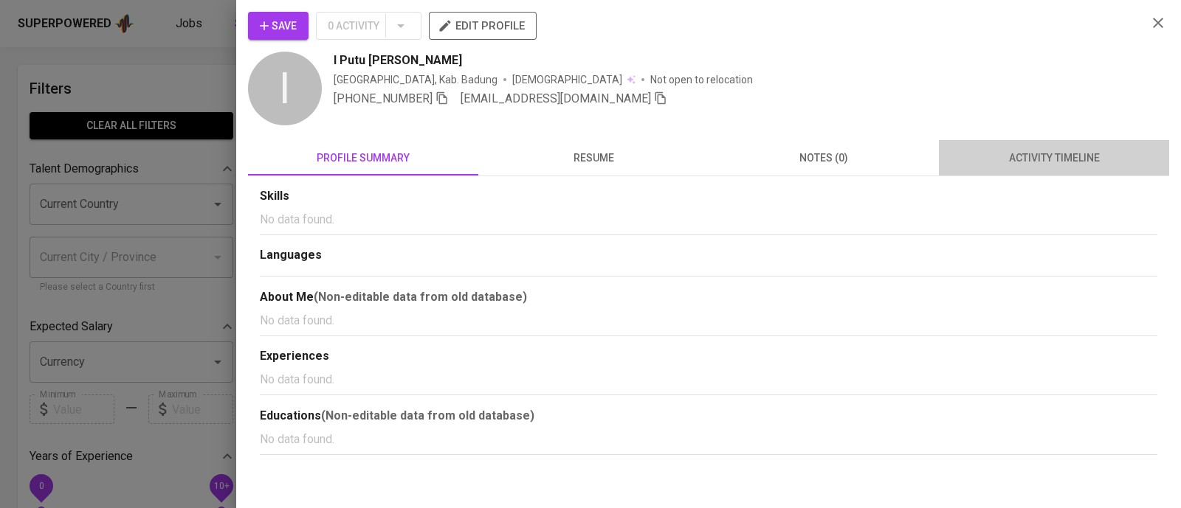
click at [1044, 156] on span "activity timeline" at bounding box center [1054, 158] width 213 height 18
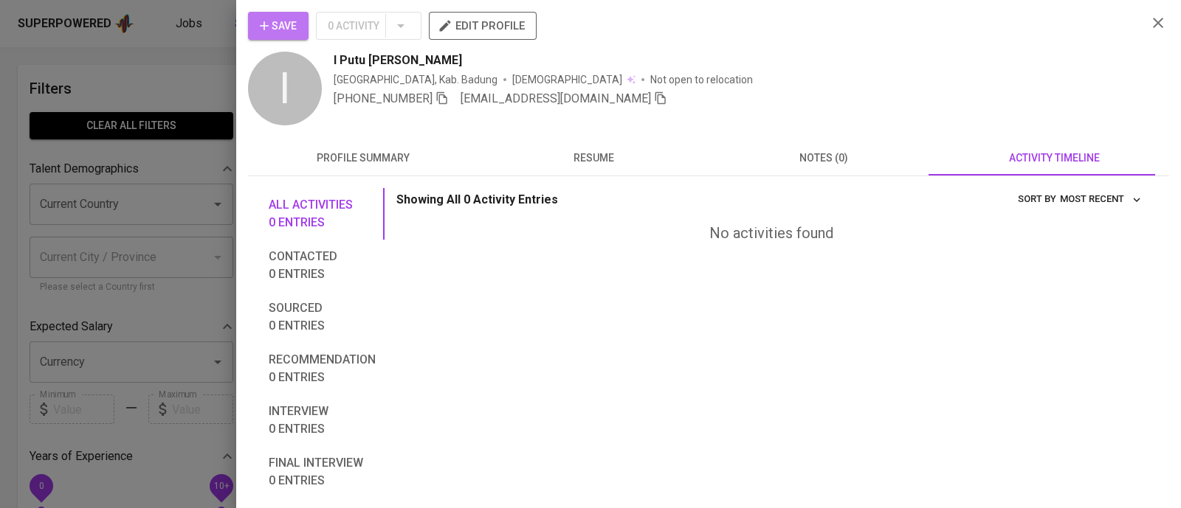
click at [262, 28] on icon "button" at bounding box center [264, 25] width 15 height 15
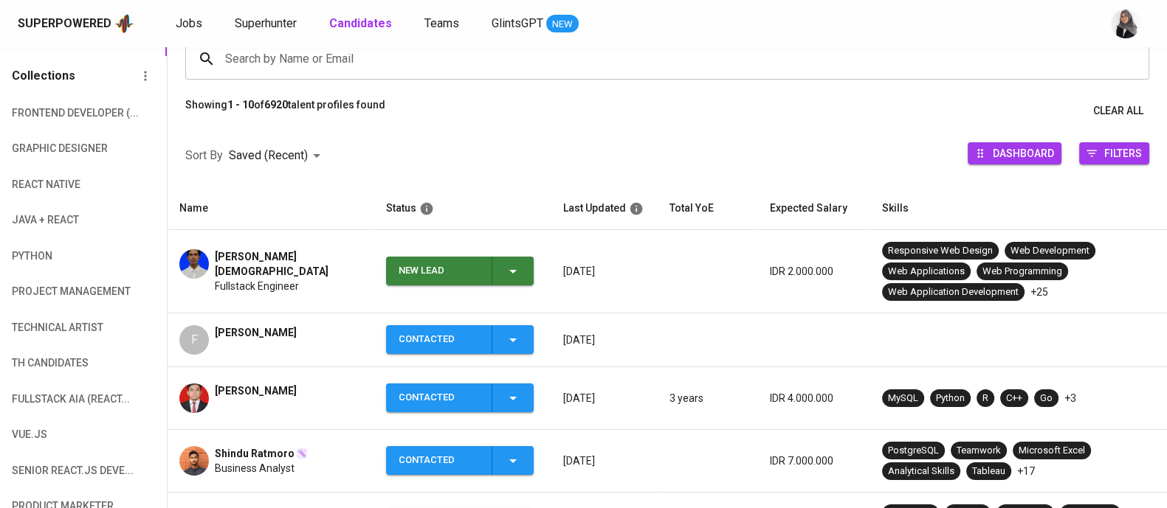
scroll to position [127, 0]
click at [509, 267] on icon "button" at bounding box center [513, 272] width 18 height 18
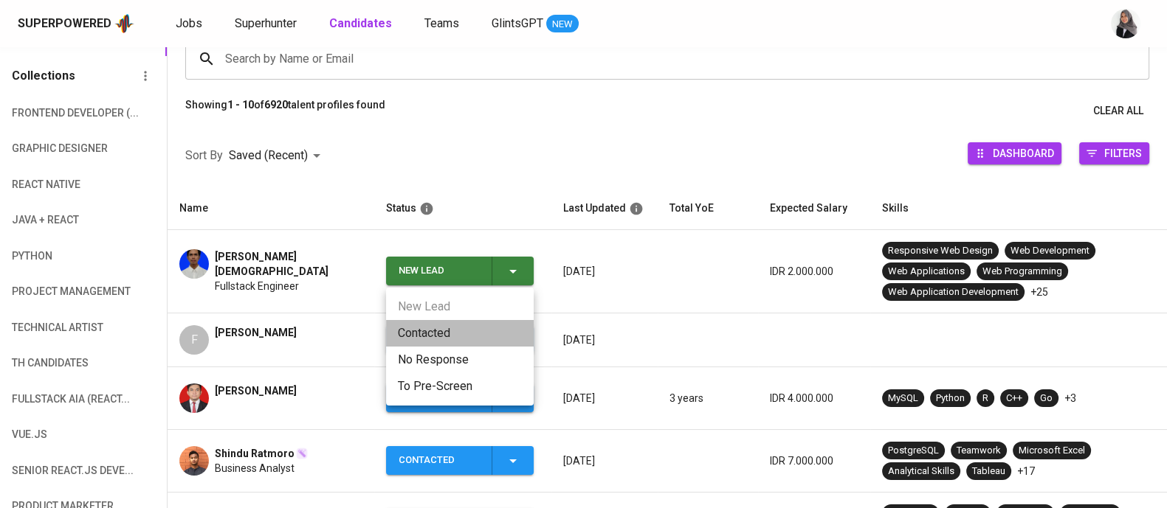
click at [431, 335] on li "Contacted" at bounding box center [460, 333] width 148 height 27
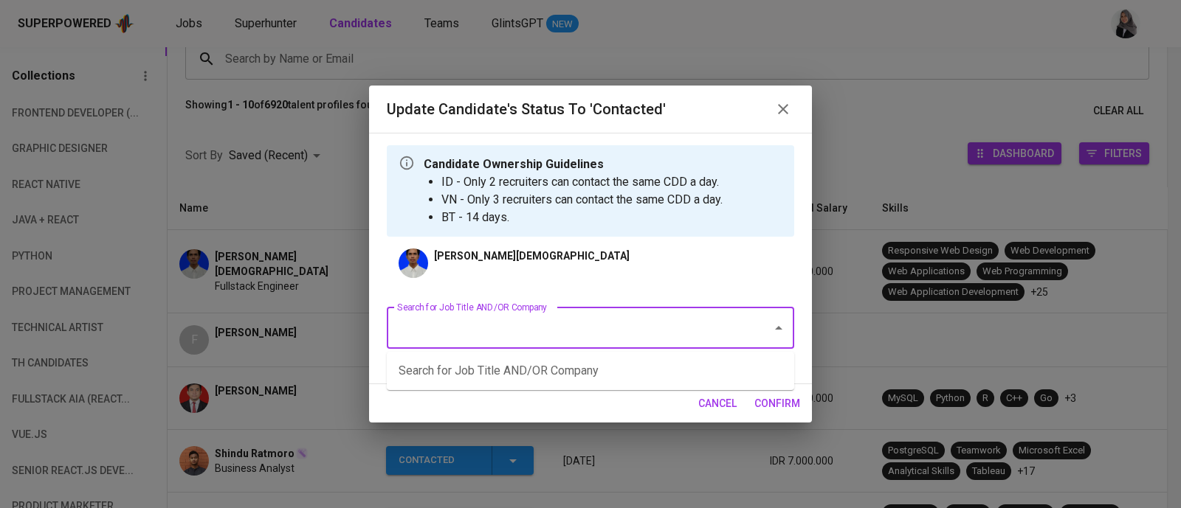
click at [638, 331] on input "Search for Job Title AND/OR Company" at bounding box center [569, 328] width 353 height 28
type input "web"
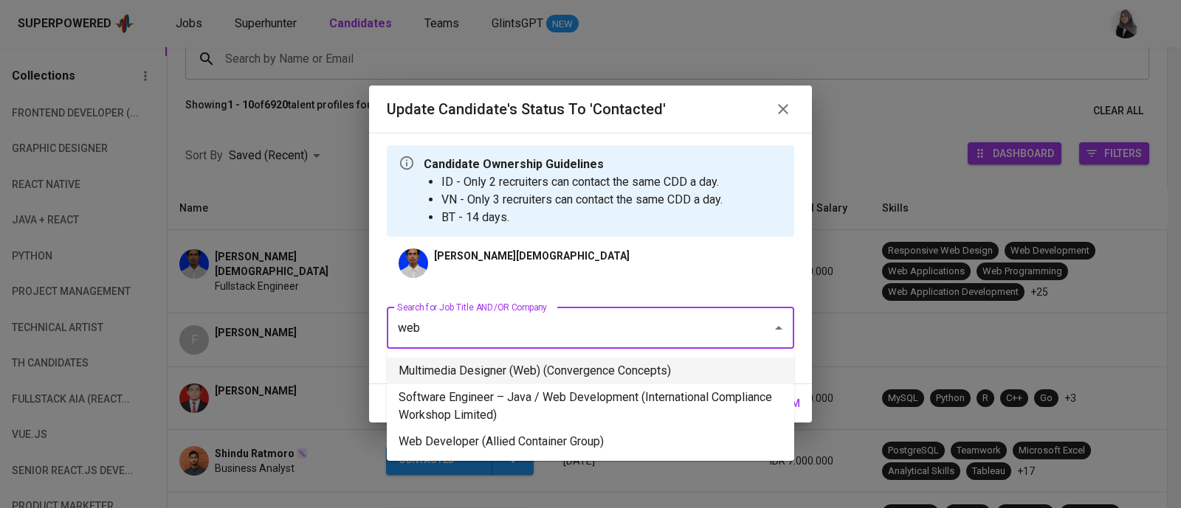
click at [620, 369] on li "Multimedia Designer (Web) (Convergence Concepts)" at bounding box center [590, 371] width 407 height 27
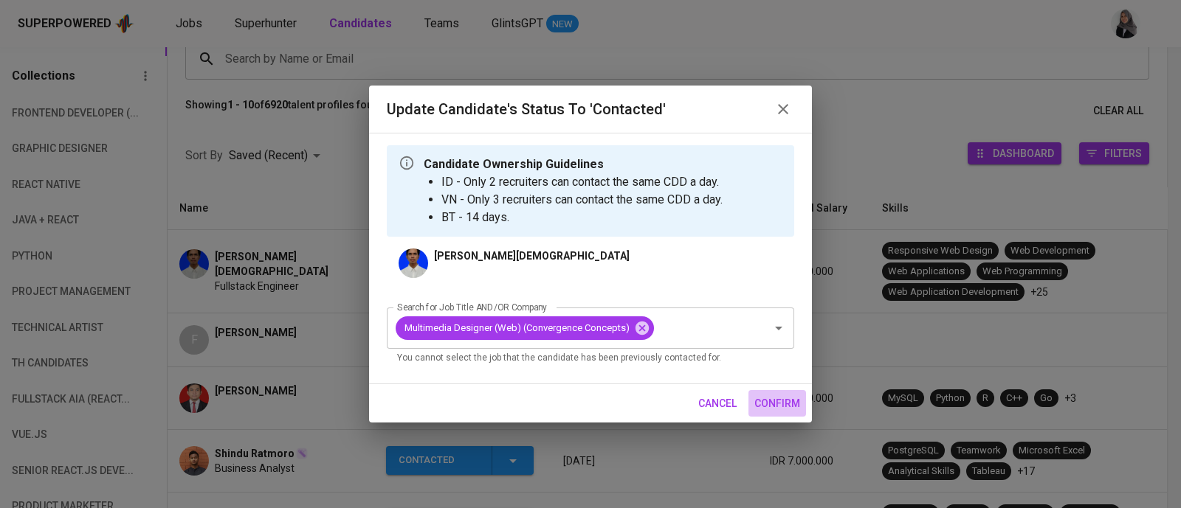
click at [773, 404] on span "confirm" at bounding box center [777, 404] width 46 height 18
